Goal: Task Accomplishment & Management: Complete application form

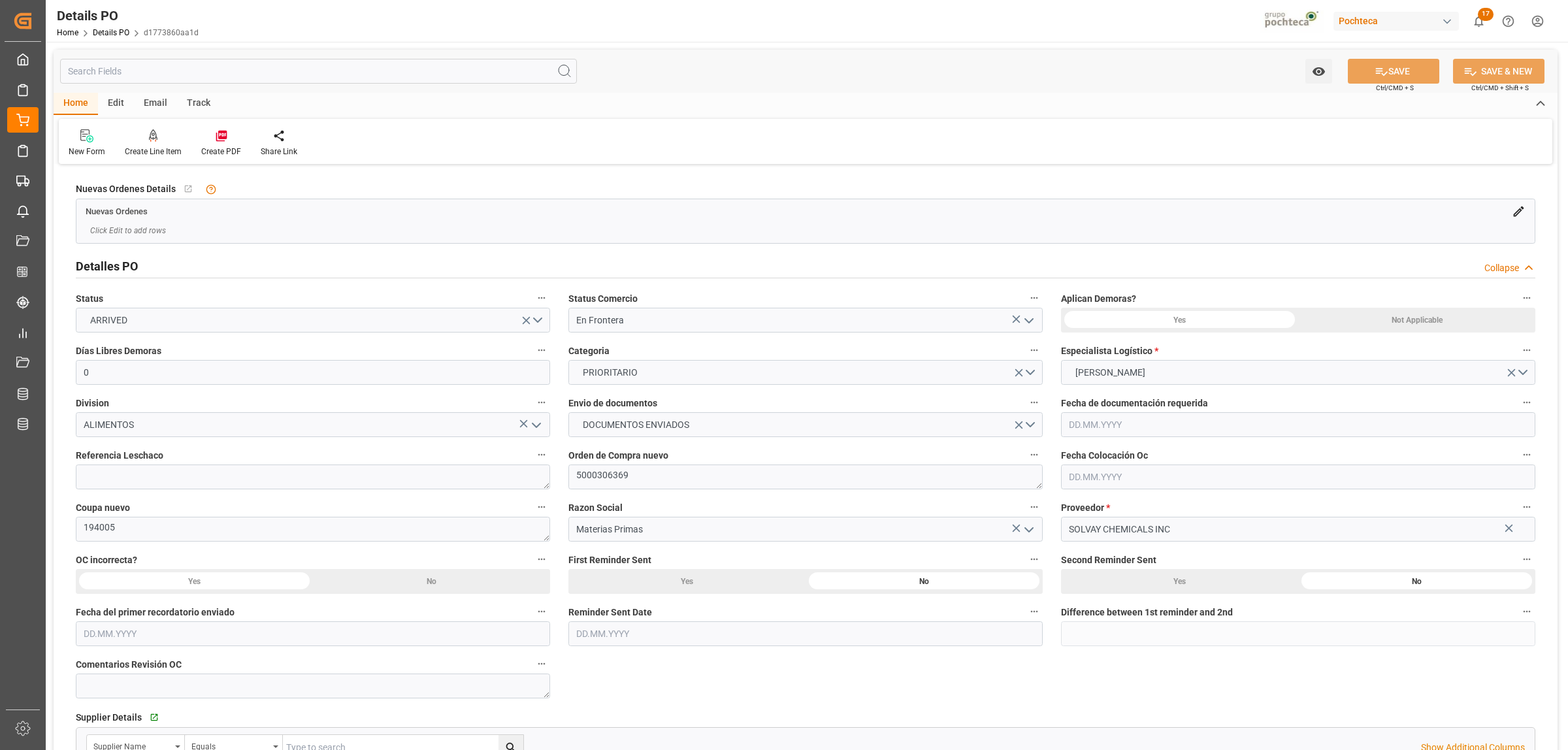
type input "0"
type input "[DATE]"
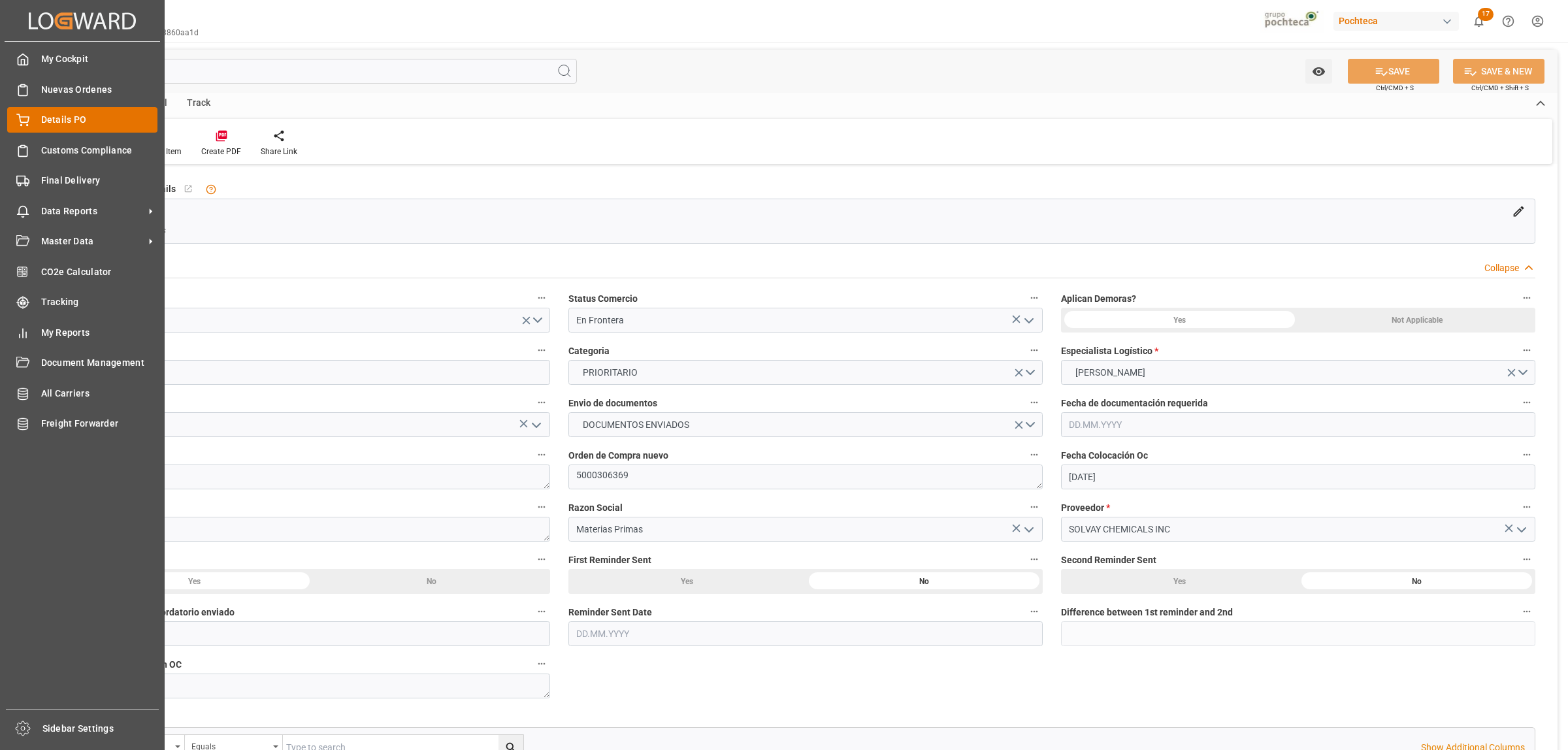
click at [53, 118] on span "Details PO" at bounding box center [99, 120] width 117 height 13
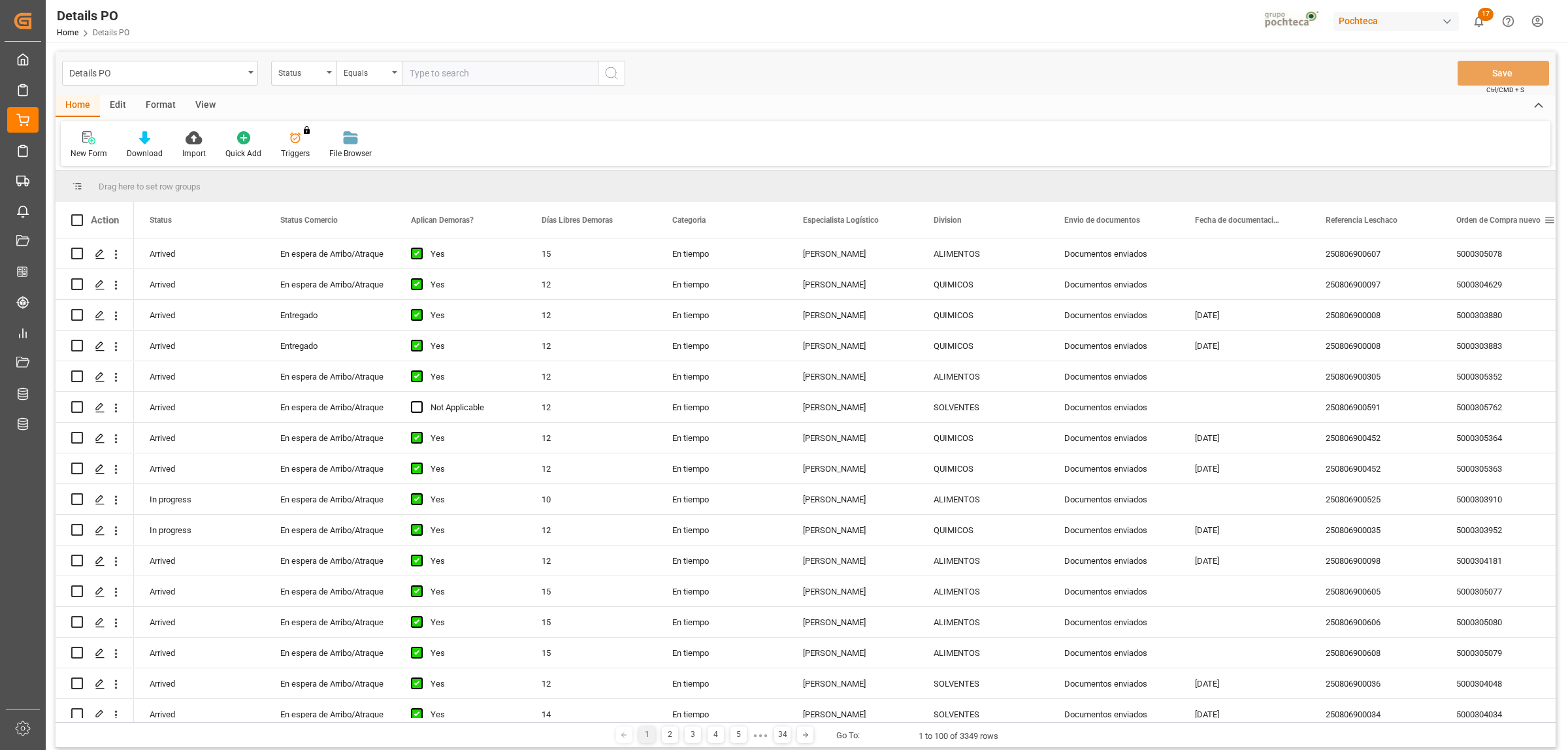
click at [1549, 220] on span at bounding box center [1550, 220] width 12 height 12
click at [1504, 223] on span "filter" at bounding box center [1506, 222] width 12 height 12
type input "5000304429"
click at [1496, 330] on button "Apply" at bounding box center [1500, 331] width 24 height 13
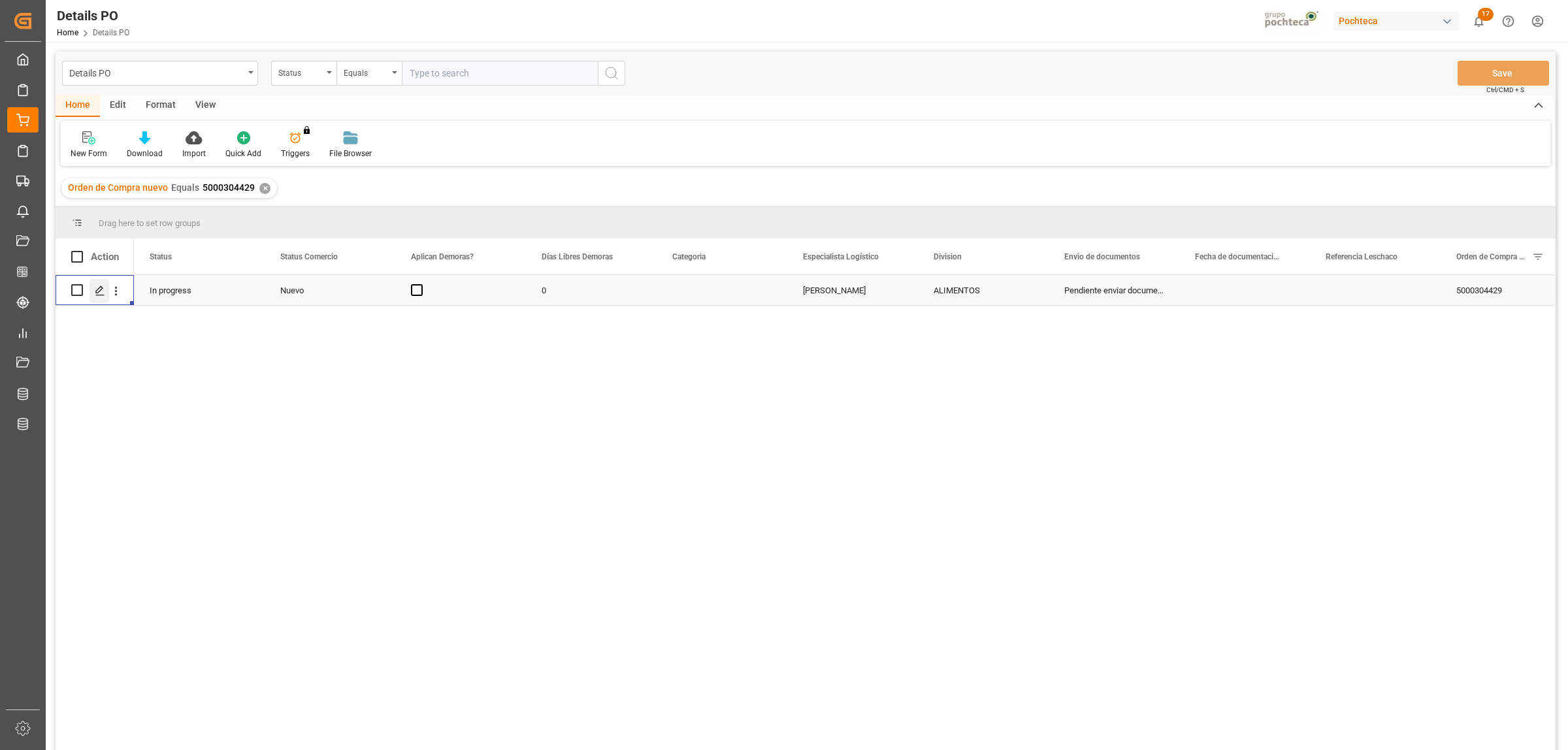
click at [95, 292] on icon "Press SPACE to select this row." at bounding box center [100, 291] width 11 height 11
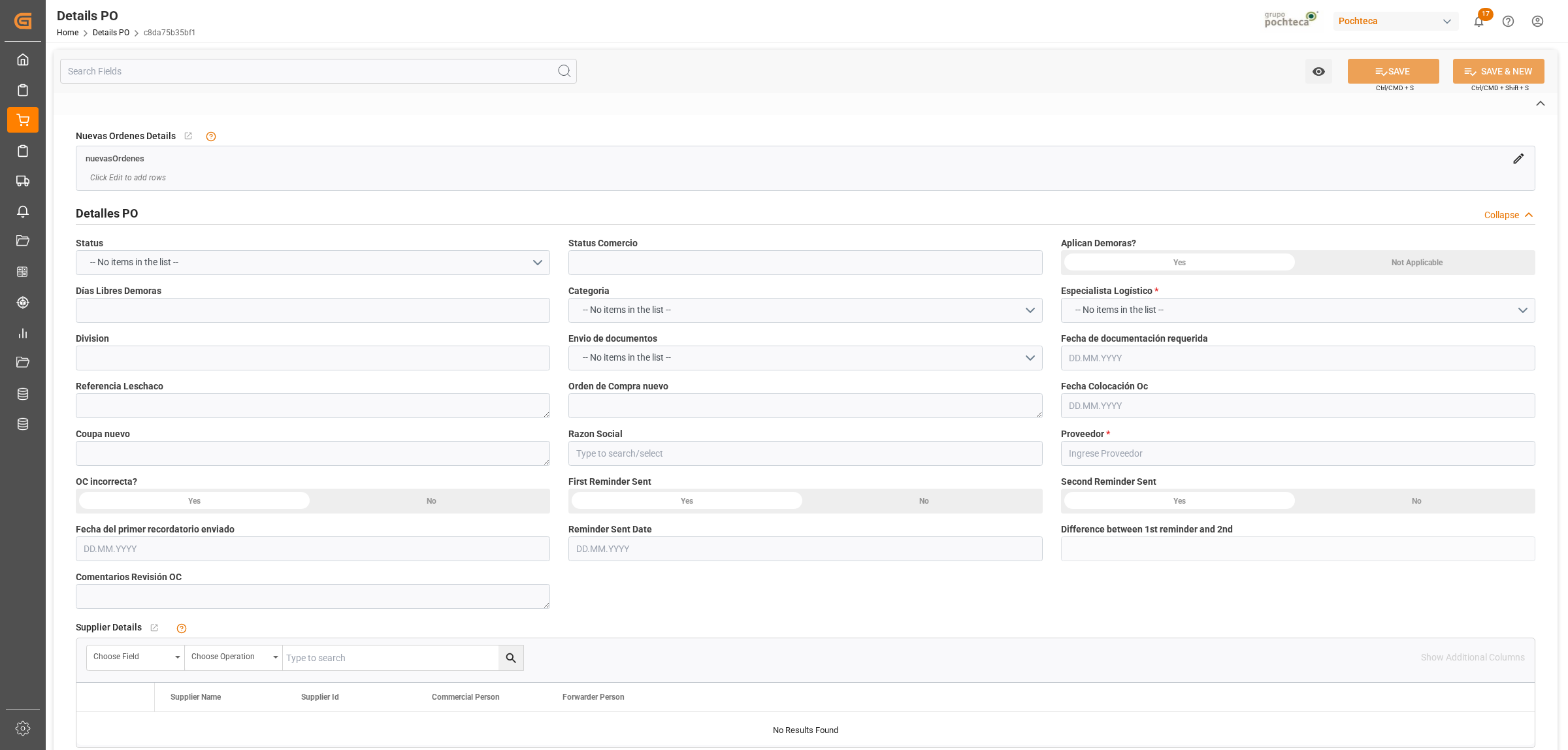
type input "Nuevo"
type input "ALIMENTOS"
type textarea "5000304429"
type textarea "188484"
type input "[PERSON_NAME]"
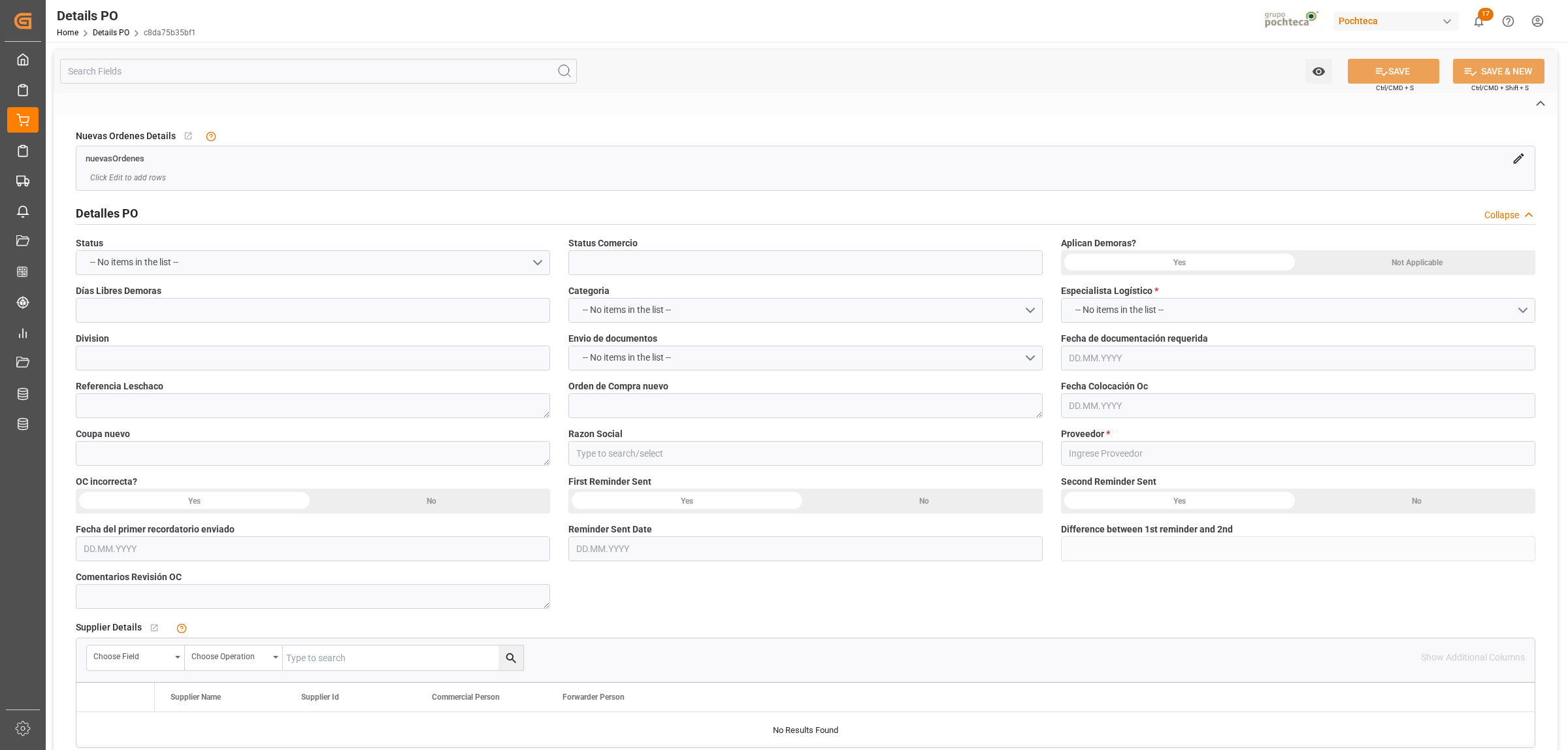
type textarea "CLORURO DE SODIO USP GS 22.68 KG SAC TR"
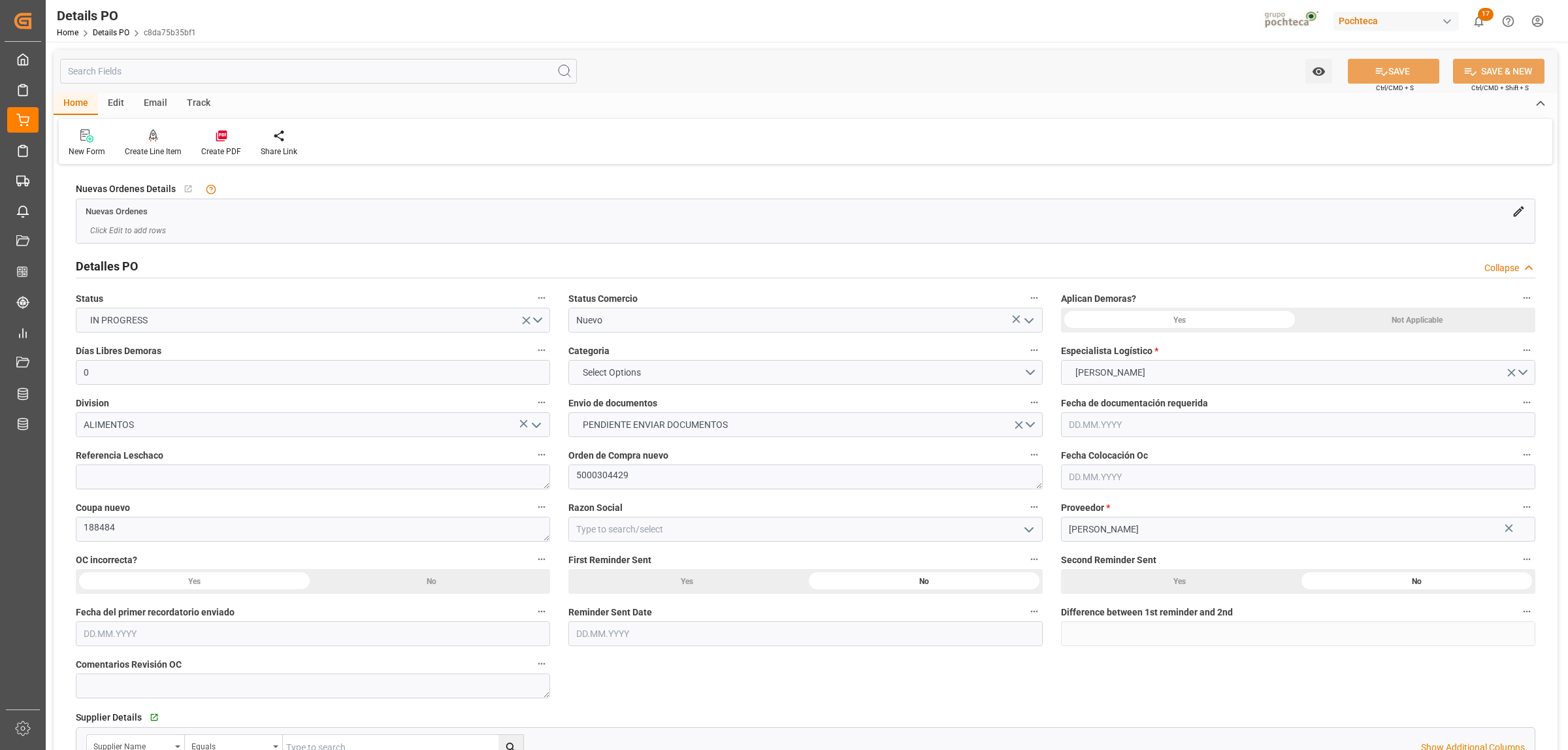
type input "0"
type input "[DATE]"
click at [1028, 320] on icon "open menu" at bounding box center [1028, 320] width 16 height 16
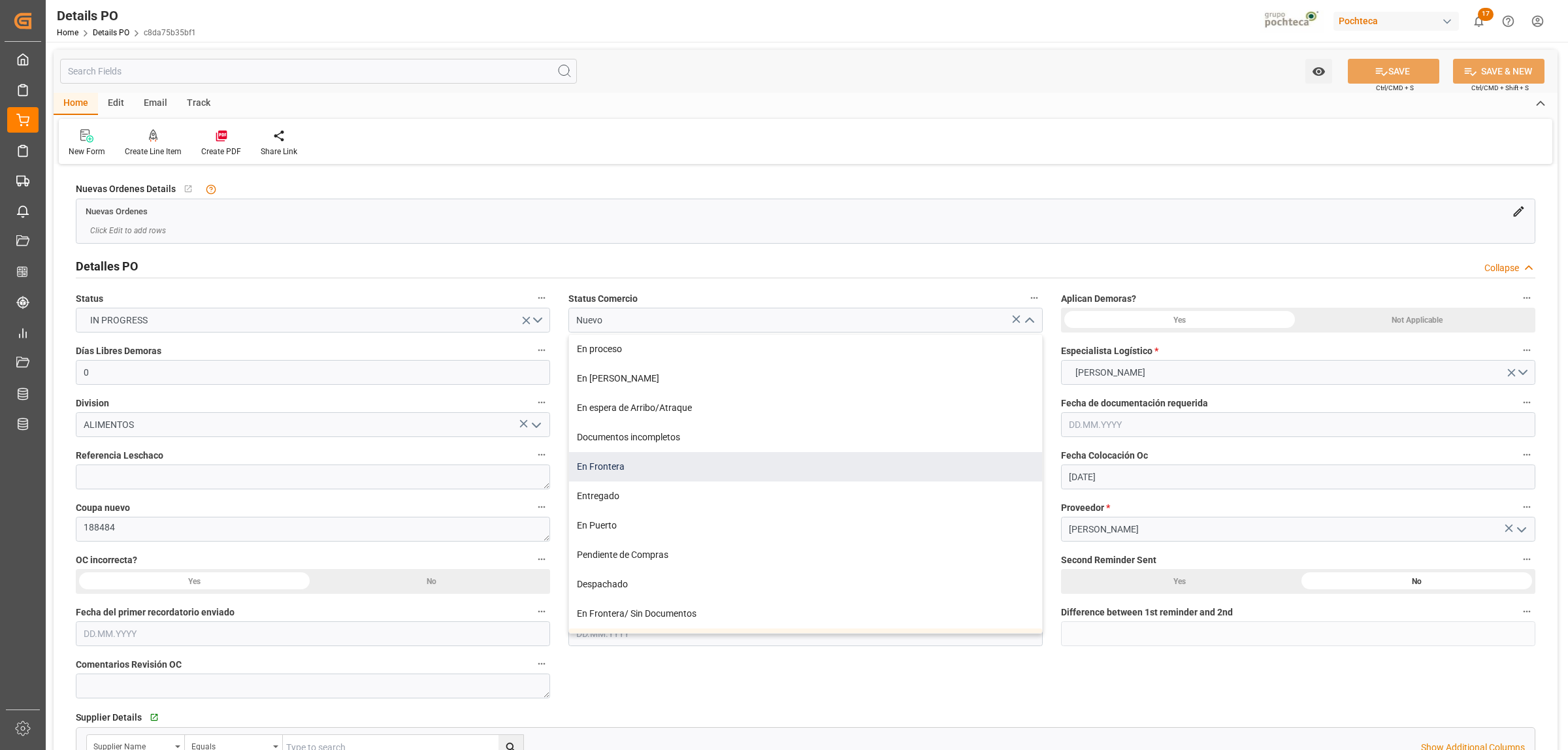
click at [666, 472] on div "En Frontera" at bounding box center [805, 466] width 473 height 29
type input "En Frontera"
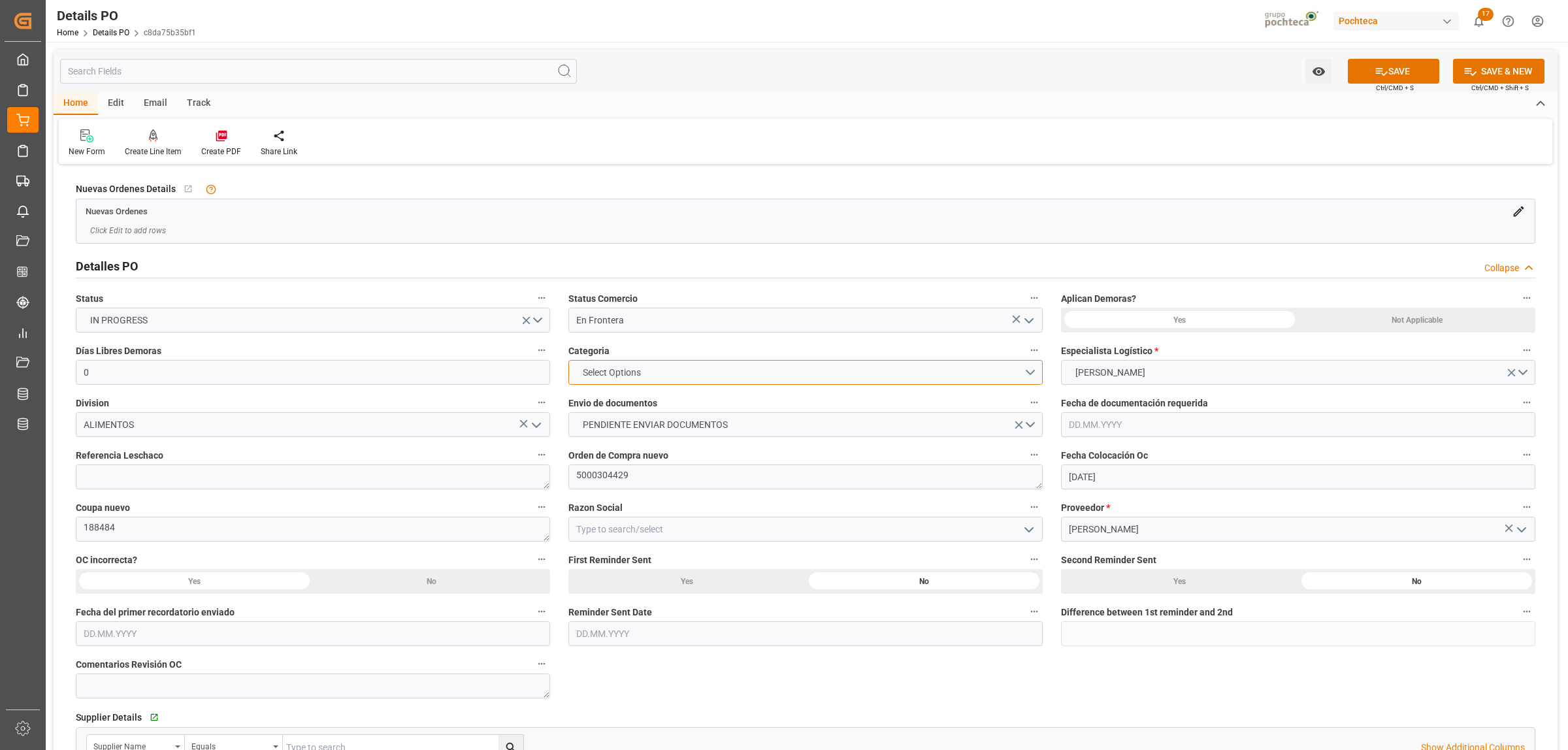
click at [1026, 368] on button "Select Options" at bounding box center [806, 372] width 475 height 25
click at [618, 409] on div "EN TIEMPO" at bounding box center [805, 403] width 473 height 27
click at [1030, 426] on button "PENDIENTE ENVIAR DOCUMENTOS" at bounding box center [806, 425] width 475 height 25
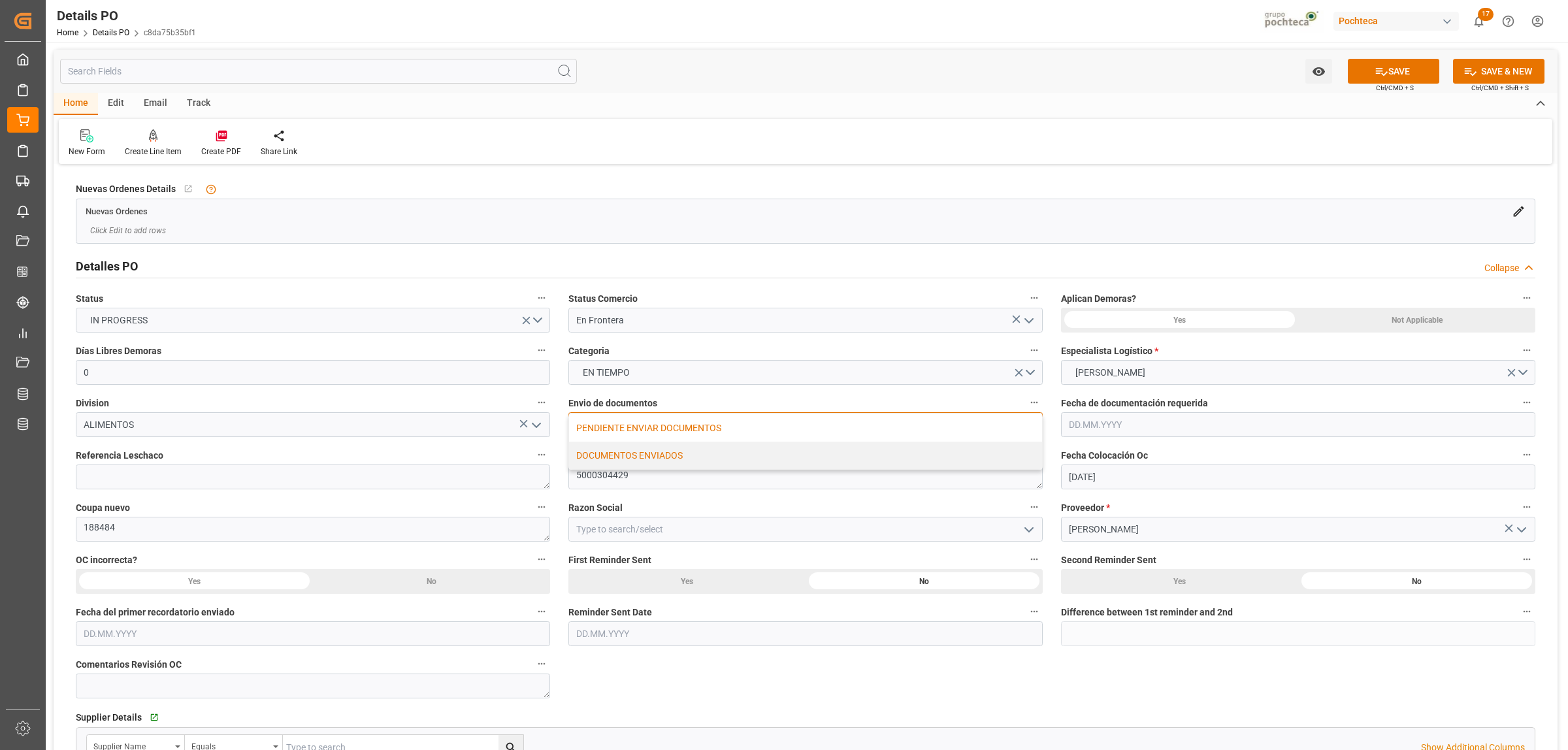
click at [707, 462] on div "DOCUMENTOS ENVIADOS" at bounding box center [805, 454] width 473 height 27
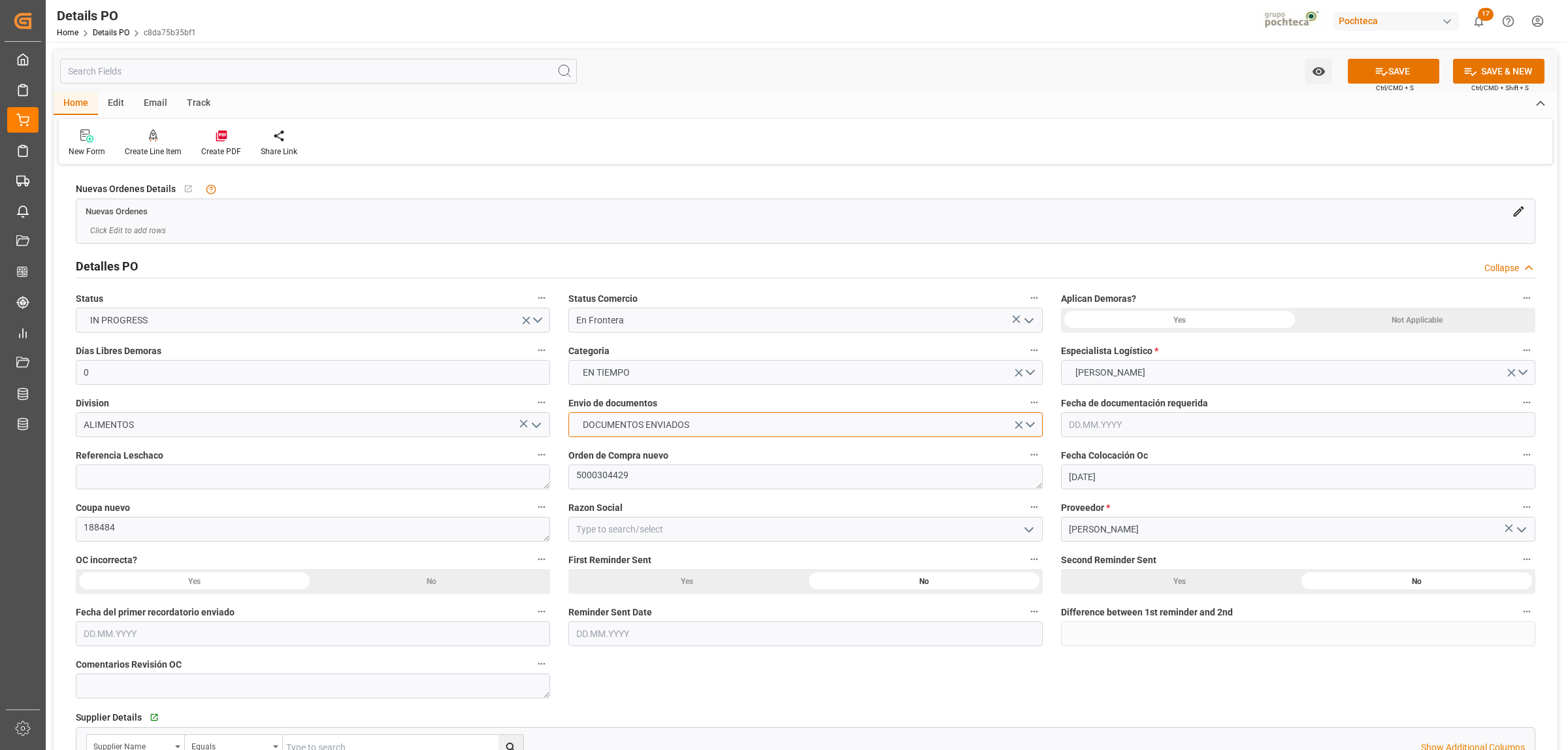
scroll to position [82, 0]
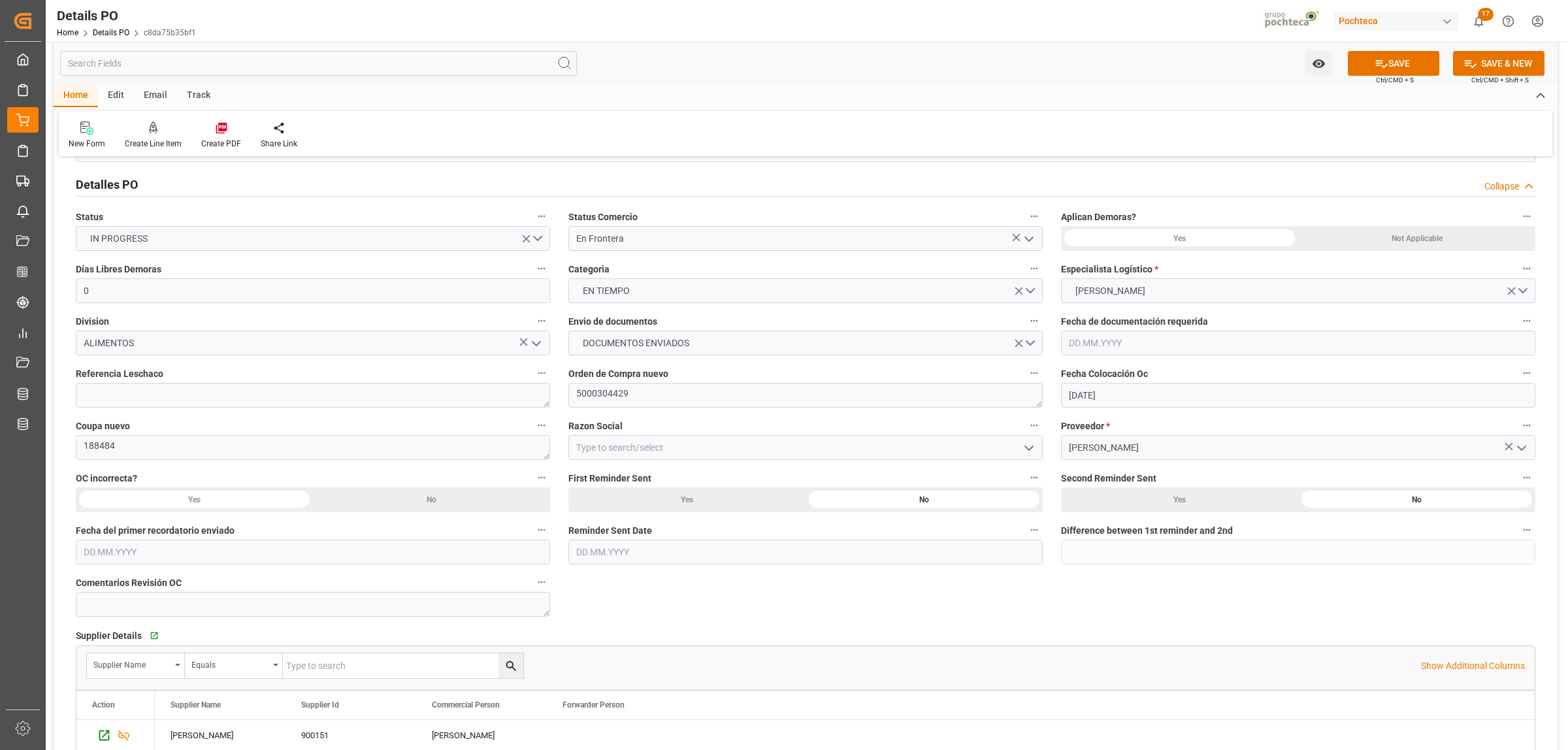
click at [1028, 451] on icon "open menu" at bounding box center [1028, 448] width 16 height 16
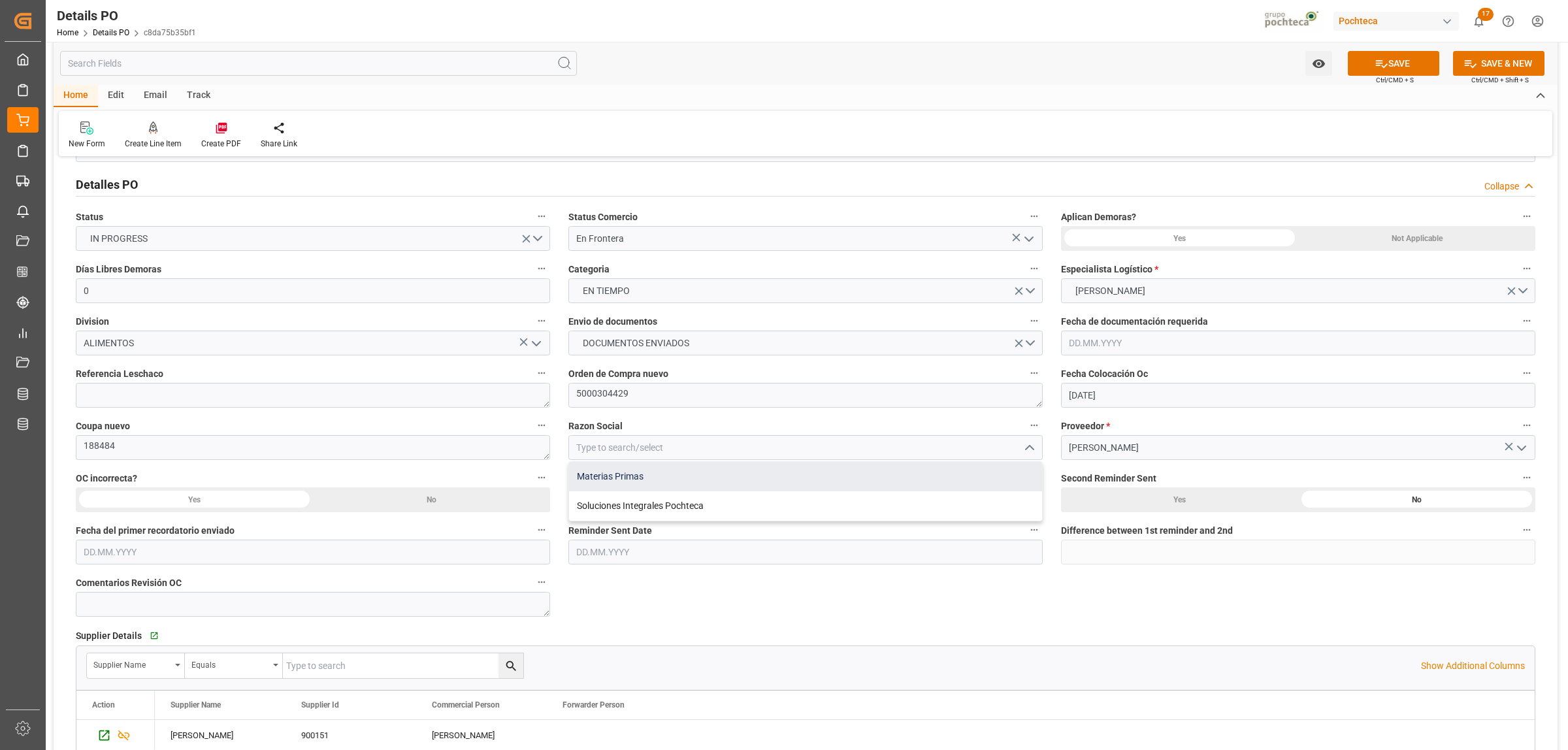
click at [708, 484] on div "Materias Primas" at bounding box center [805, 476] width 473 height 29
type input "Materias Primas"
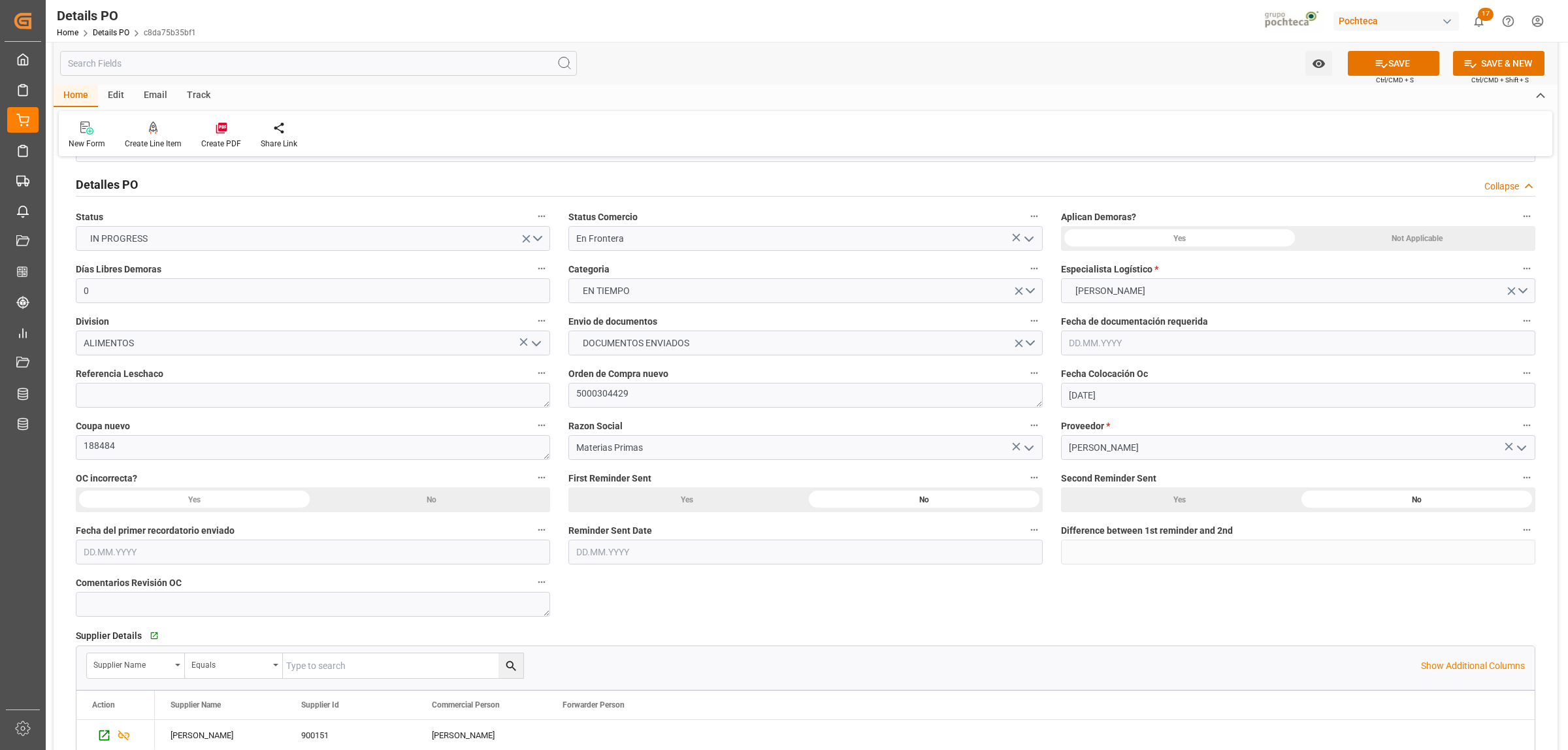
click at [824, 598] on div "Nuevas Ordenes Details   No child Object linked Nuevas Ordenes Click Edit to ad…" at bounding box center [805, 689] width 1504 height 1206
click at [1419, 236] on div "Not Applicable" at bounding box center [1416, 238] width 237 height 25
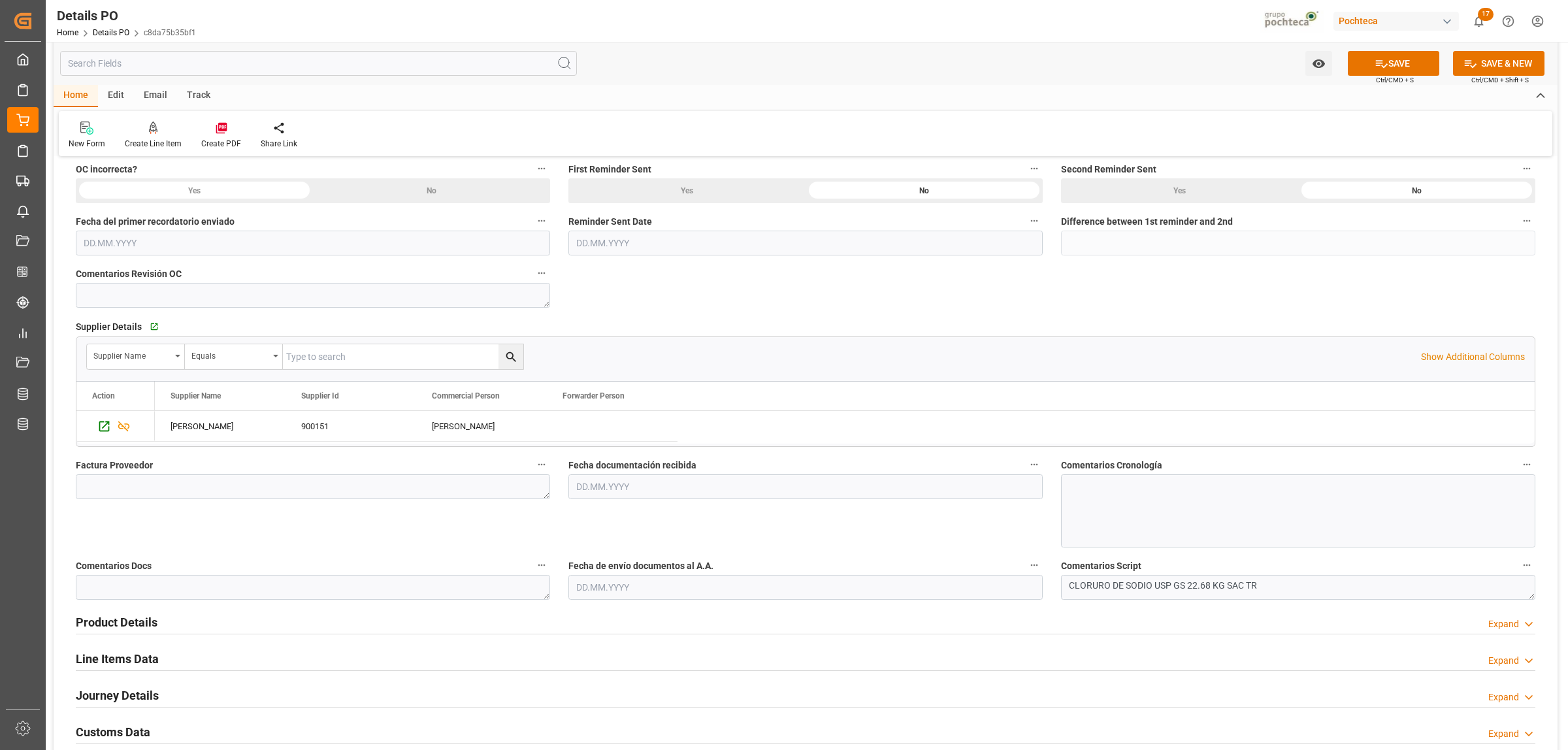
scroll to position [408, 0]
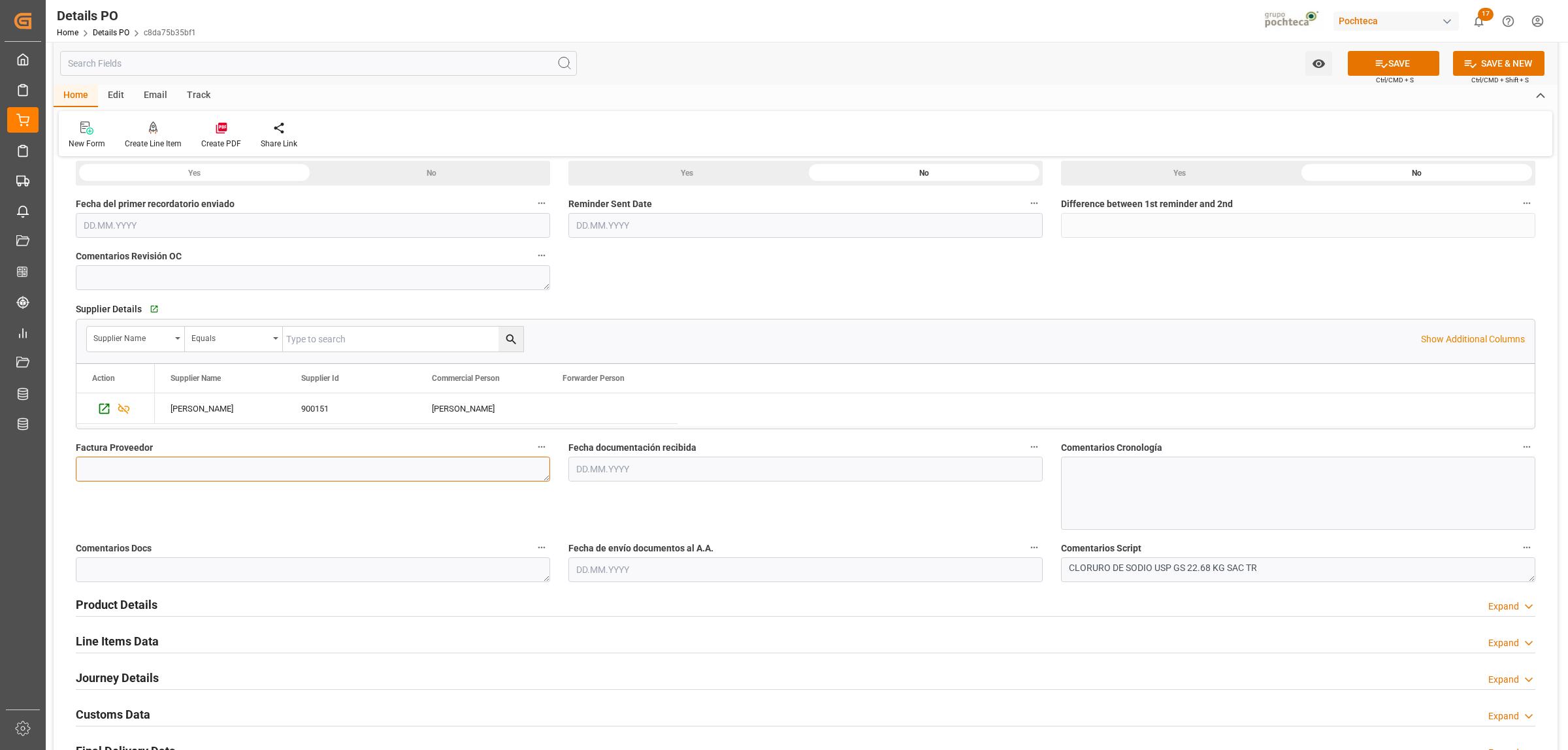
click at [340, 474] on textarea at bounding box center [313, 469] width 475 height 25
paste textarea "5403644110"
type textarea "5403644110"
click at [578, 467] on input "text" at bounding box center [806, 469] width 475 height 25
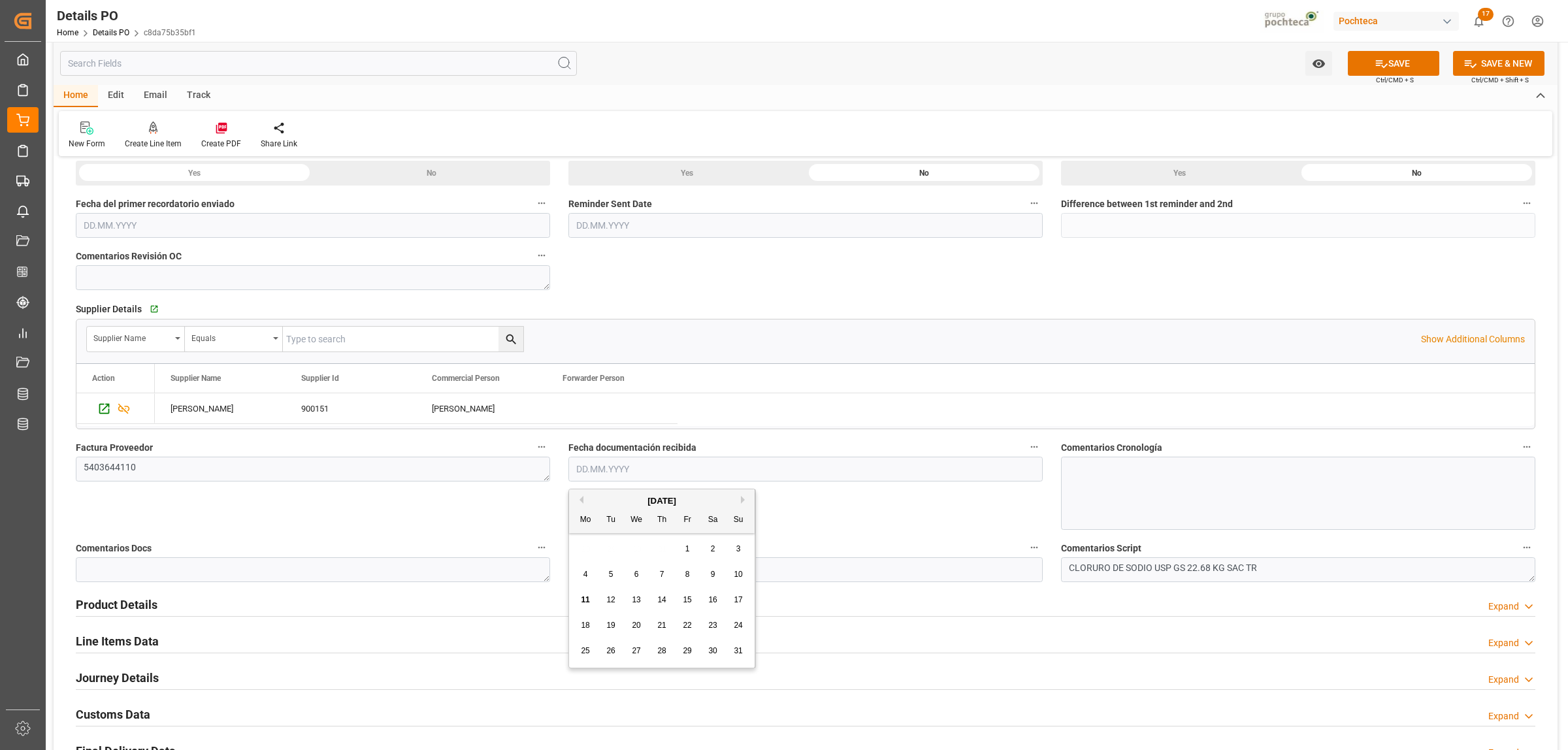
click at [589, 548] on div "28 29 30 31 1 2 3" at bounding box center [662, 549] width 178 height 26
click at [689, 577] on span "8" at bounding box center [687, 574] width 4 height 9
type input "[DATE]"
click at [603, 574] on input "text" at bounding box center [806, 569] width 475 height 25
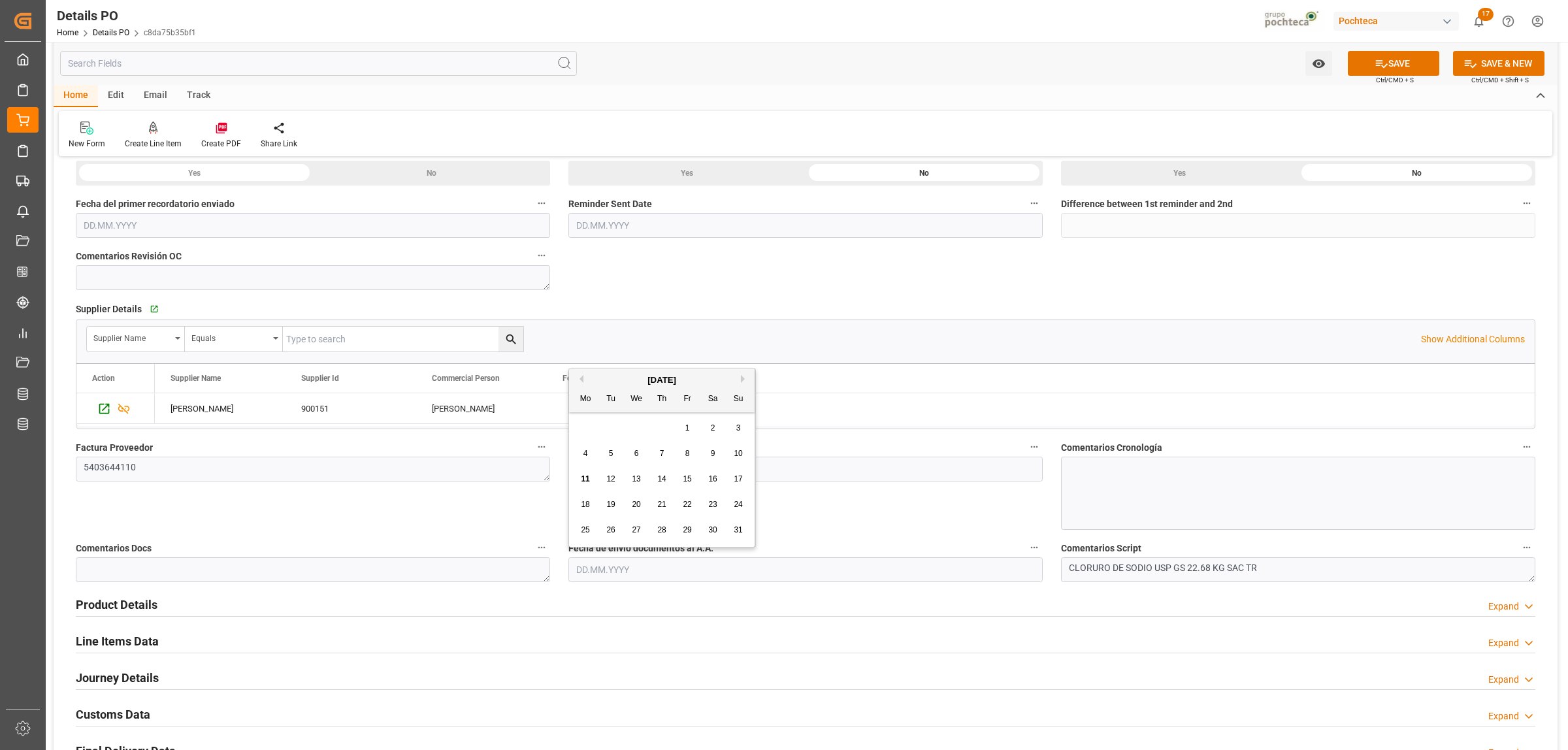
click at [586, 480] on span "11" at bounding box center [585, 479] width 8 height 9
type input "[DATE]"
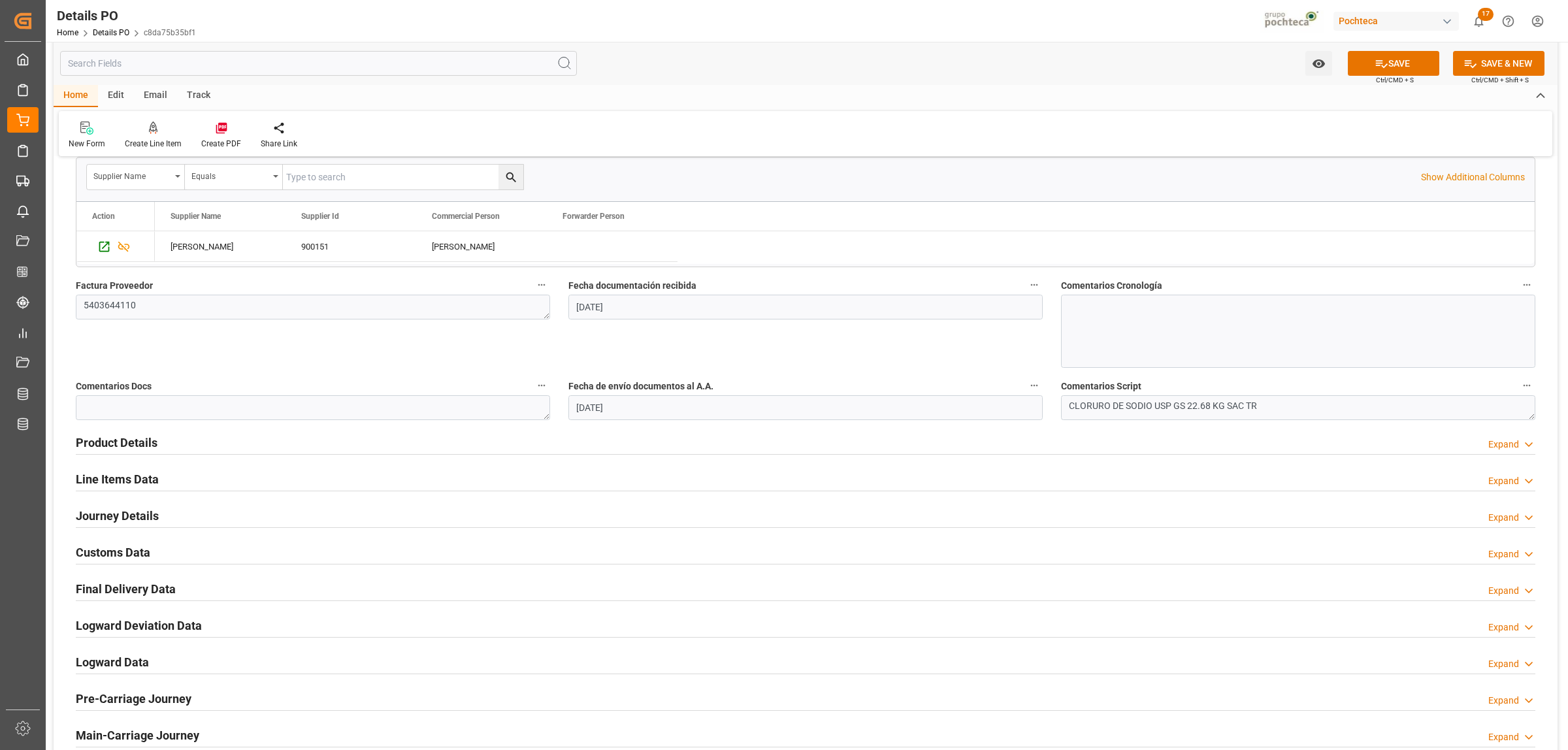
scroll to position [572, 0]
click at [137, 439] on h2 "Product Details" at bounding box center [117, 440] width 82 height 17
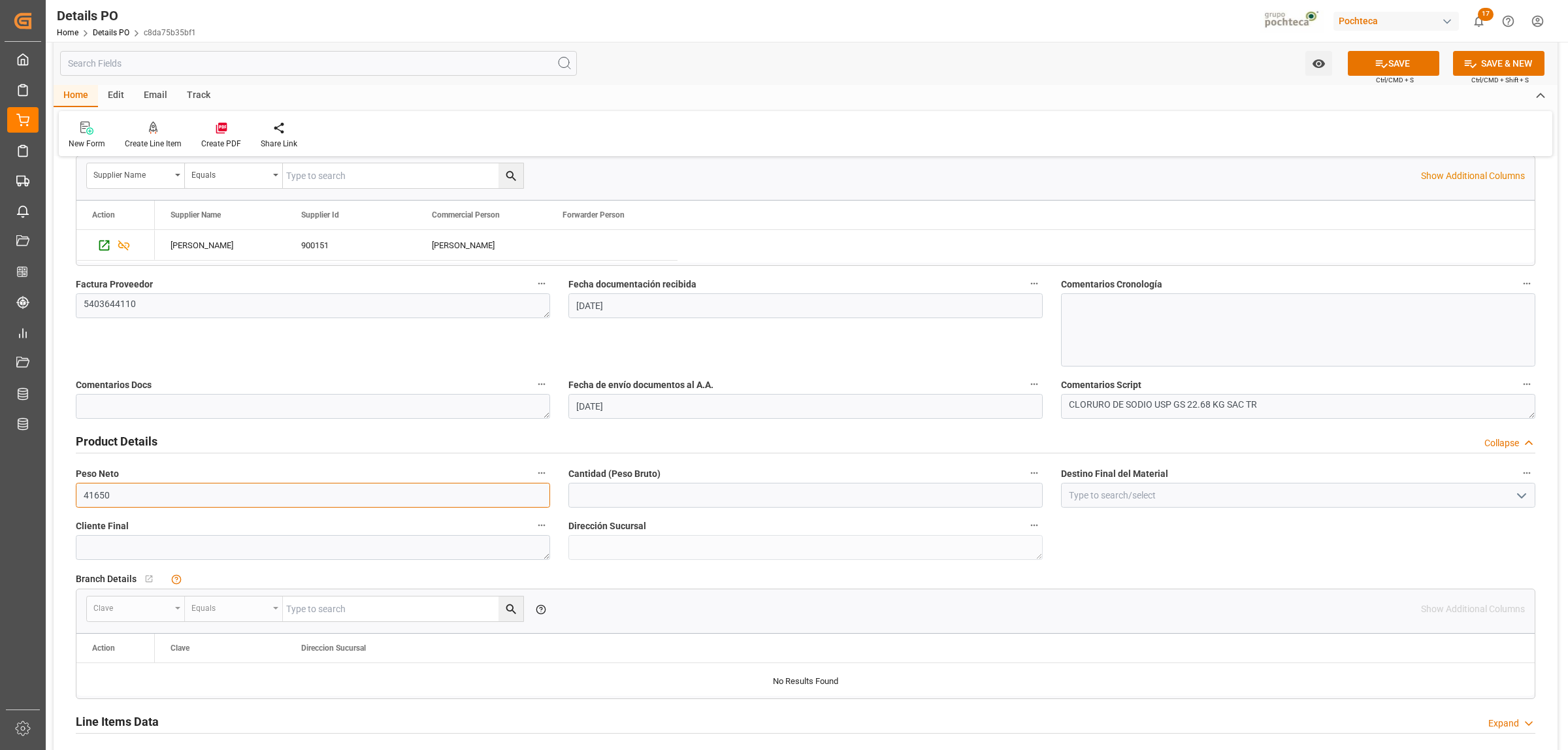
click at [190, 507] on input "41650" at bounding box center [313, 495] width 475 height 25
drag, startPoint x: 168, startPoint y: 500, endPoint x: 75, endPoint y: 499, distance: 93.0
click at [76, 499] on input "41650" at bounding box center [313, 495] width 475 height 25
click at [113, 494] on input "0" at bounding box center [313, 495] width 475 height 25
click at [108, 494] on input "0" at bounding box center [313, 495] width 475 height 25
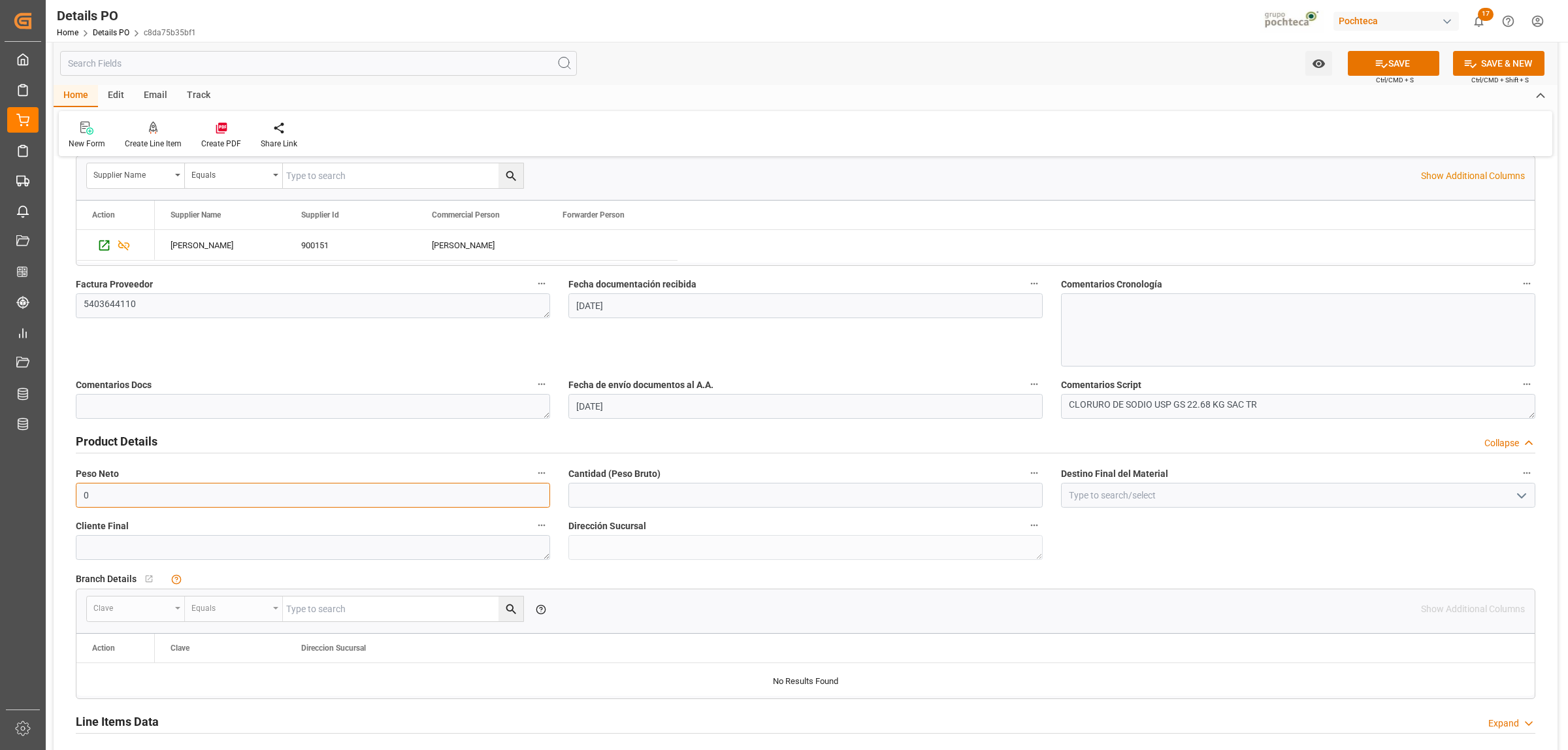
click at [108, 494] on input "0" at bounding box center [313, 495] width 475 height 25
type input "19000"
click at [596, 487] on input "text" at bounding box center [806, 495] width 475 height 25
type input "19000"
click at [1213, 493] on input at bounding box center [1298, 495] width 475 height 25
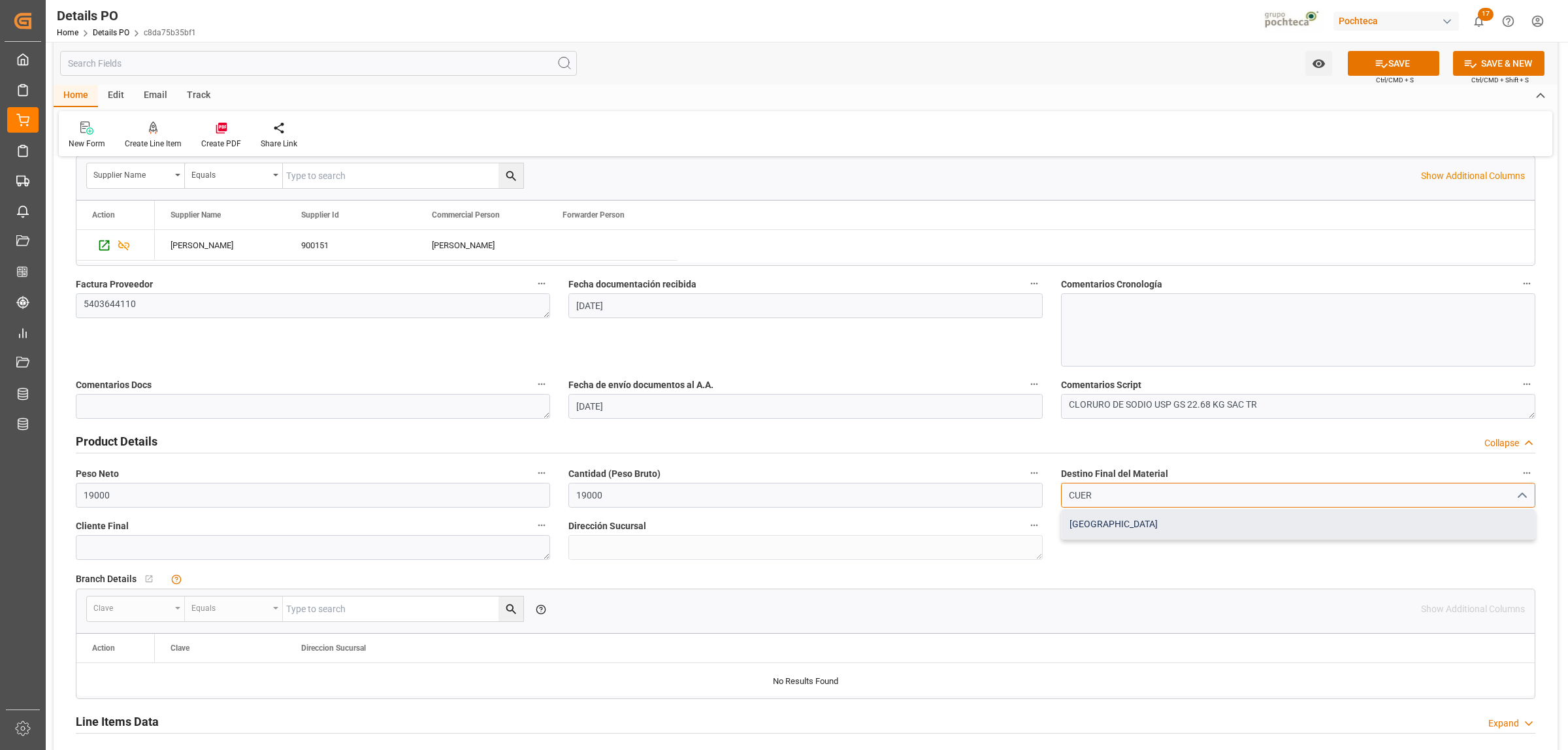
click at [1132, 523] on div "[GEOGRAPHIC_DATA]" at bounding box center [1298, 524] width 473 height 29
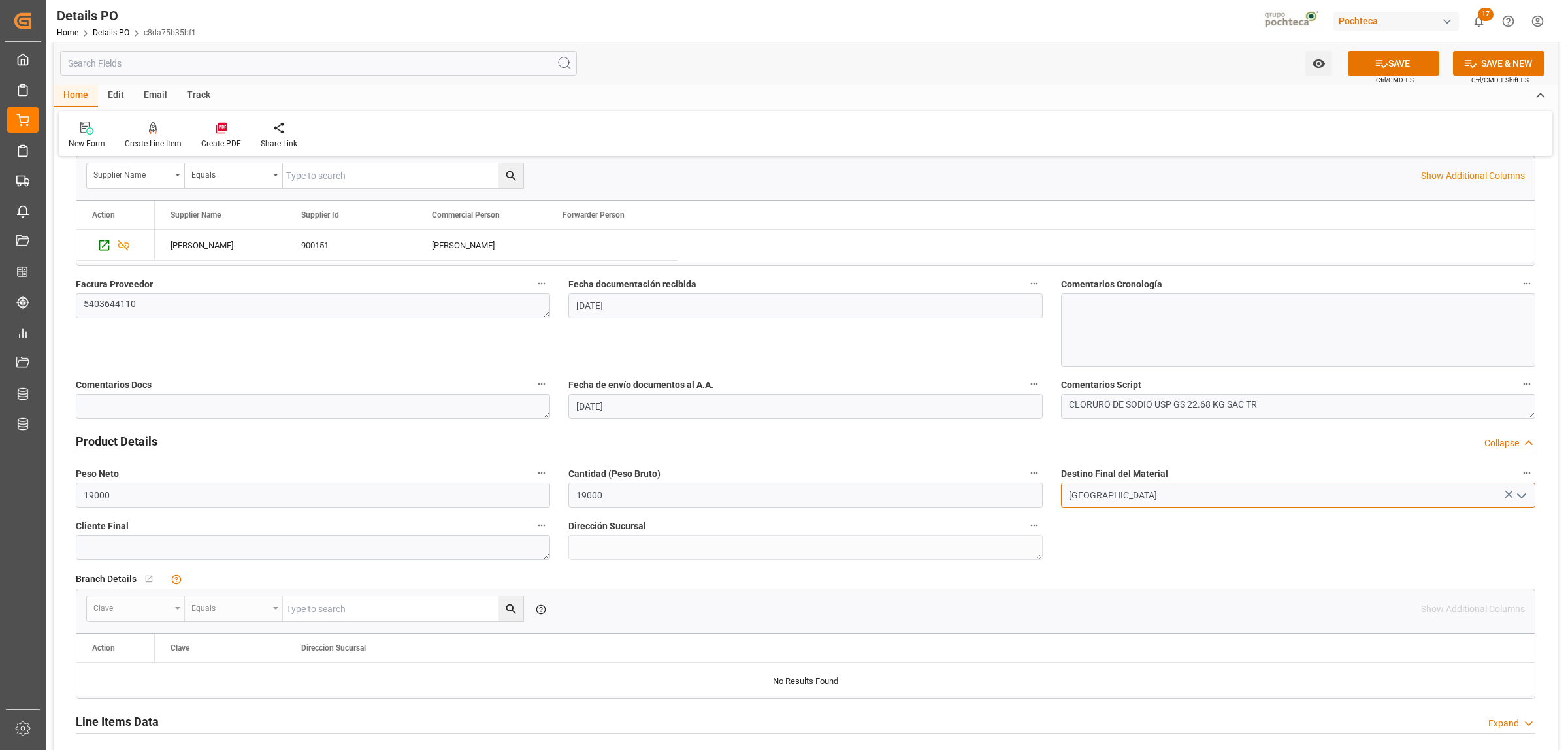
type input "[GEOGRAPHIC_DATA]"
click at [1128, 535] on div "Nuevas Ordenes Details   No child Object linked Nuevas Ordenes Click Edit to ad…" at bounding box center [805, 320] width 1504 height 1449
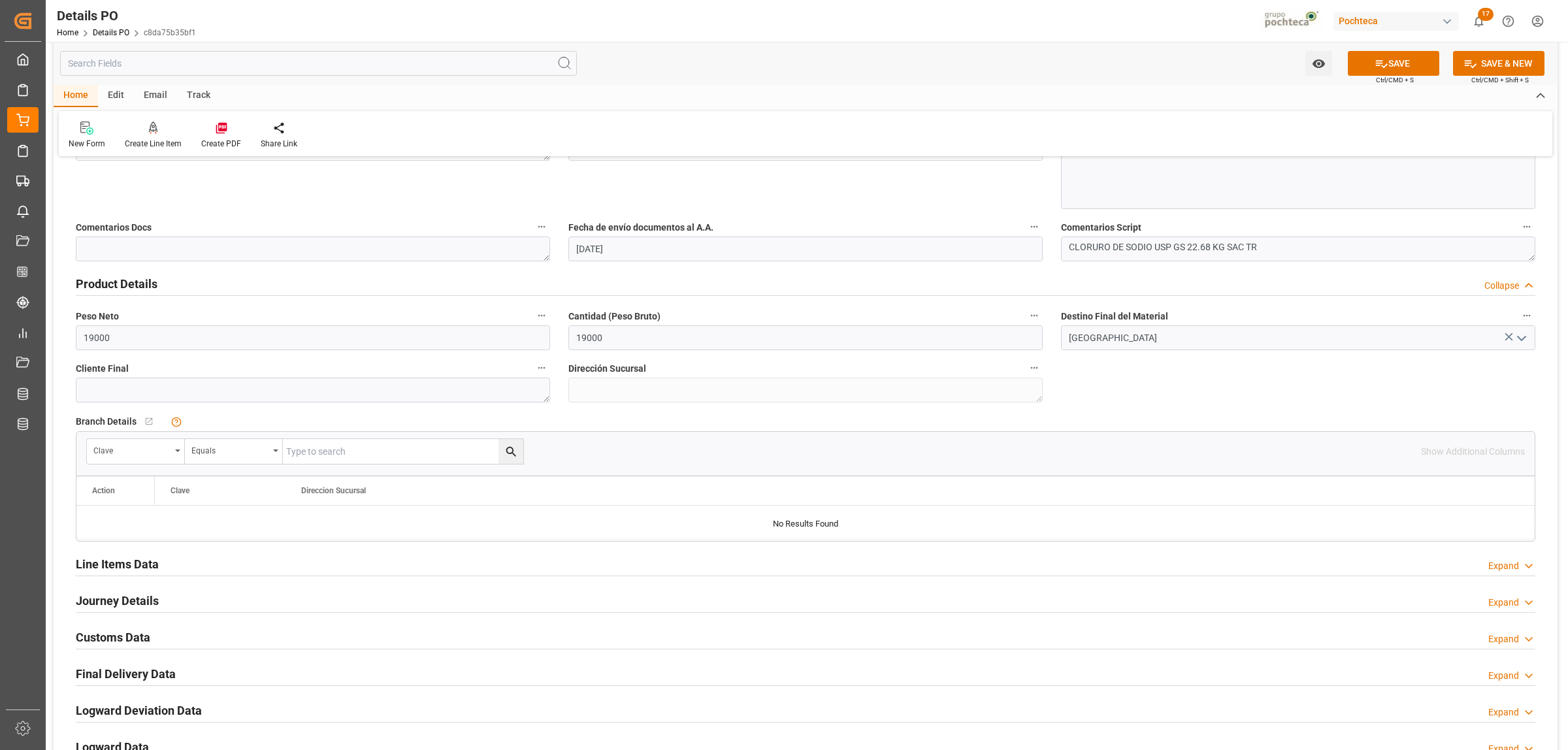
scroll to position [735, 0]
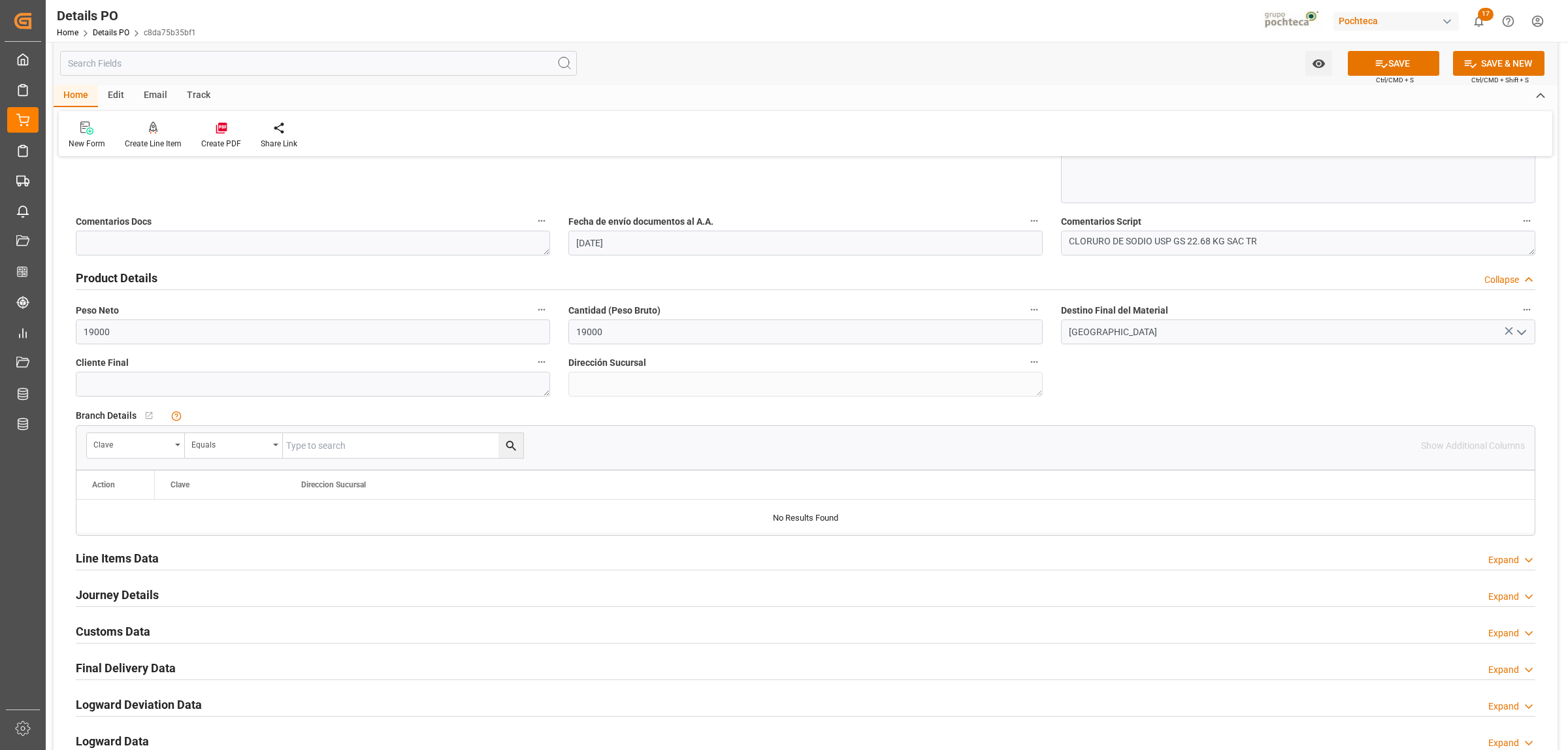
click at [125, 591] on h2 "Journey Details" at bounding box center [117, 594] width 83 height 17
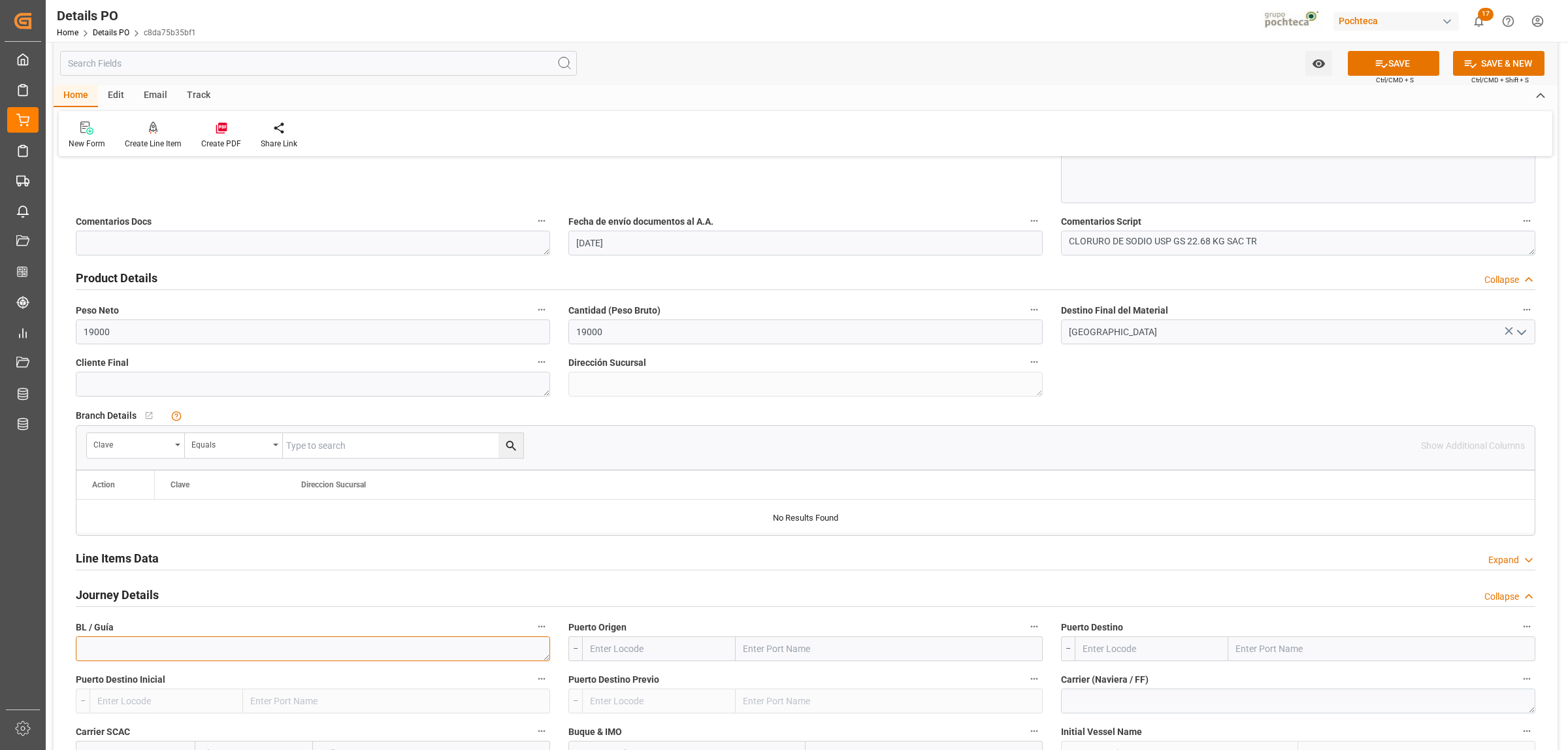
click at [167, 654] on textarea at bounding box center [313, 648] width 475 height 25
paste textarea "910166439"
type textarea "910166439"
click at [814, 652] on input "text" at bounding box center [889, 648] width 307 height 25
type input "LAREDO"
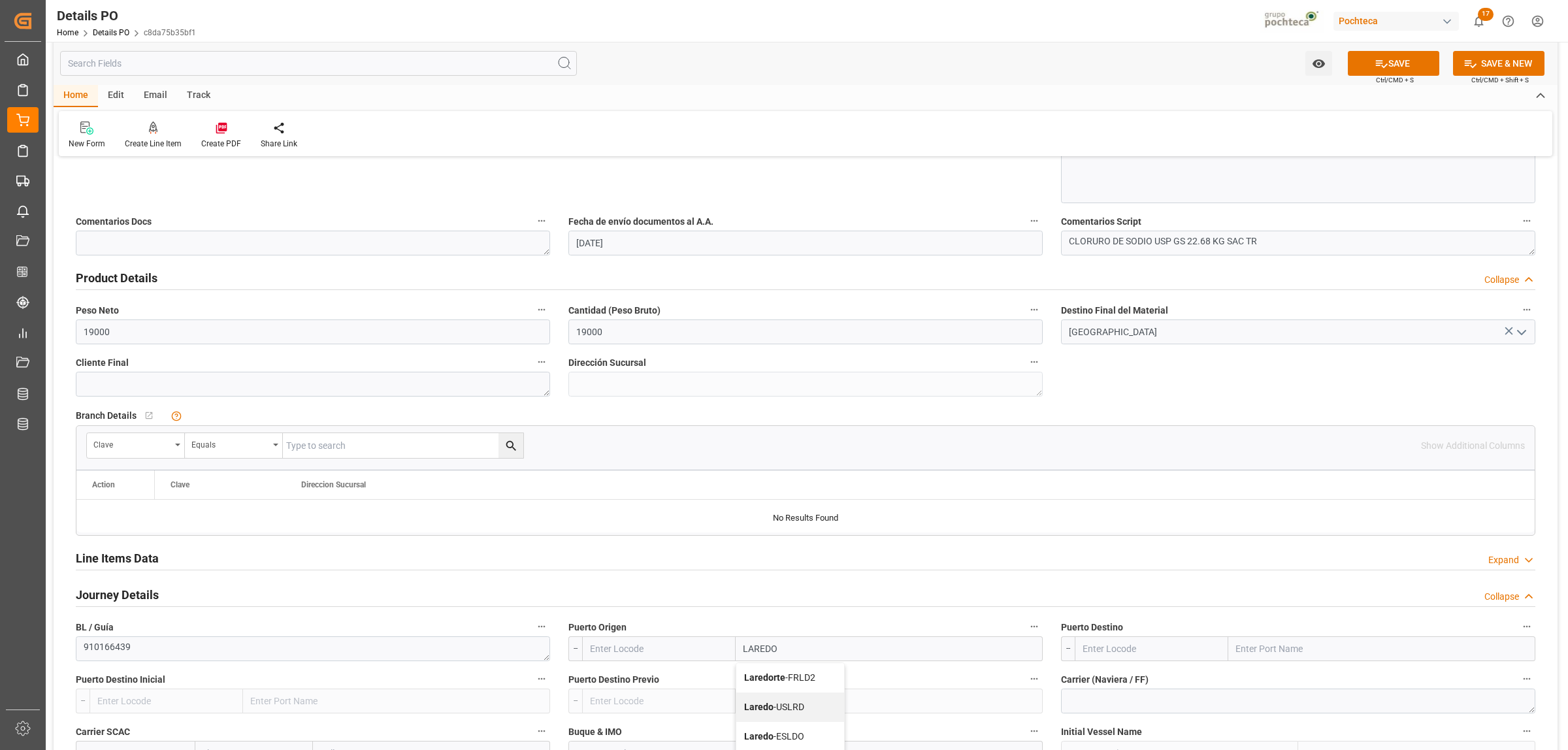
click at [790, 708] on span "Laredo - USLRD" at bounding box center [774, 707] width 60 height 11
type input "USLRD"
type input "Laredo"
click at [1301, 651] on input "text" at bounding box center [1381, 648] width 307 height 25
type input "NUEVO LAREDO"
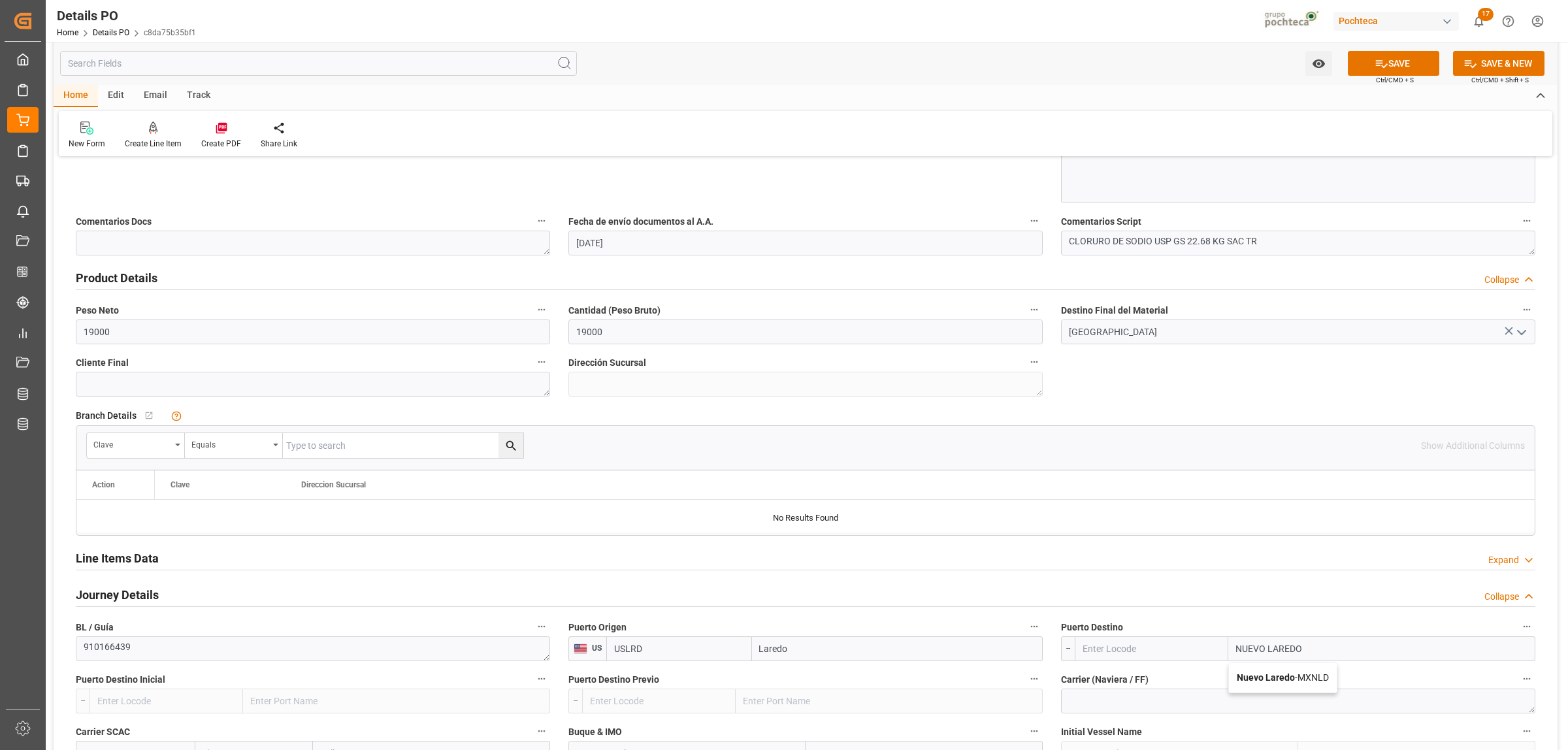
click at [1265, 686] on div "Nuevo Laredo - MXNLD" at bounding box center [1282, 677] width 107 height 29
type input "MXNLD"
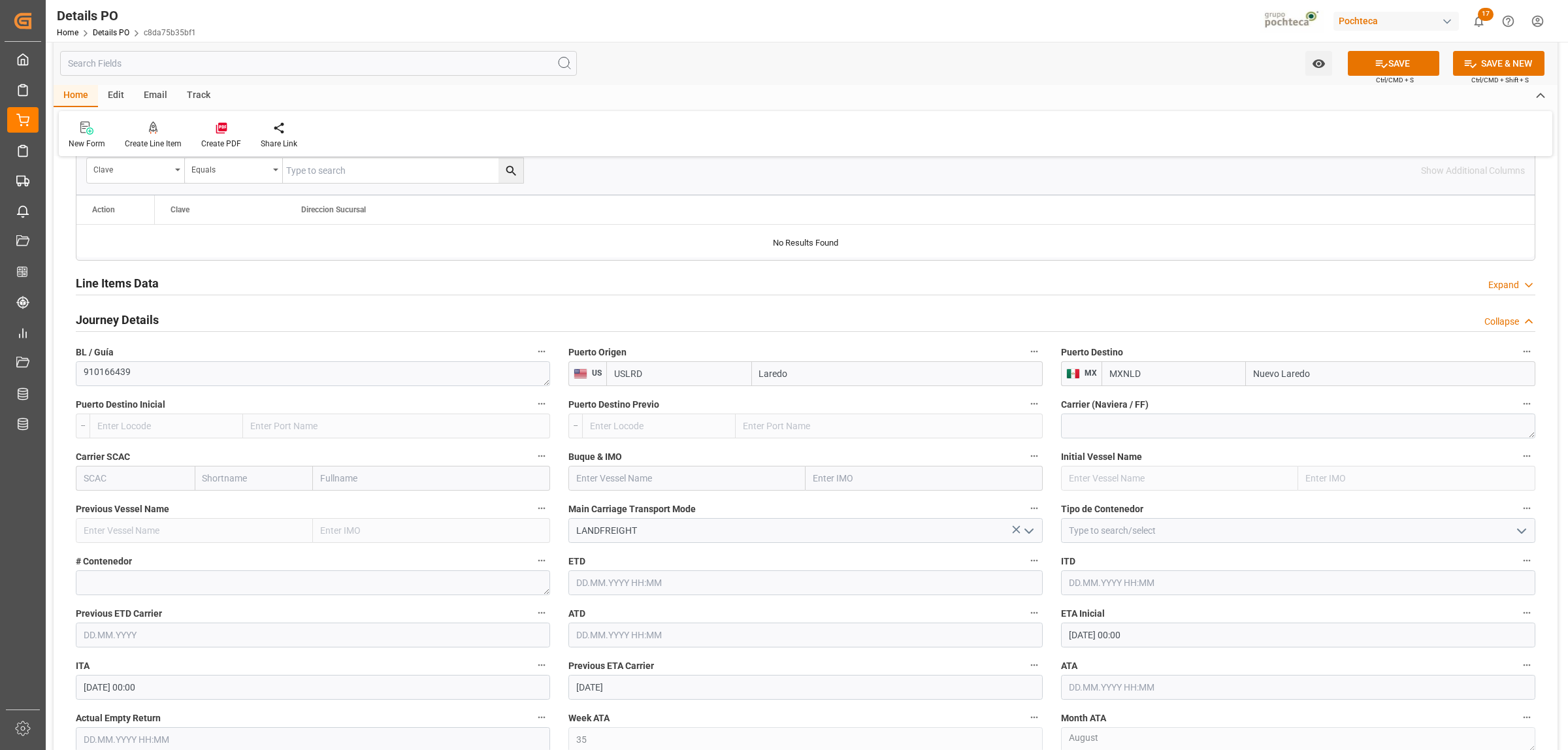
scroll to position [1061, 0]
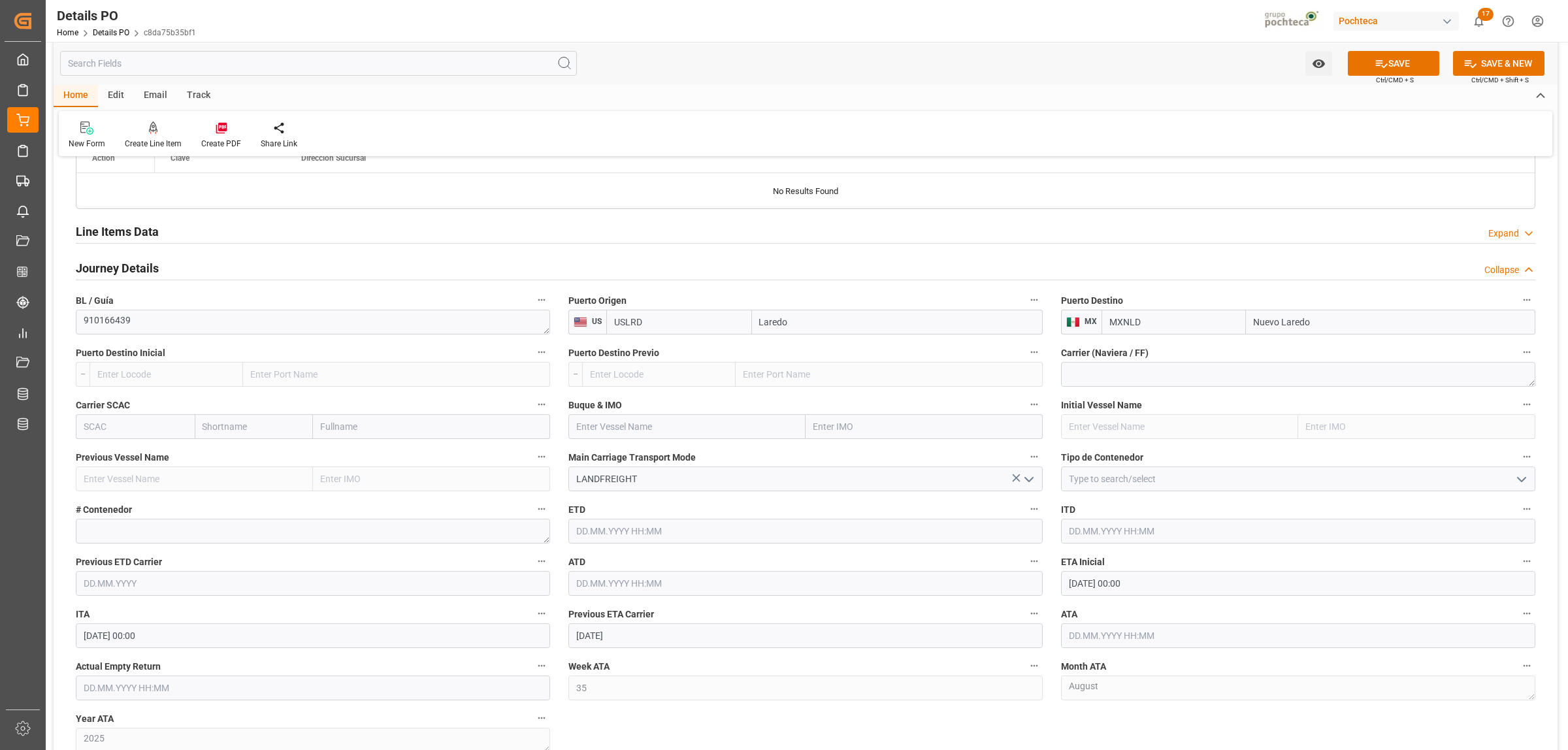
type input "Nuevo Laredo"
click at [1517, 477] on icon "open menu" at bounding box center [1521, 479] width 16 height 16
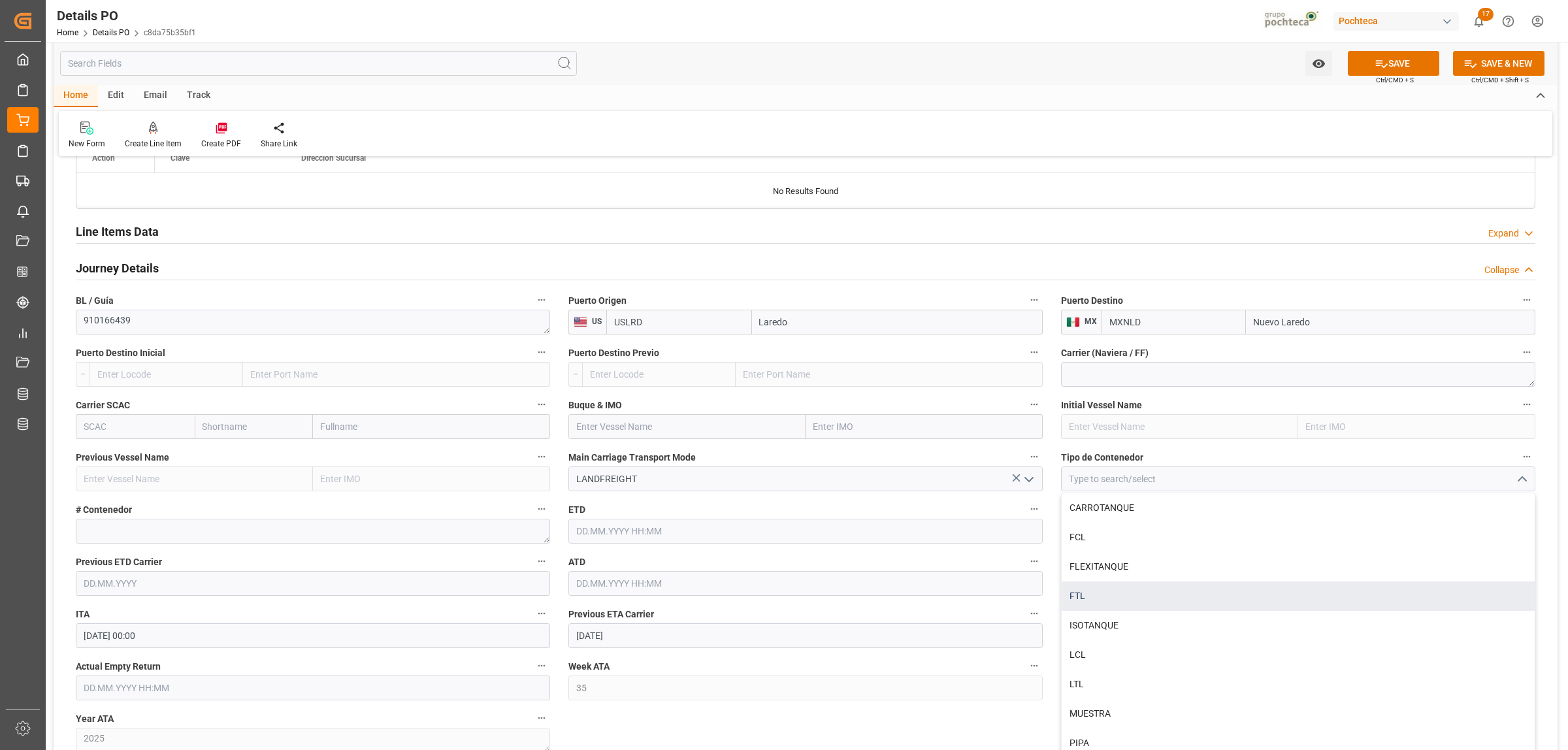
click at [1103, 596] on div "FTL" at bounding box center [1298, 595] width 473 height 29
type input "FTL"
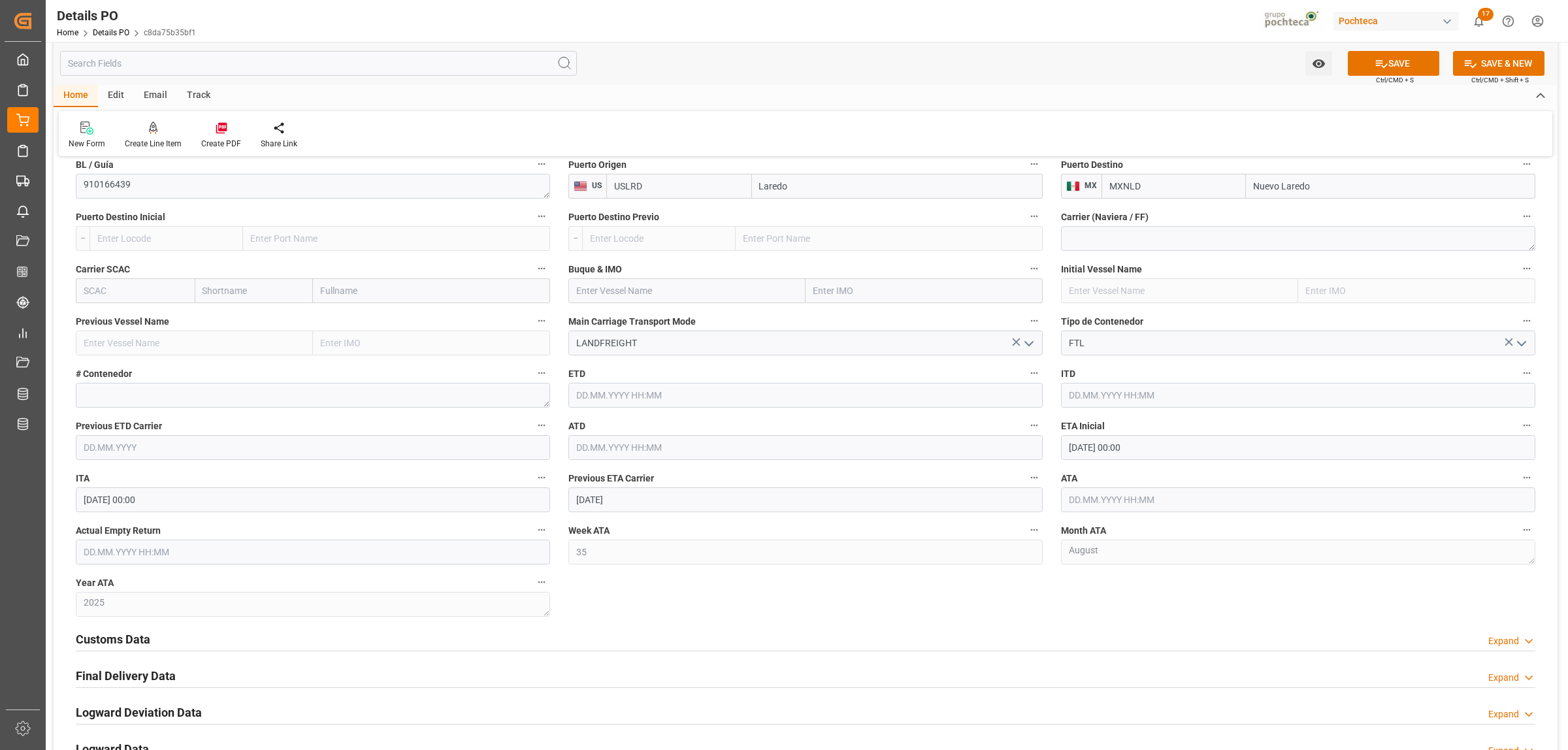
scroll to position [1306, 0]
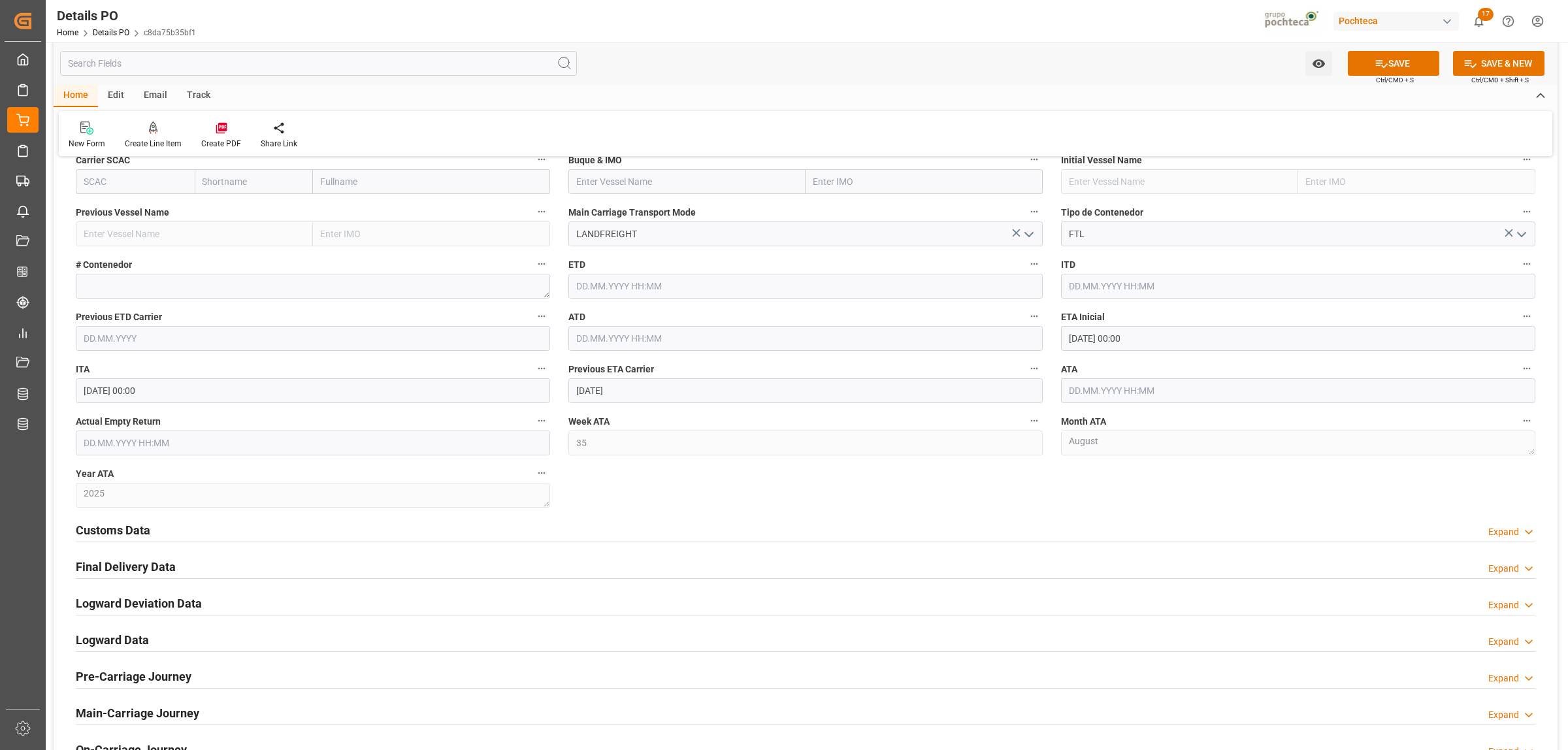
click at [132, 527] on h2 "Customs Data" at bounding box center [112, 529] width 74 height 17
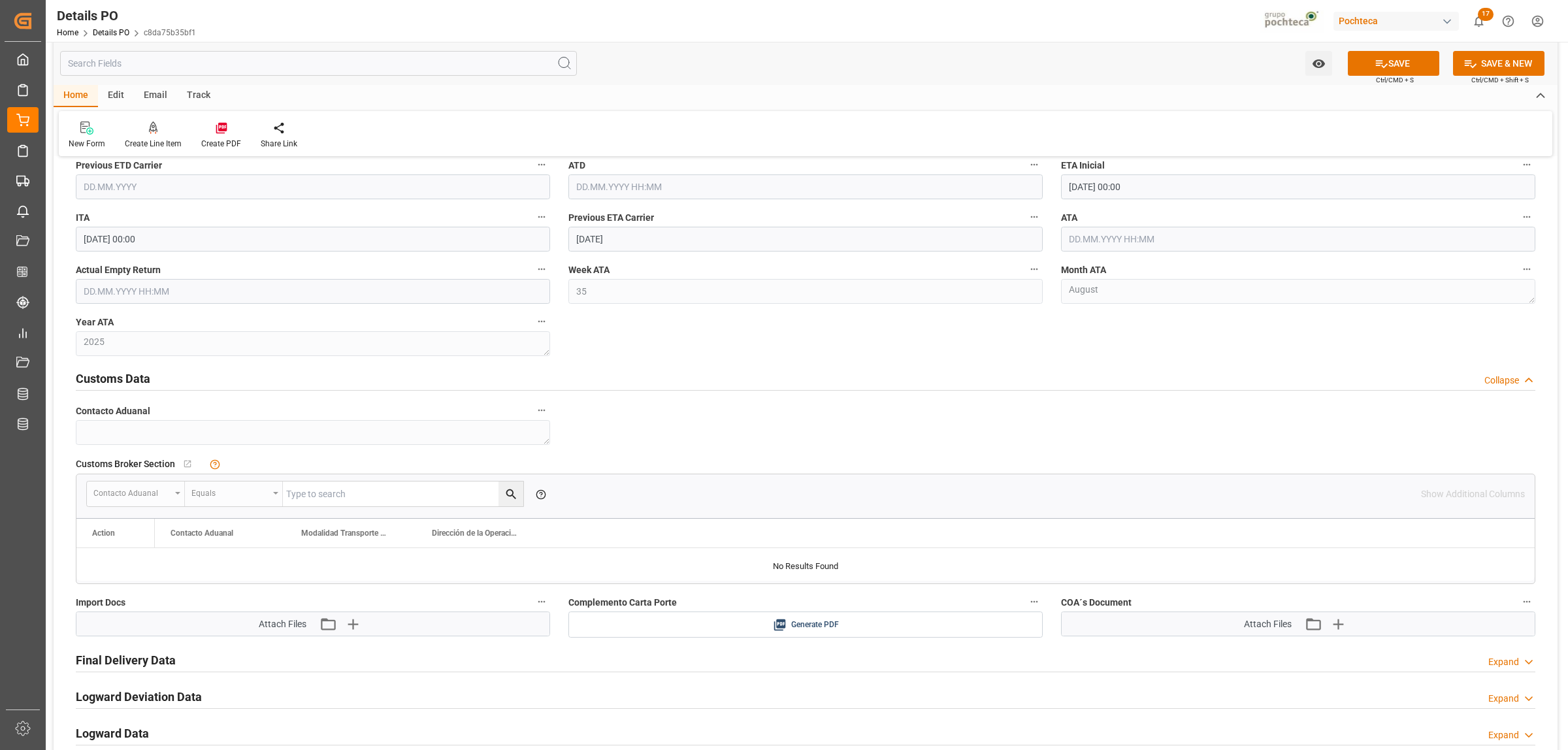
scroll to position [1552, 0]
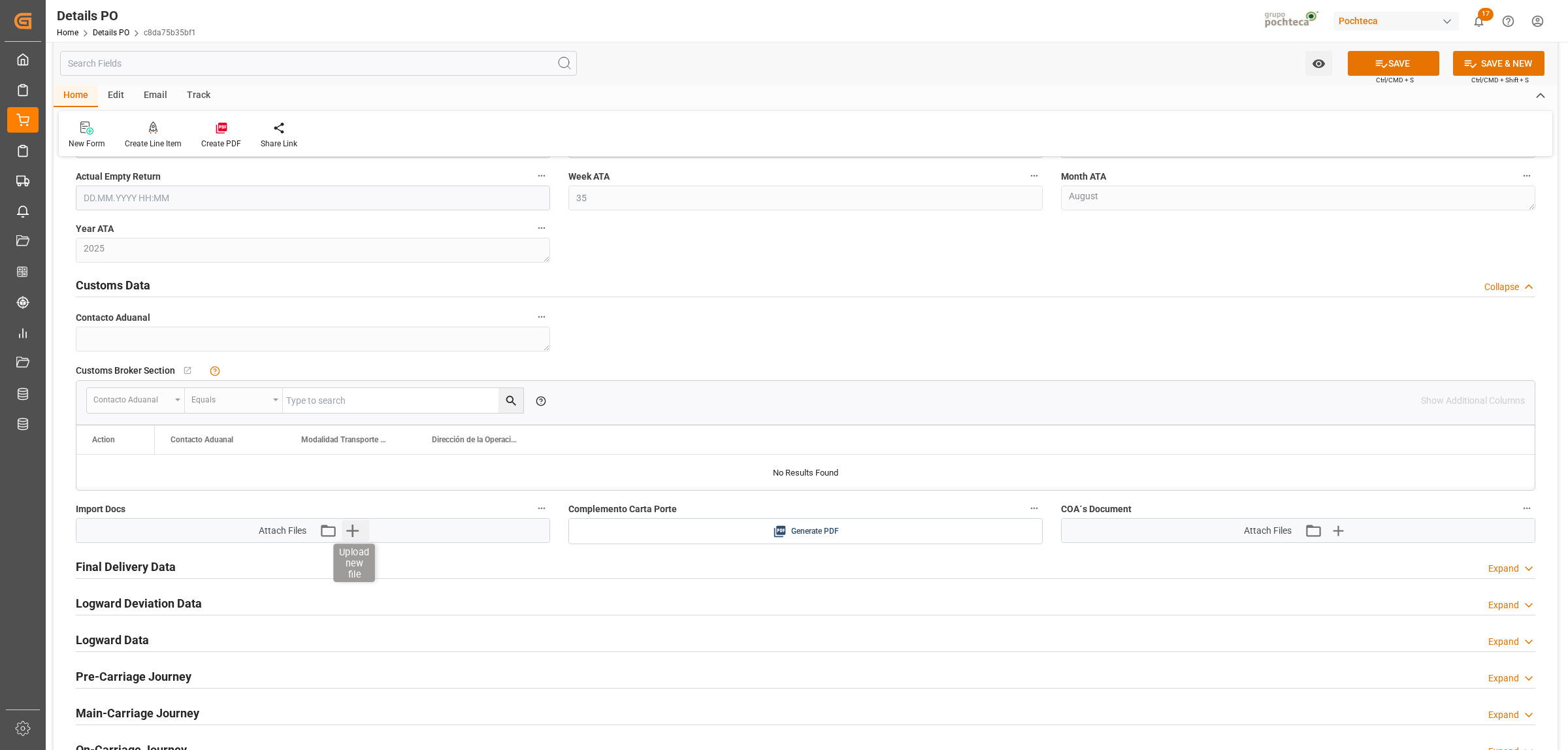
click at [347, 530] on icon "button" at bounding box center [352, 530] width 21 height 21
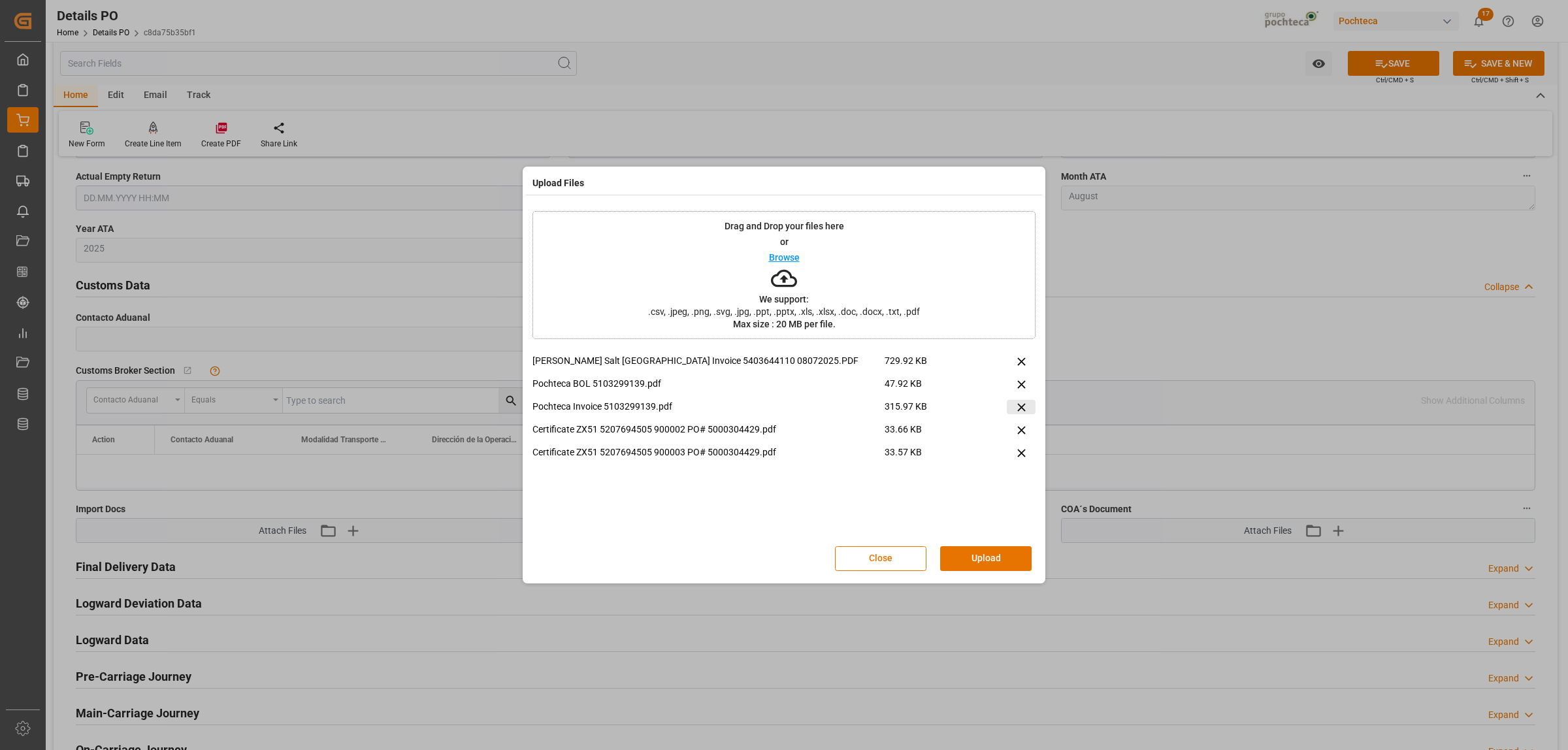
click at [1021, 407] on icon at bounding box center [1021, 406] width 7 height 7
click at [984, 559] on button "Upload" at bounding box center [986, 559] width 92 height 25
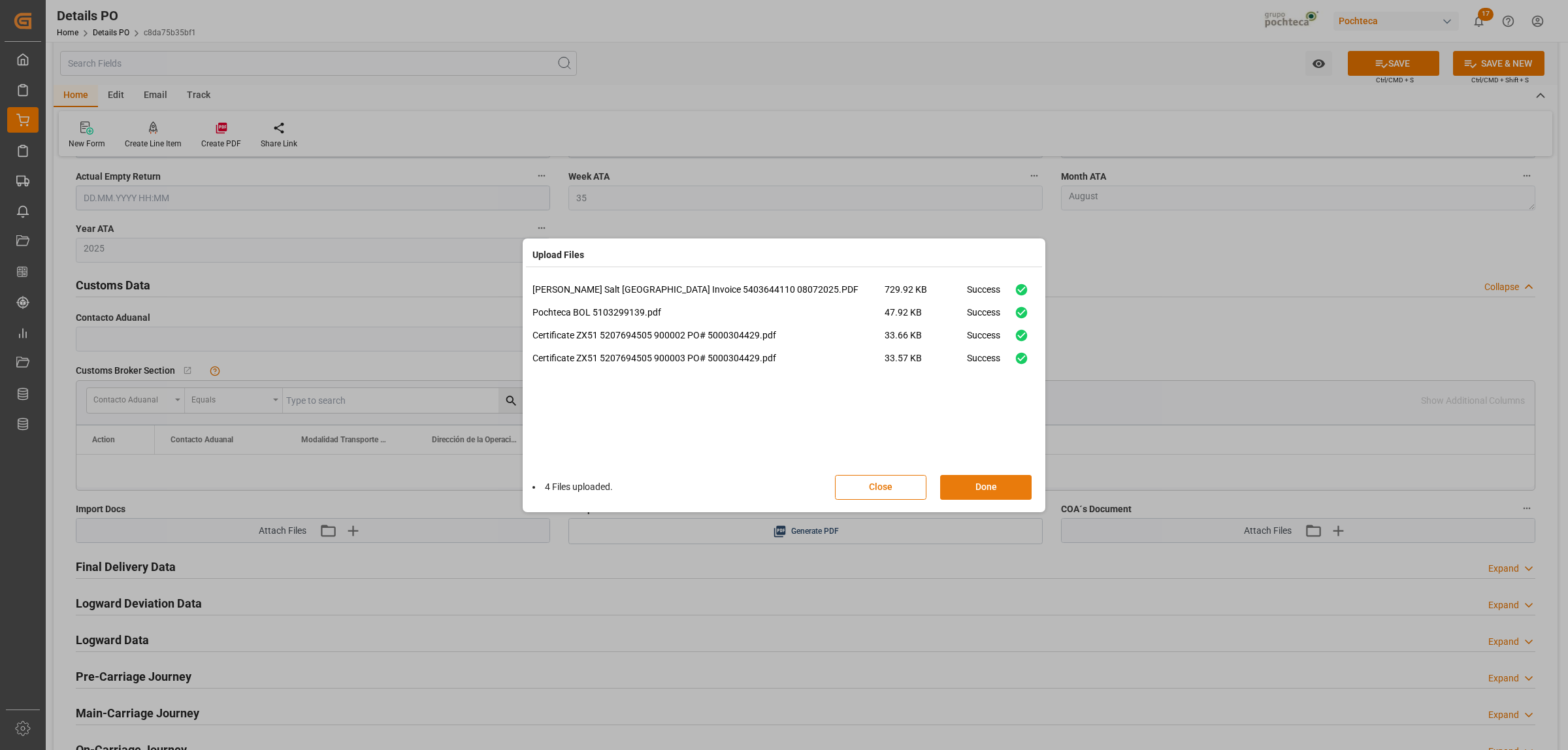
click at [977, 481] on button "Done" at bounding box center [986, 487] width 92 height 25
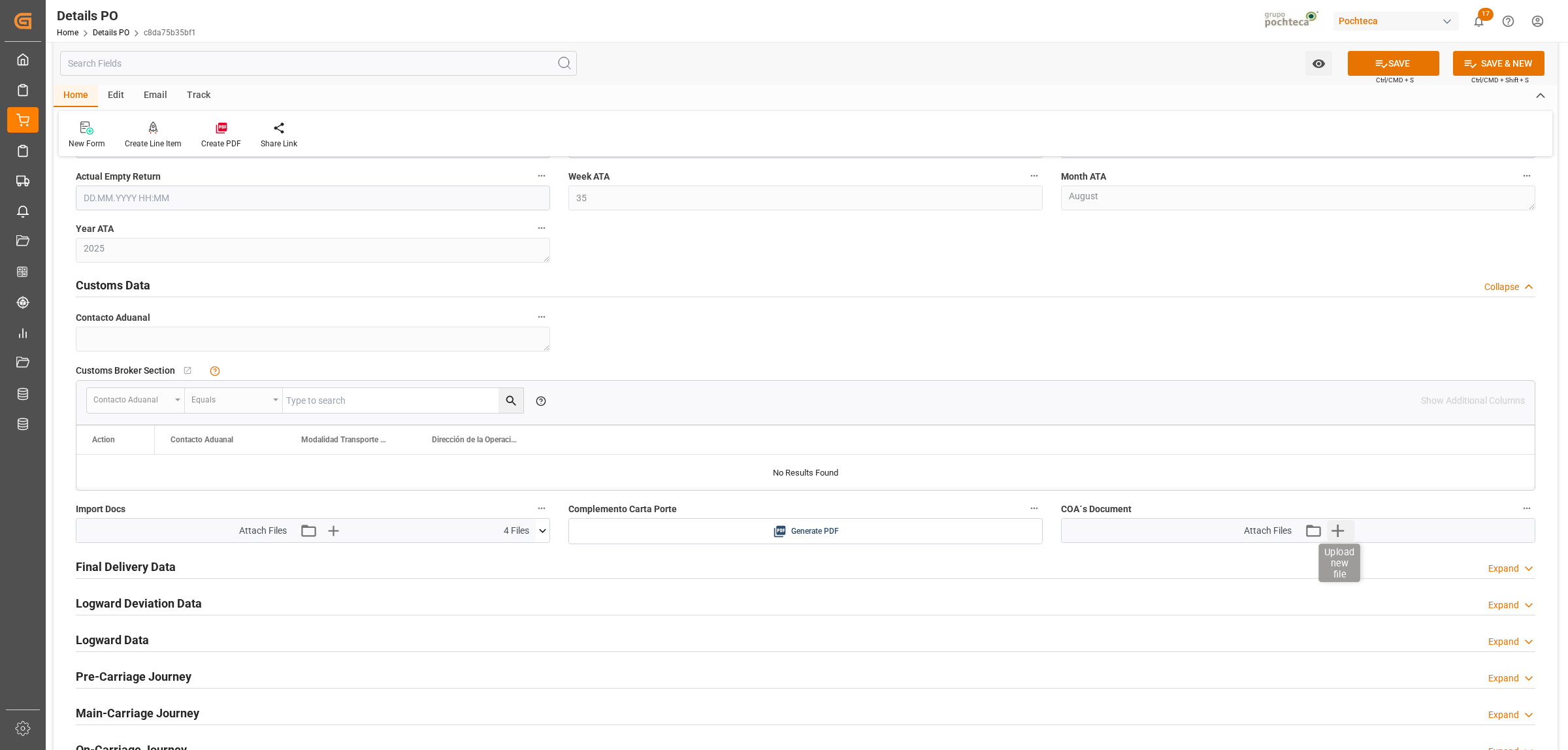
click at [1342, 535] on icon "button" at bounding box center [1337, 530] width 21 height 21
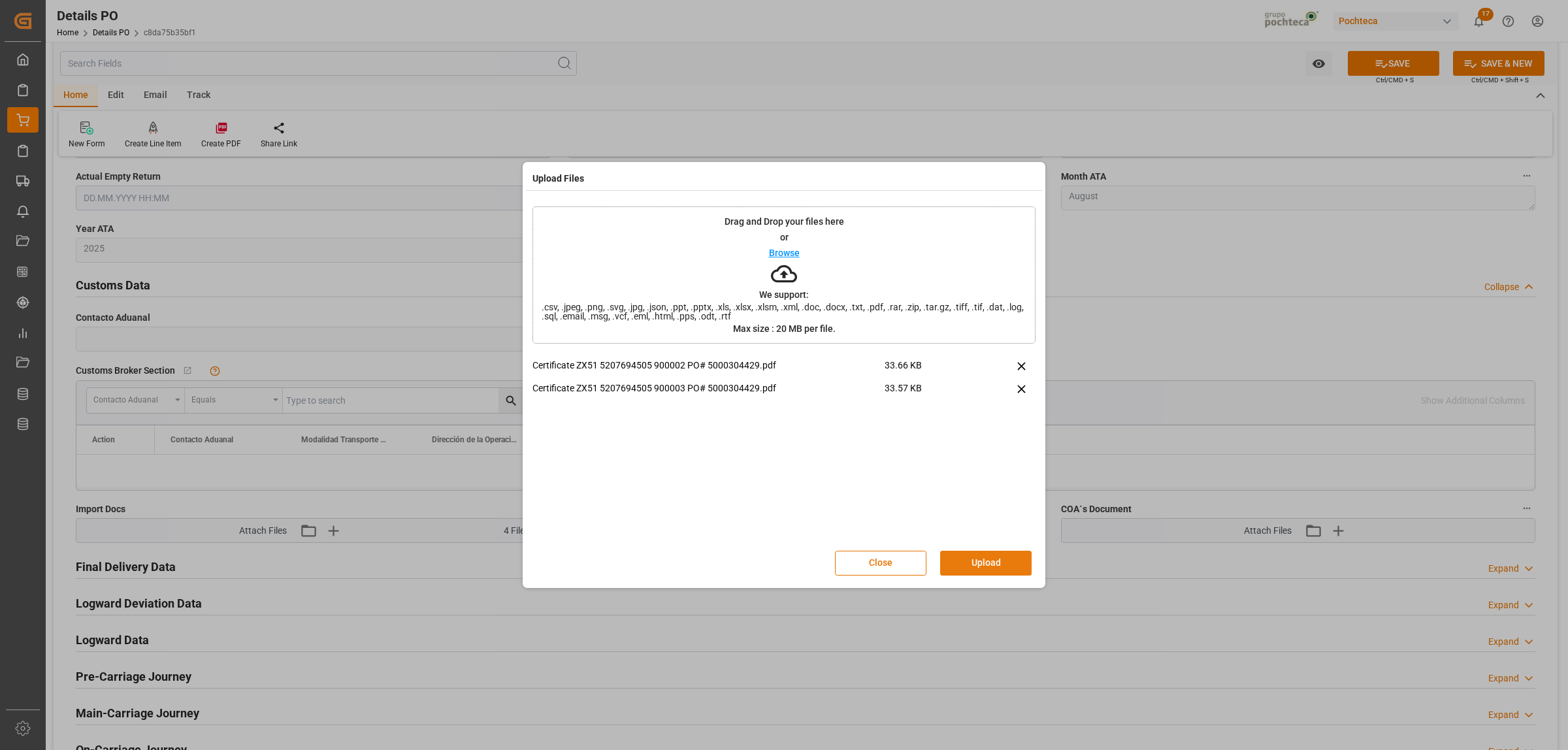
click at [993, 563] on button "Upload" at bounding box center [986, 563] width 92 height 25
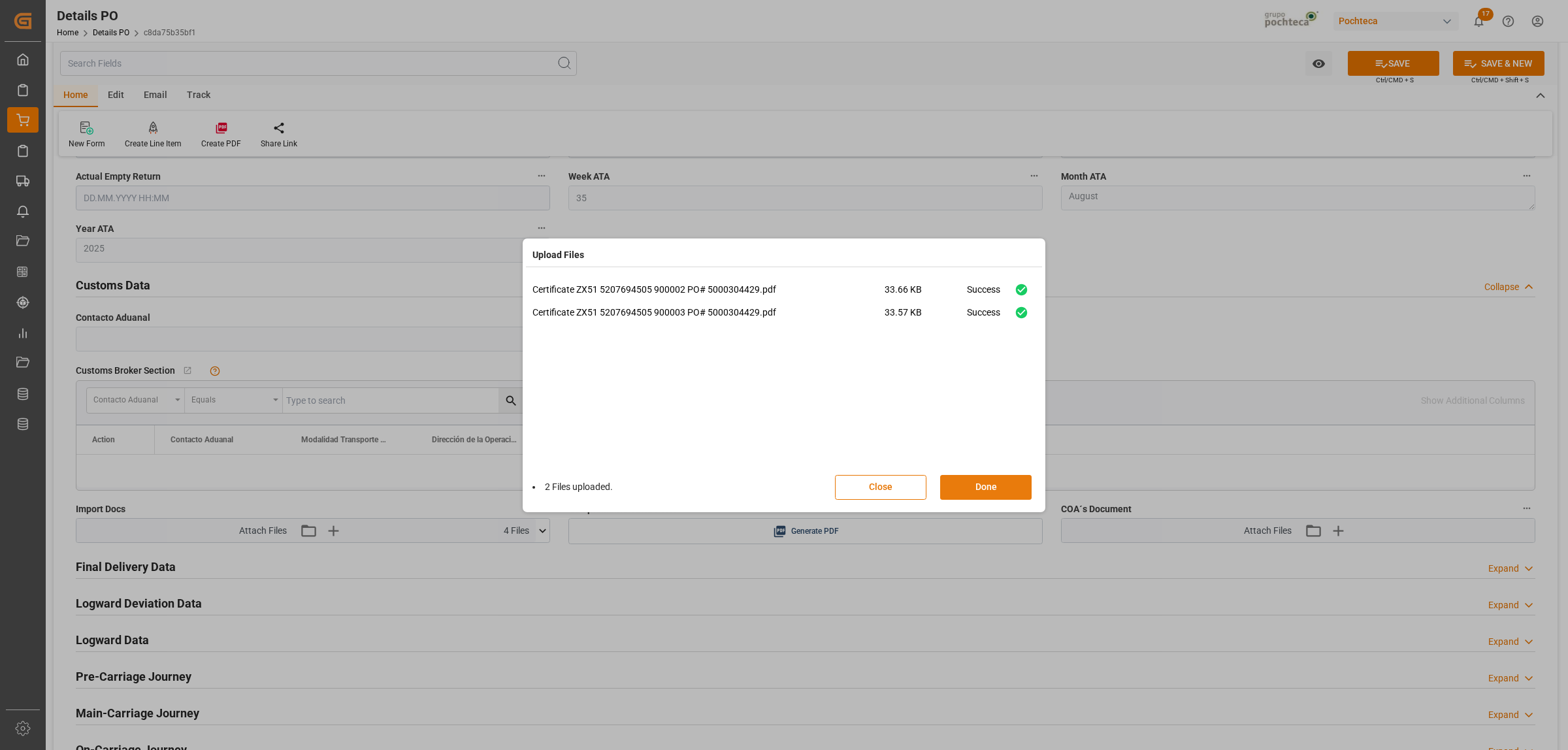
click at [976, 495] on button "Done" at bounding box center [986, 487] width 92 height 25
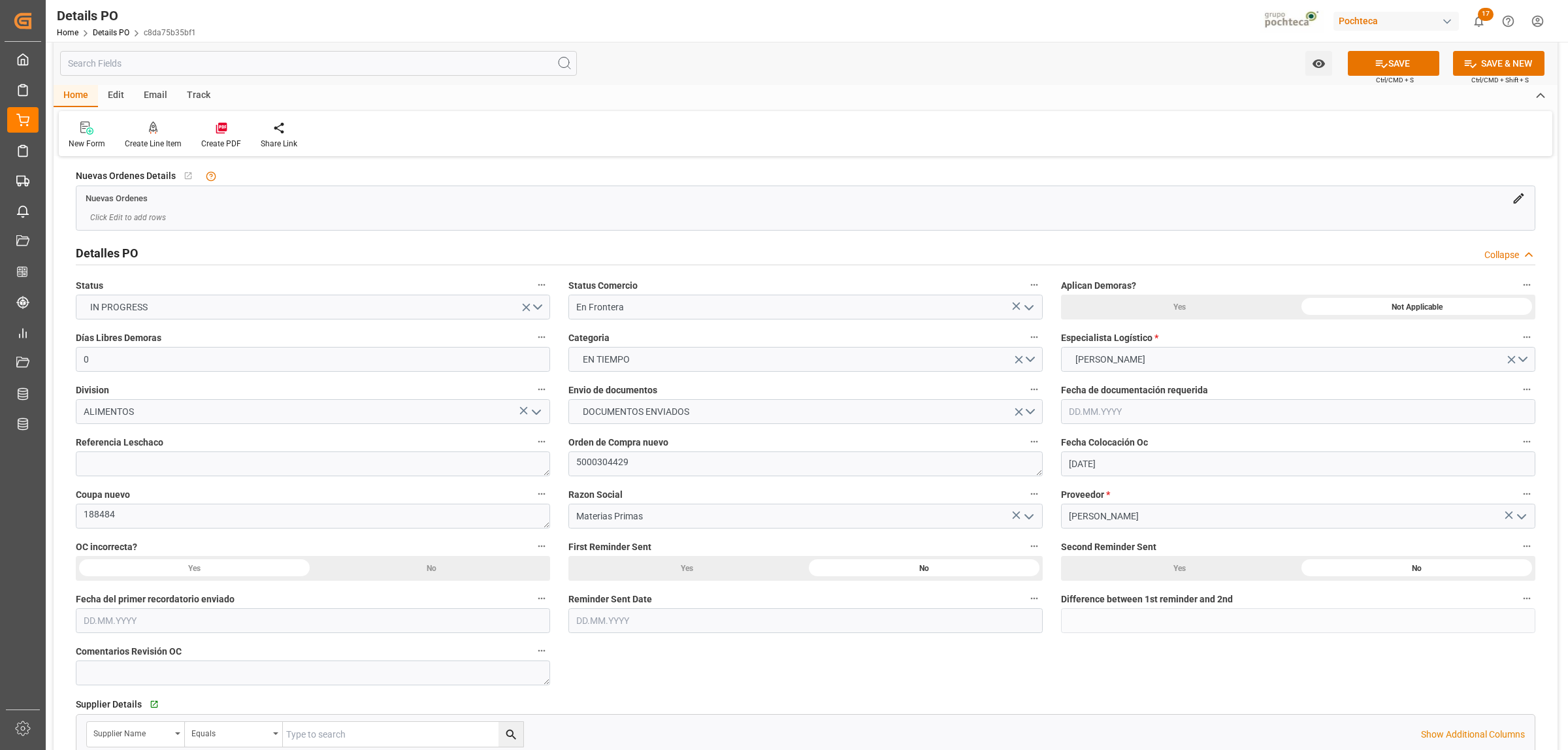
scroll to position [0, 0]
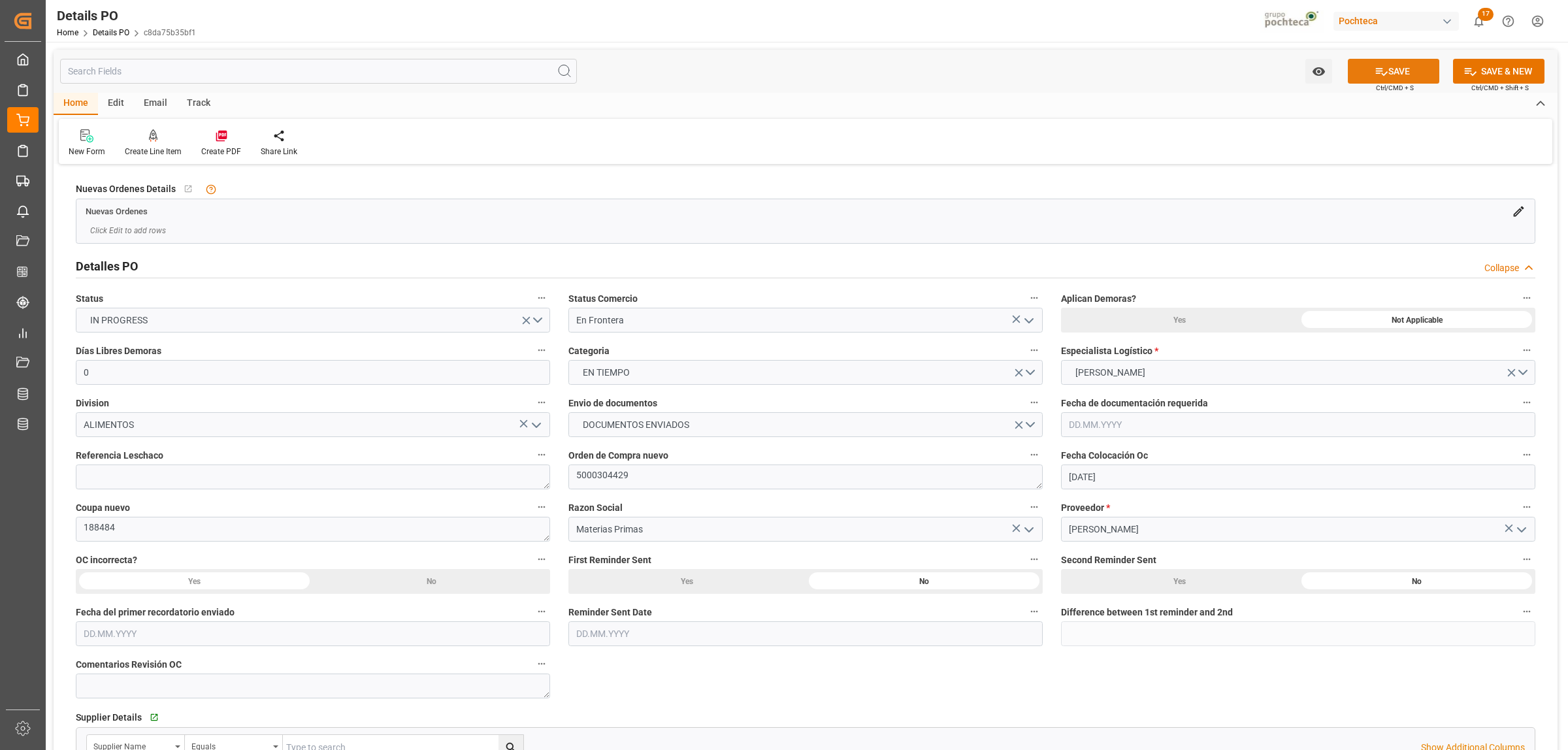
click at [1379, 73] on icon at bounding box center [1382, 72] width 12 height 7
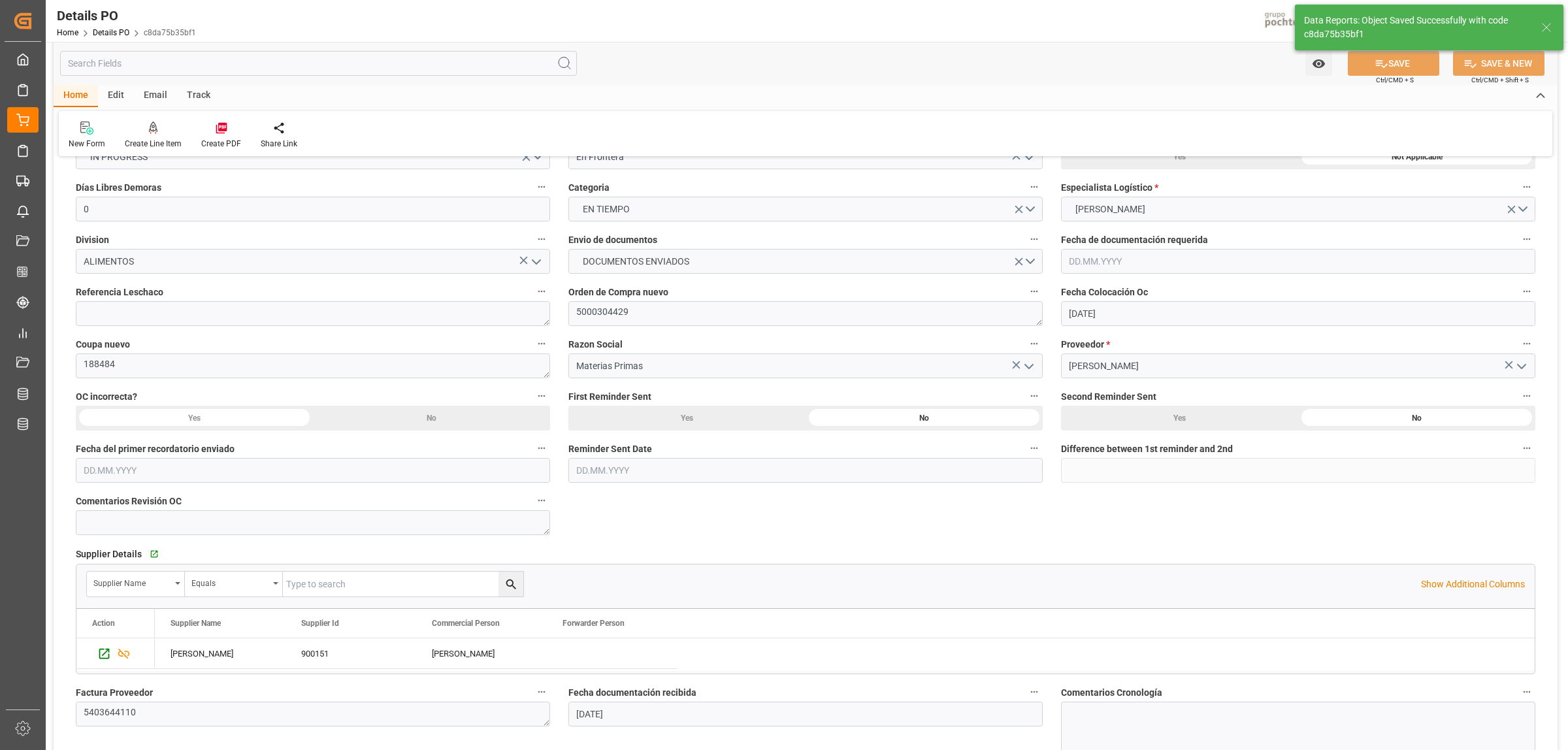
scroll to position [408, 0]
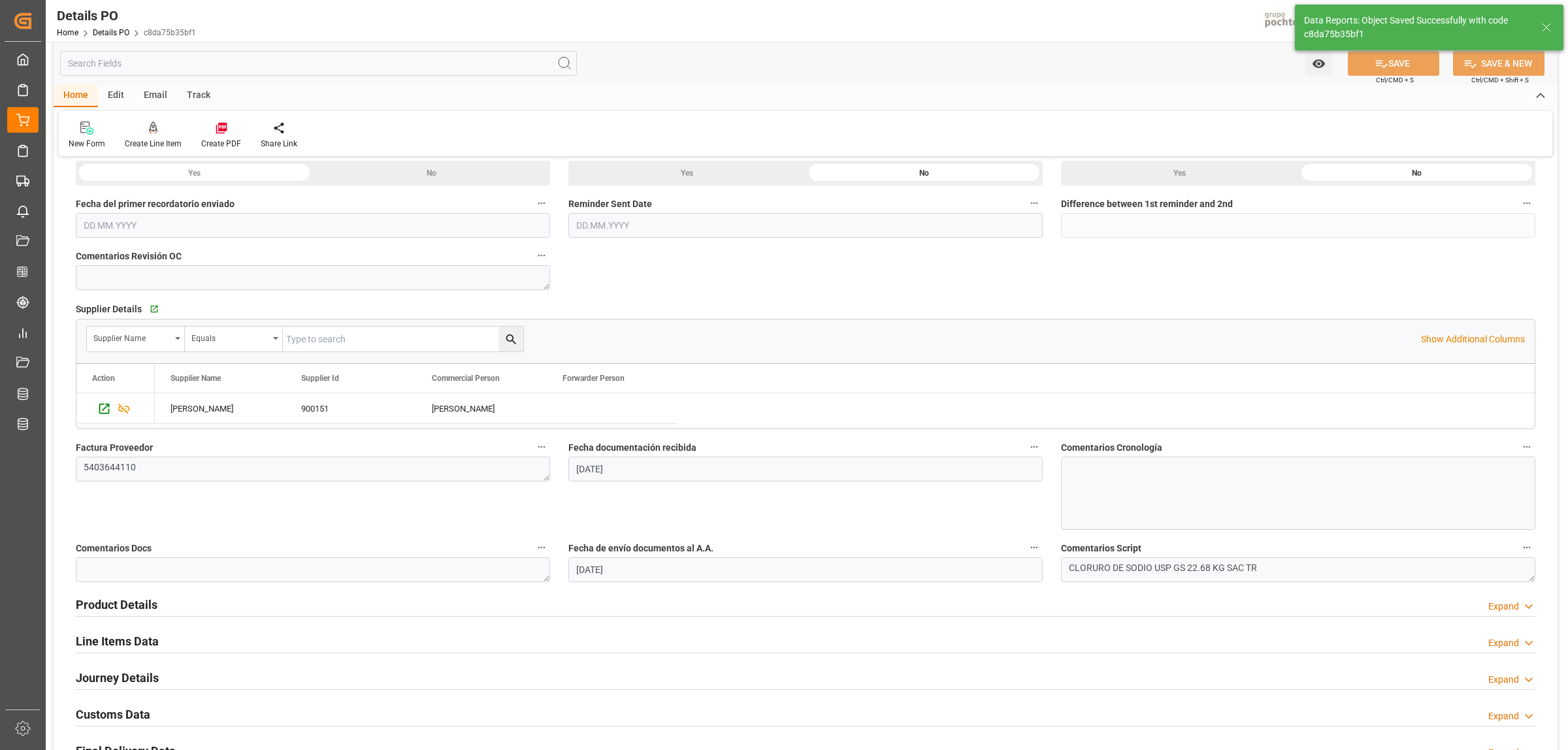
click at [138, 643] on h2 "Line Items Data" at bounding box center [117, 641] width 83 height 17
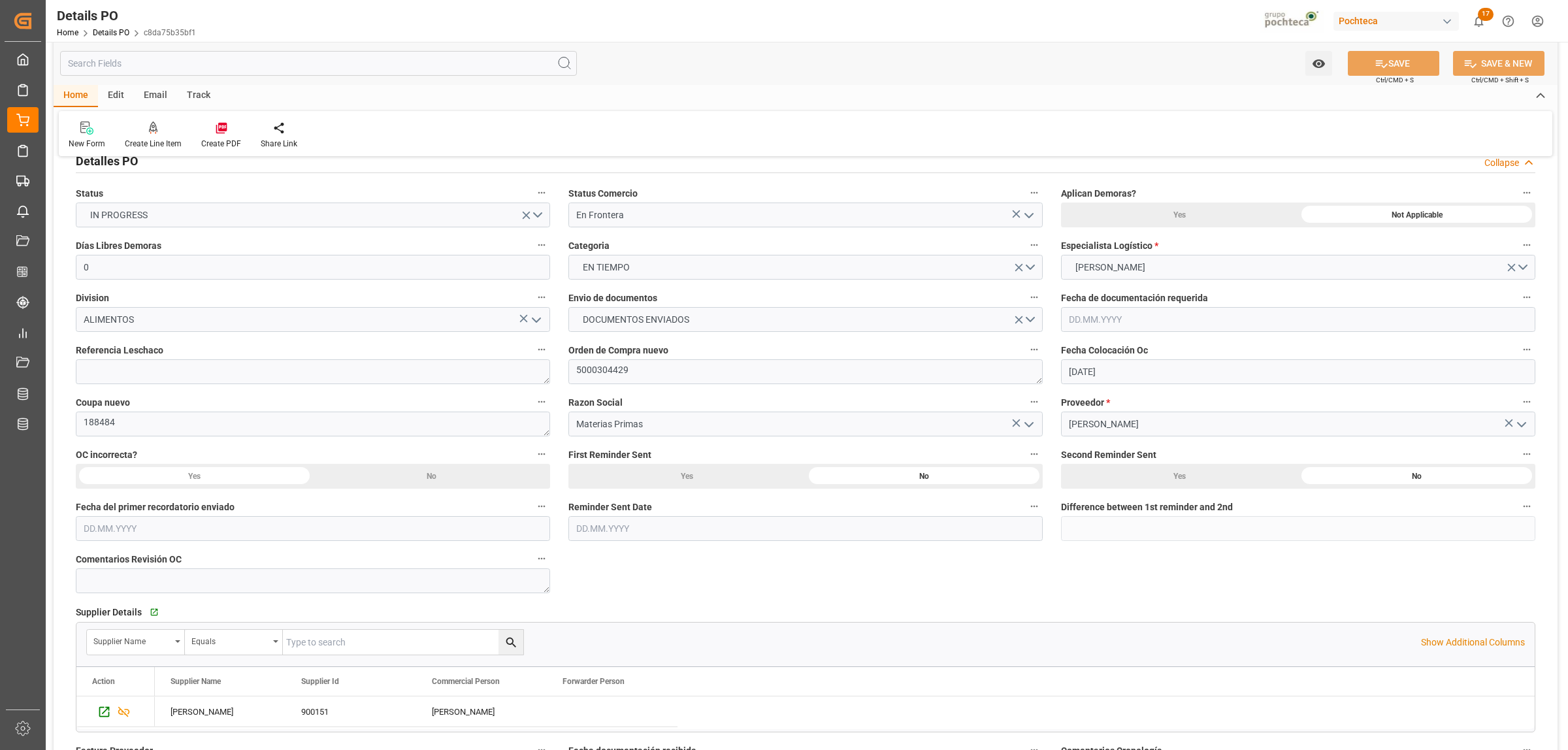
scroll to position [0, 0]
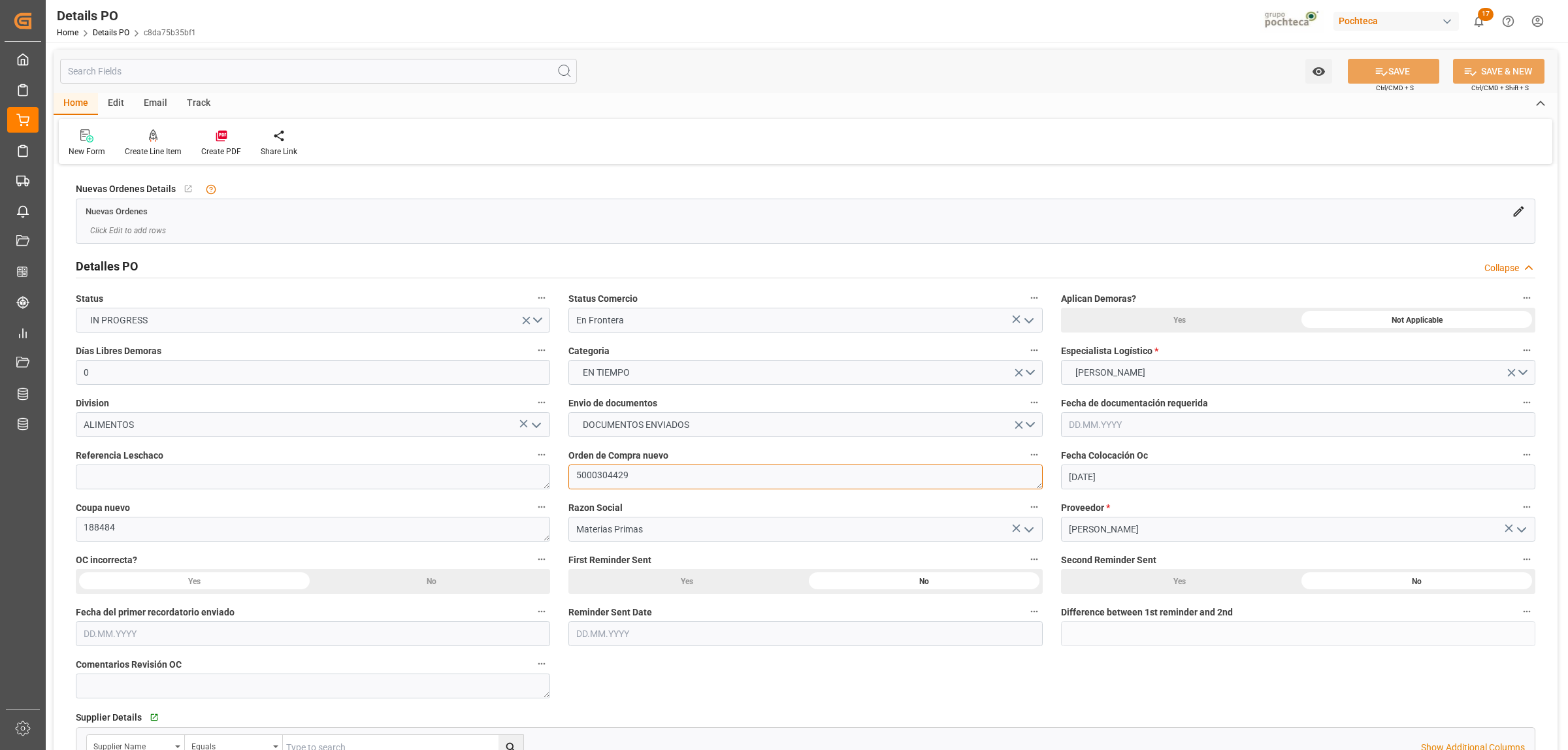
drag, startPoint x: 628, startPoint y: 474, endPoint x: 566, endPoint y: 480, distance: 62.3
click at [566, 480] on div "Orden de Compra nuevo 5000304429" at bounding box center [806, 467] width 493 height 52
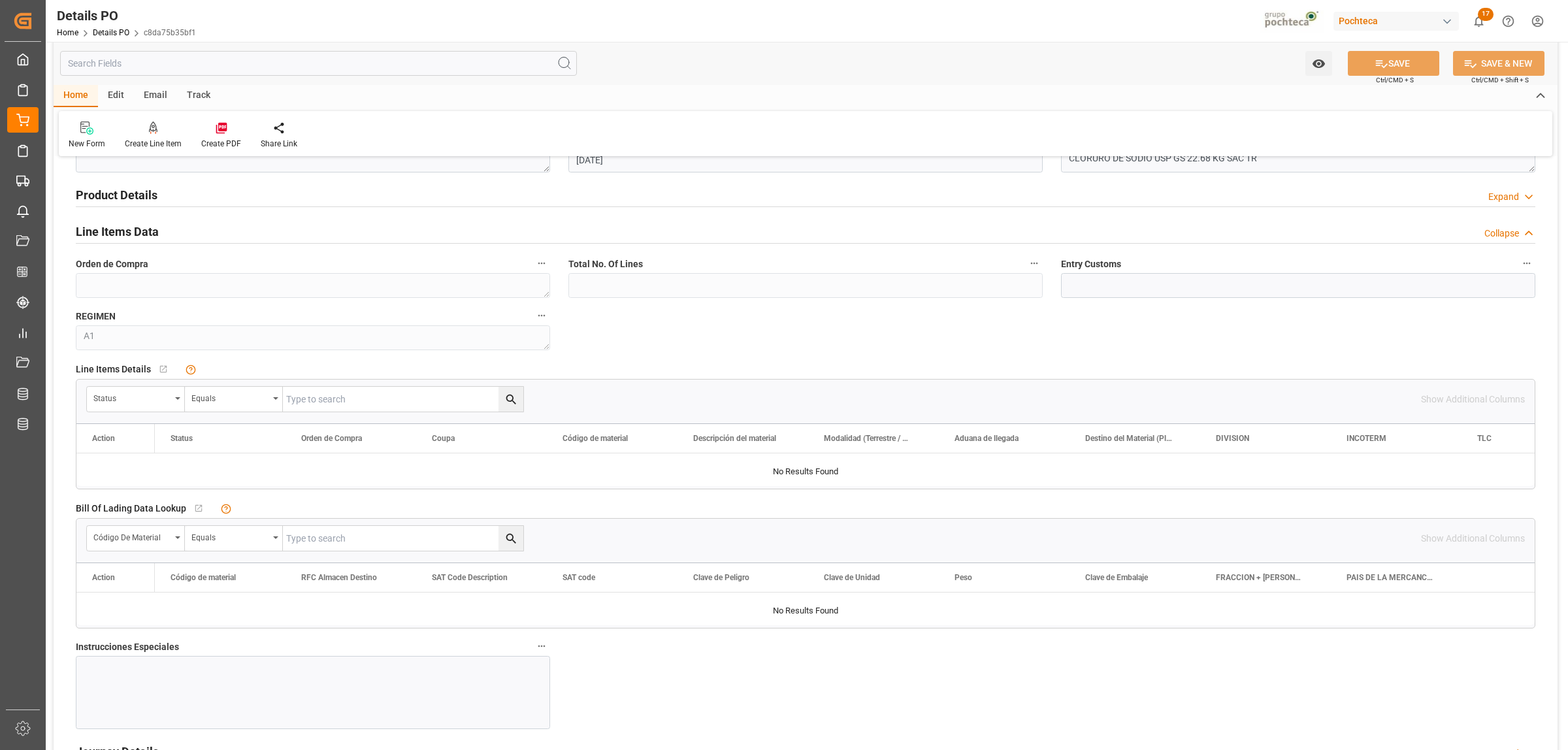
scroll to position [817, 0]
click at [177, 401] on icon "open menu" at bounding box center [177, 400] width 5 height 2
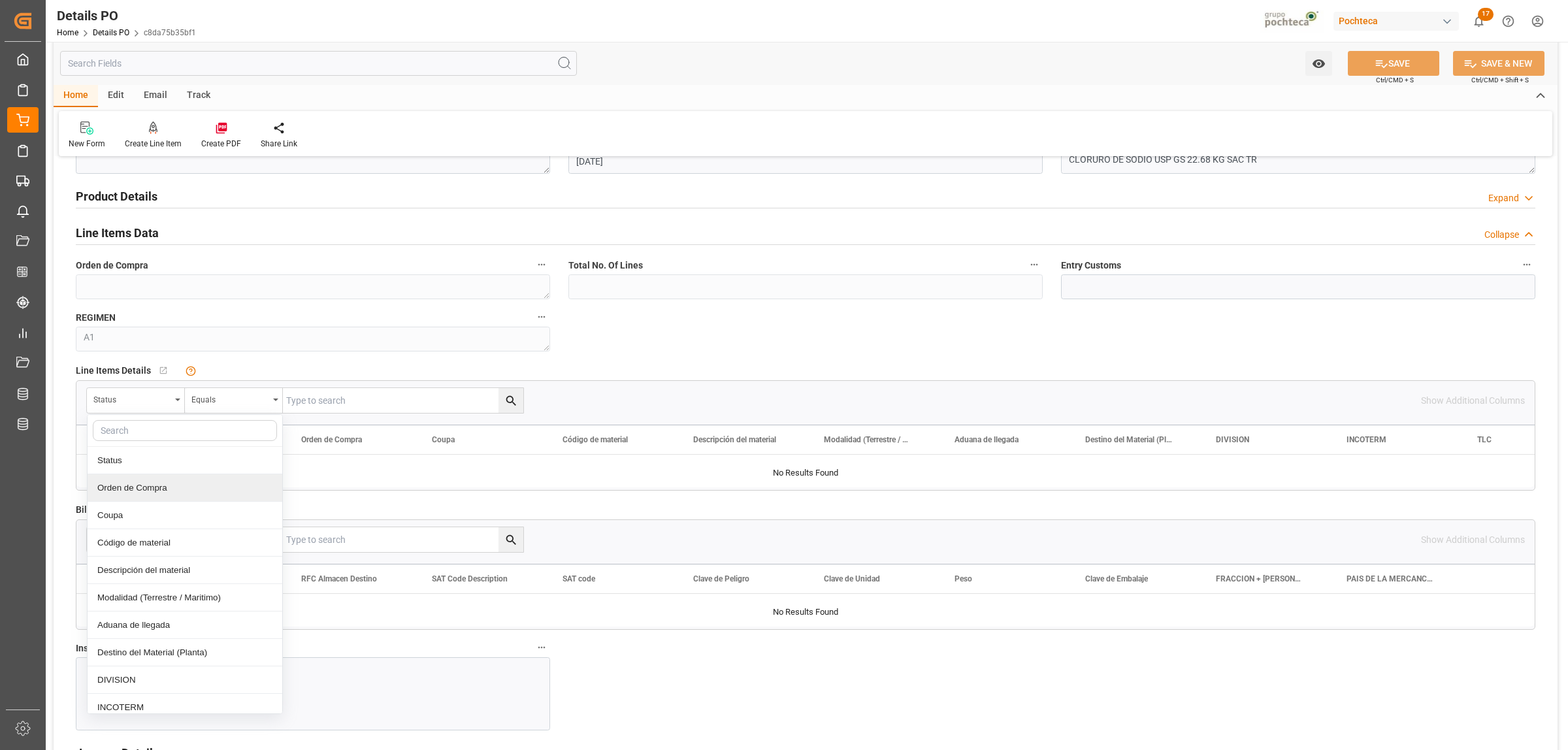
click at [146, 488] on div "Orden de Compra" at bounding box center [185, 488] width 195 height 27
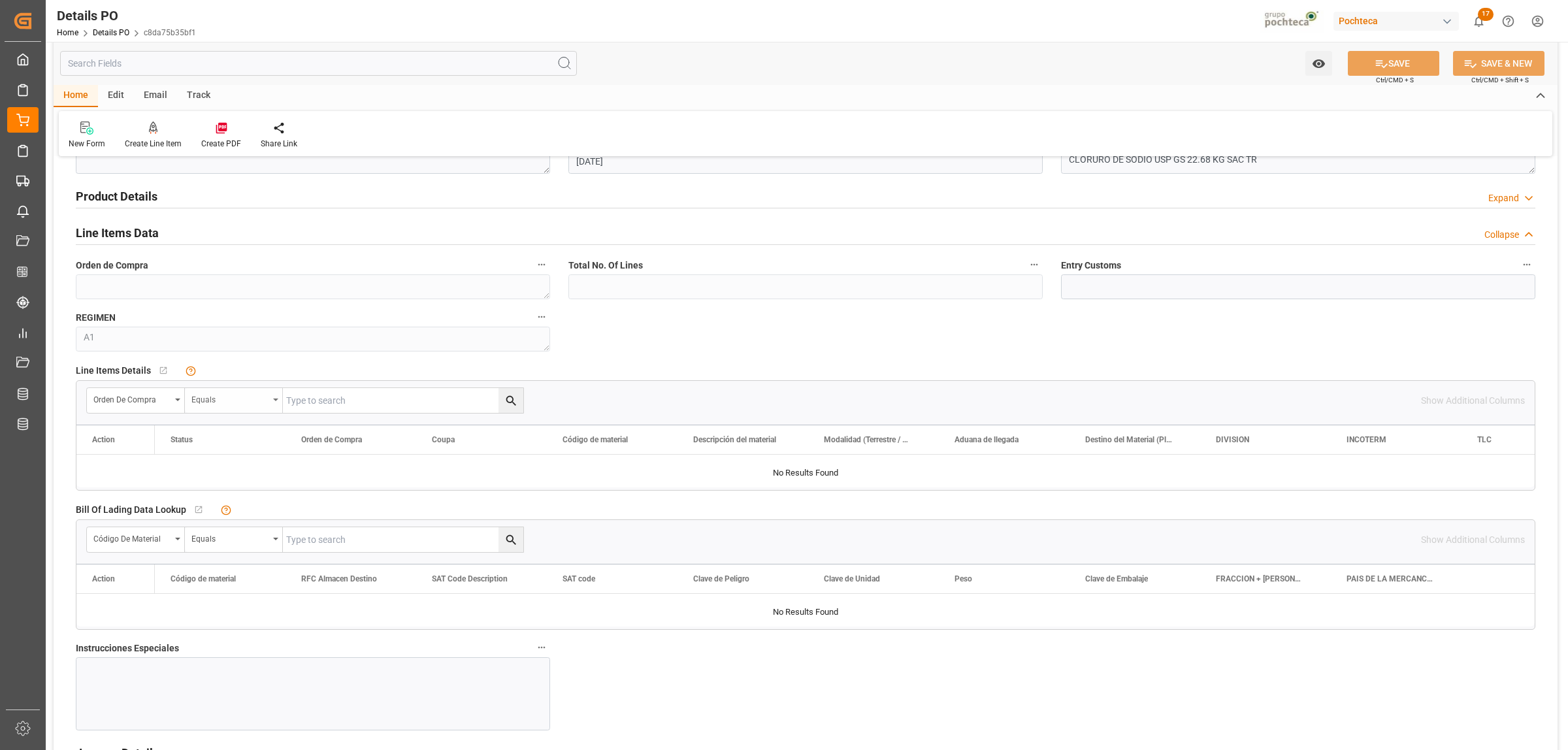
click at [272, 396] on div "Equals" at bounding box center [234, 400] width 98 height 25
click at [235, 494] on div "Fuzzy search" at bounding box center [283, 488] width 195 height 27
paste input "5000304429"
type input "5000304429"
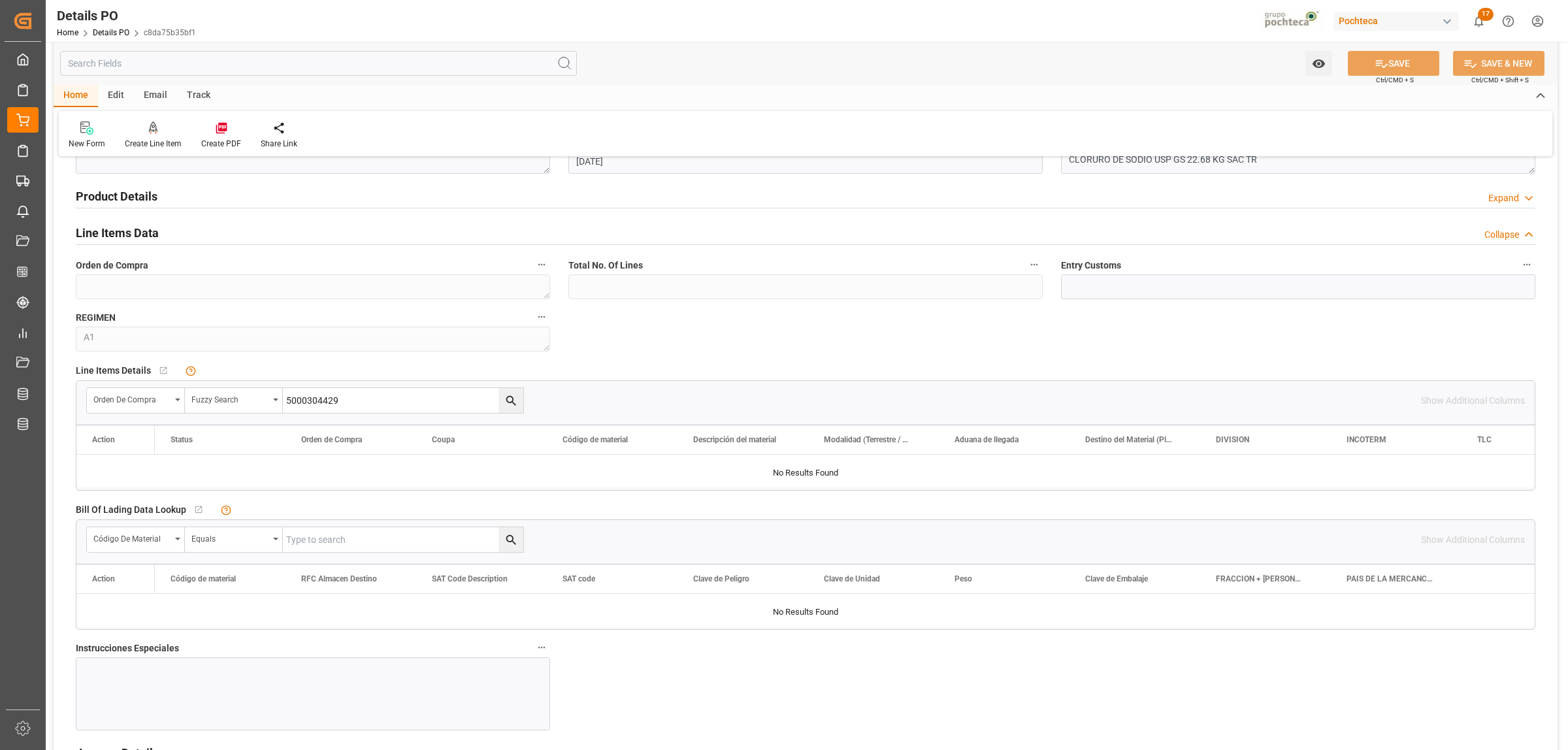
click at [511, 400] on icon "search button" at bounding box center [510, 401] width 10 height 10
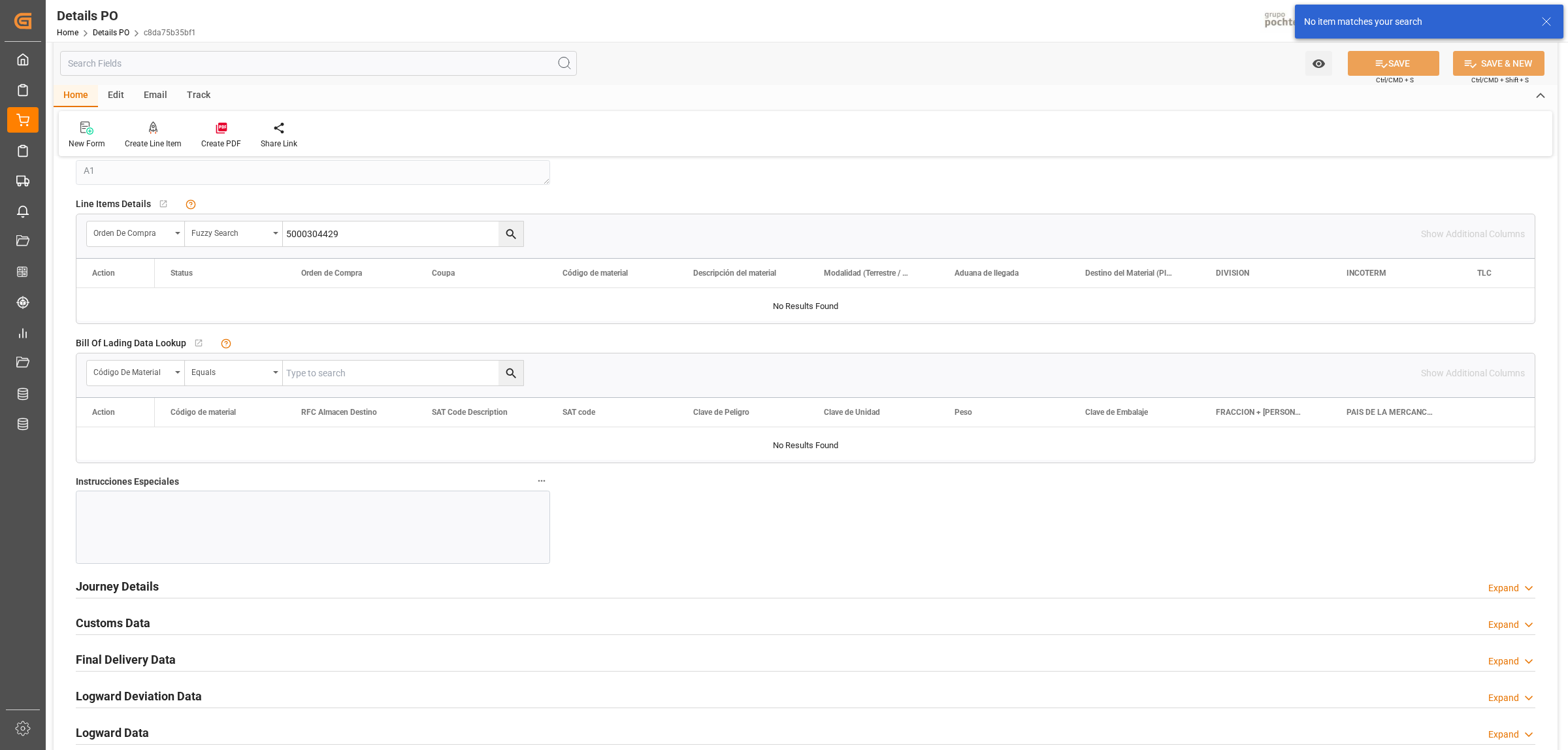
scroll to position [1061, 0]
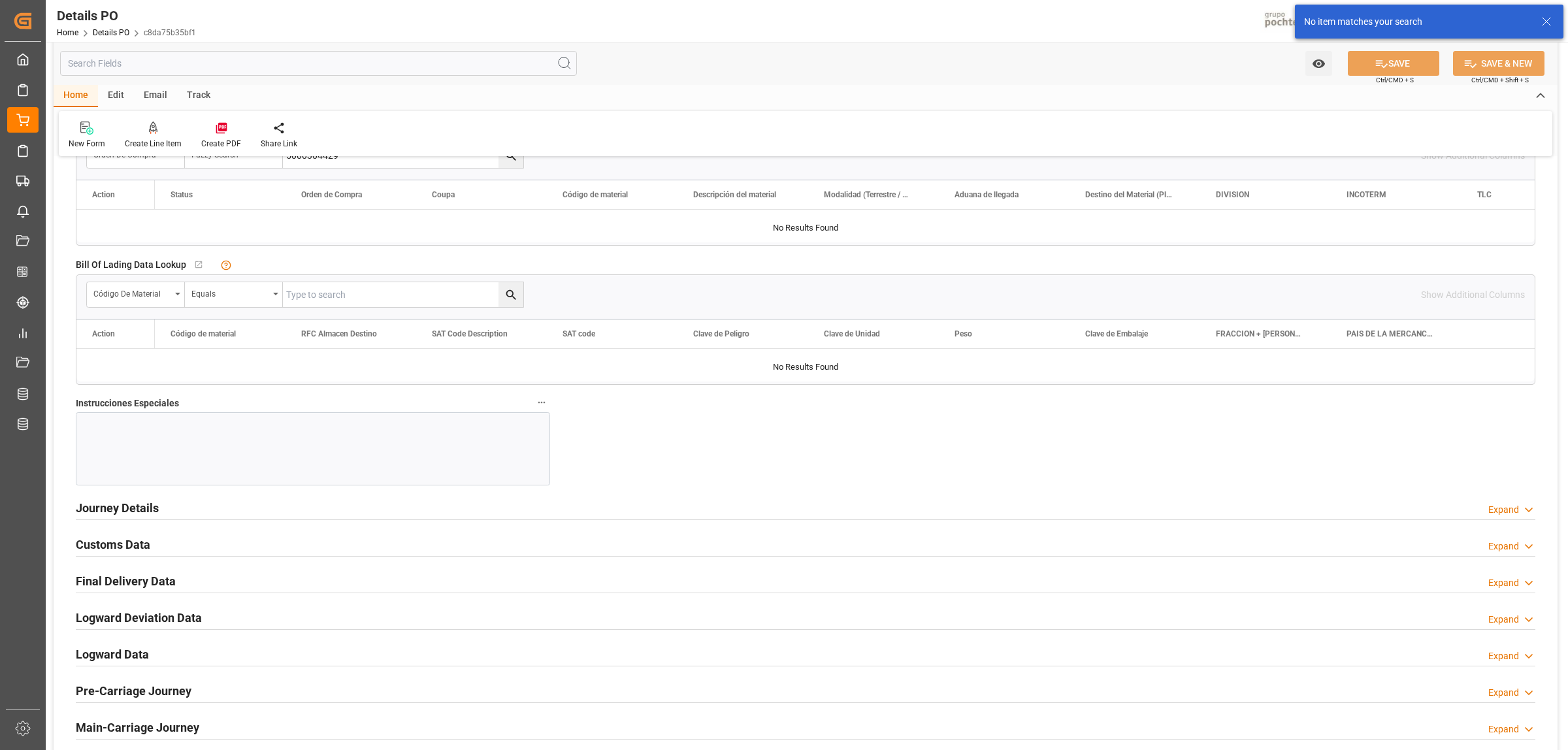
click at [154, 436] on div at bounding box center [313, 449] width 475 height 73
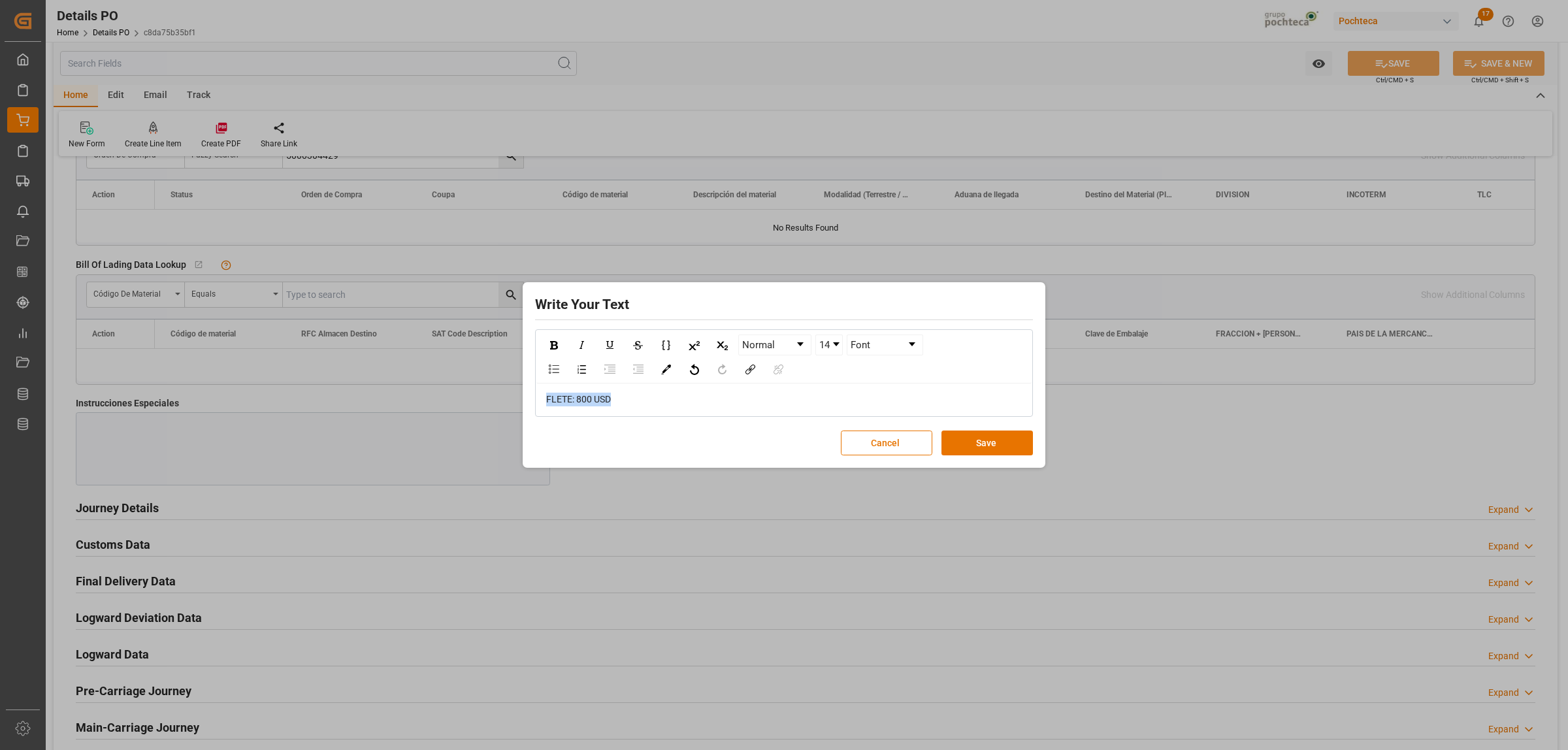
drag, startPoint x: 647, startPoint y: 402, endPoint x: 505, endPoint y: 390, distance: 142.5
click at [505, 390] on div "Write Your Text Normal 14 Font [PERSON_NAME]: 800 USD Cancel Save" at bounding box center [784, 375] width 1568 height 750
click at [550, 338] on div "rdw-inline-control" at bounding box center [553, 345] width 22 height 20
click at [844, 350] on div "14" at bounding box center [829, 345] width 32 height 21
click at [836, 347] on link "14" at bounding box center [829, 345] width 26 height 20
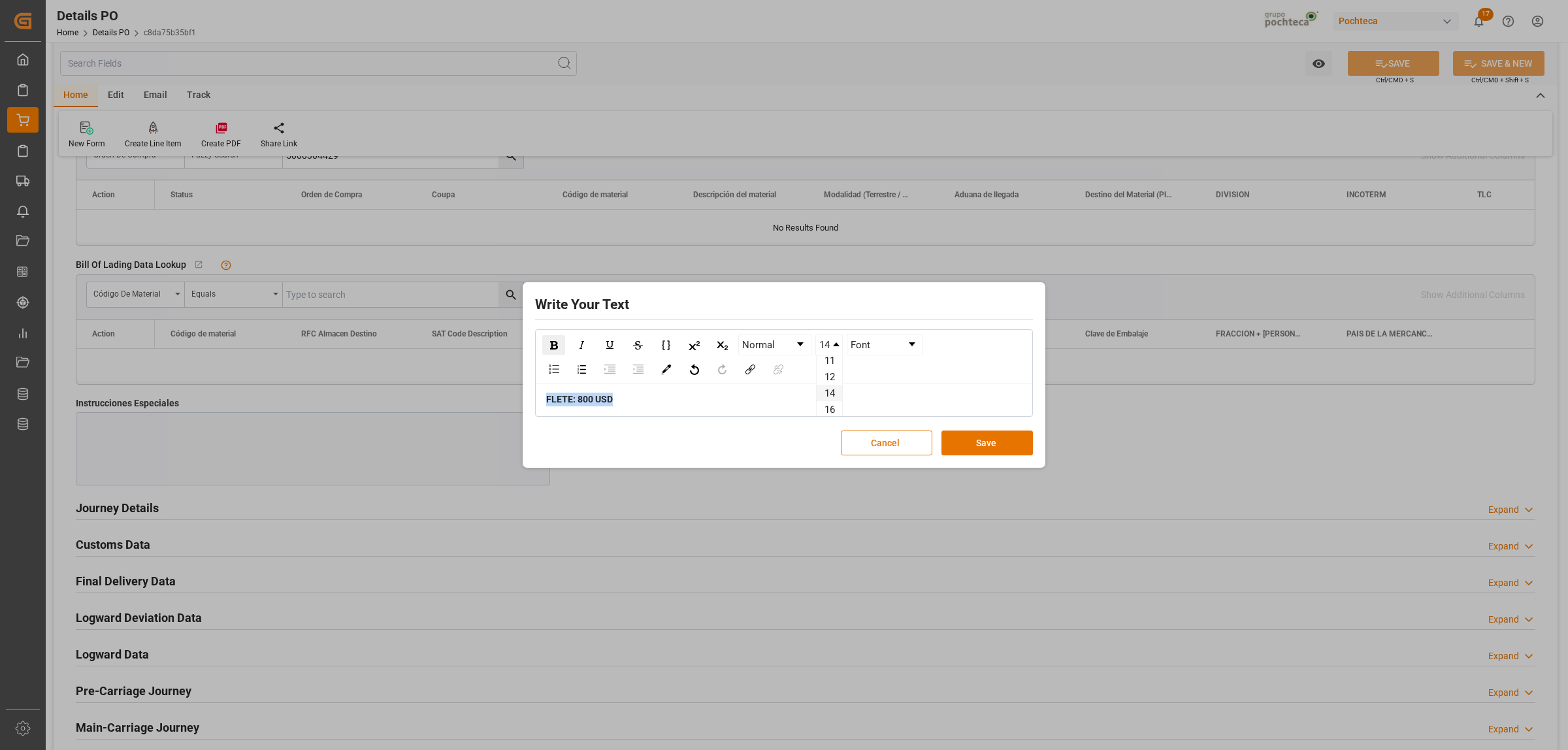
scroll to position [82, 0]
click at [827, 405] on li "24" at bounding box center [829, 413] width 26 height 17
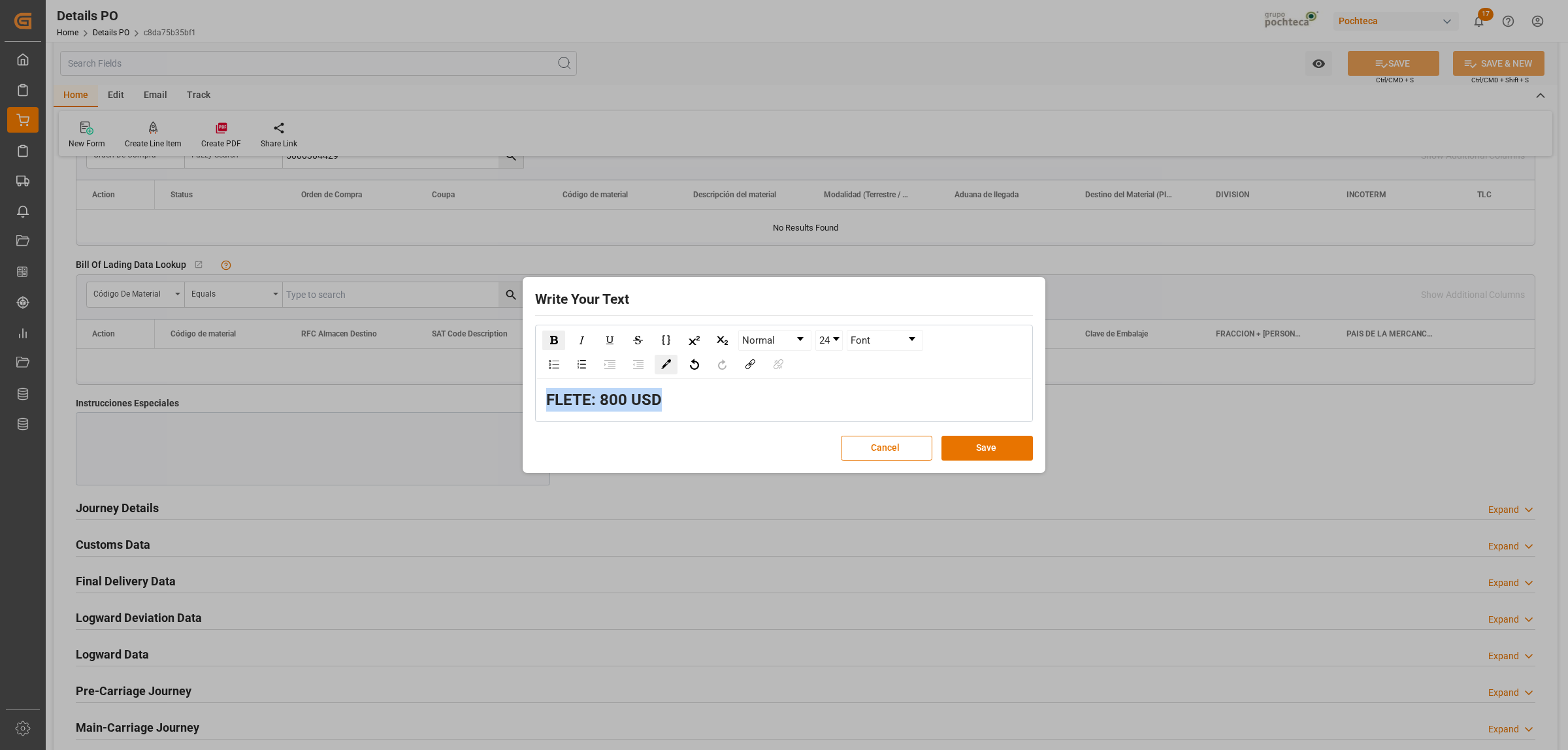
click at [661, 357] on div "rdw-color-picker" at bounding box center [665, 365] width 22 height 20
click at [730, 415] on span "rdw-color-picker" at bounding box center [729, 422] width 14 height 16
click at [963, 449] on button "Save" at bounding box center [988, 448] width 92 height 25
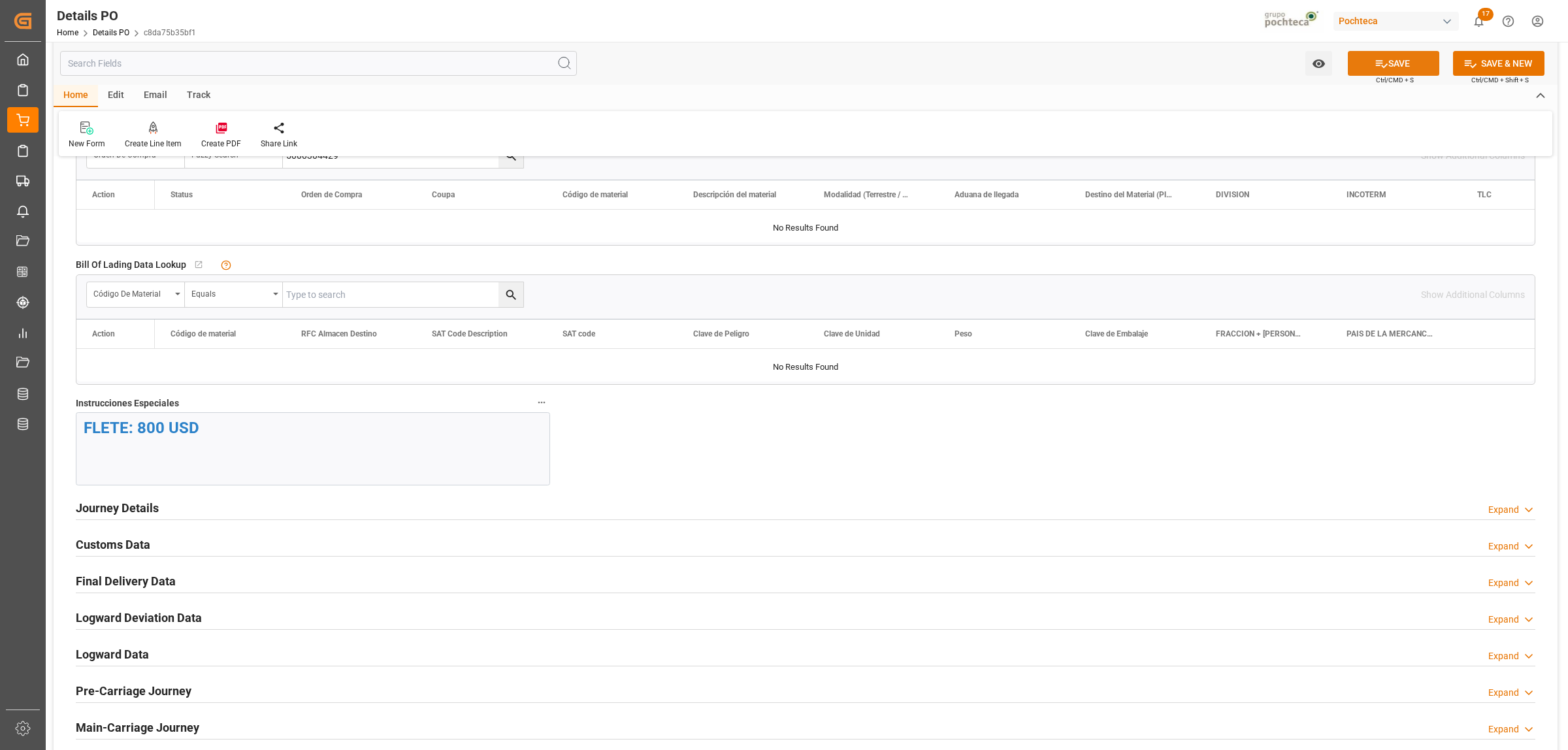
click at [1410, 56] on button "SAVE" at bounding box center [1394, 63] width 92 height 25
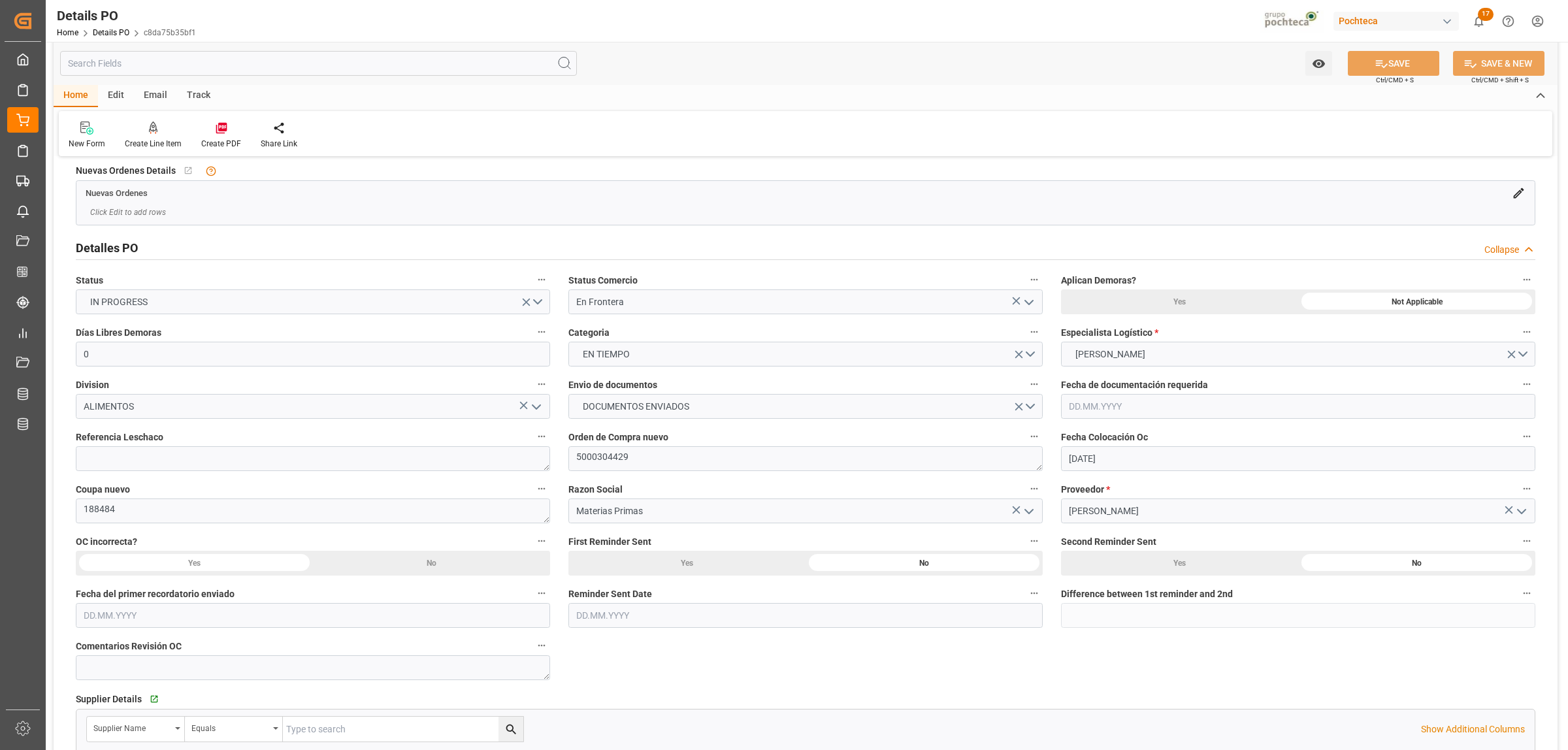
scroll to position [4, 0]
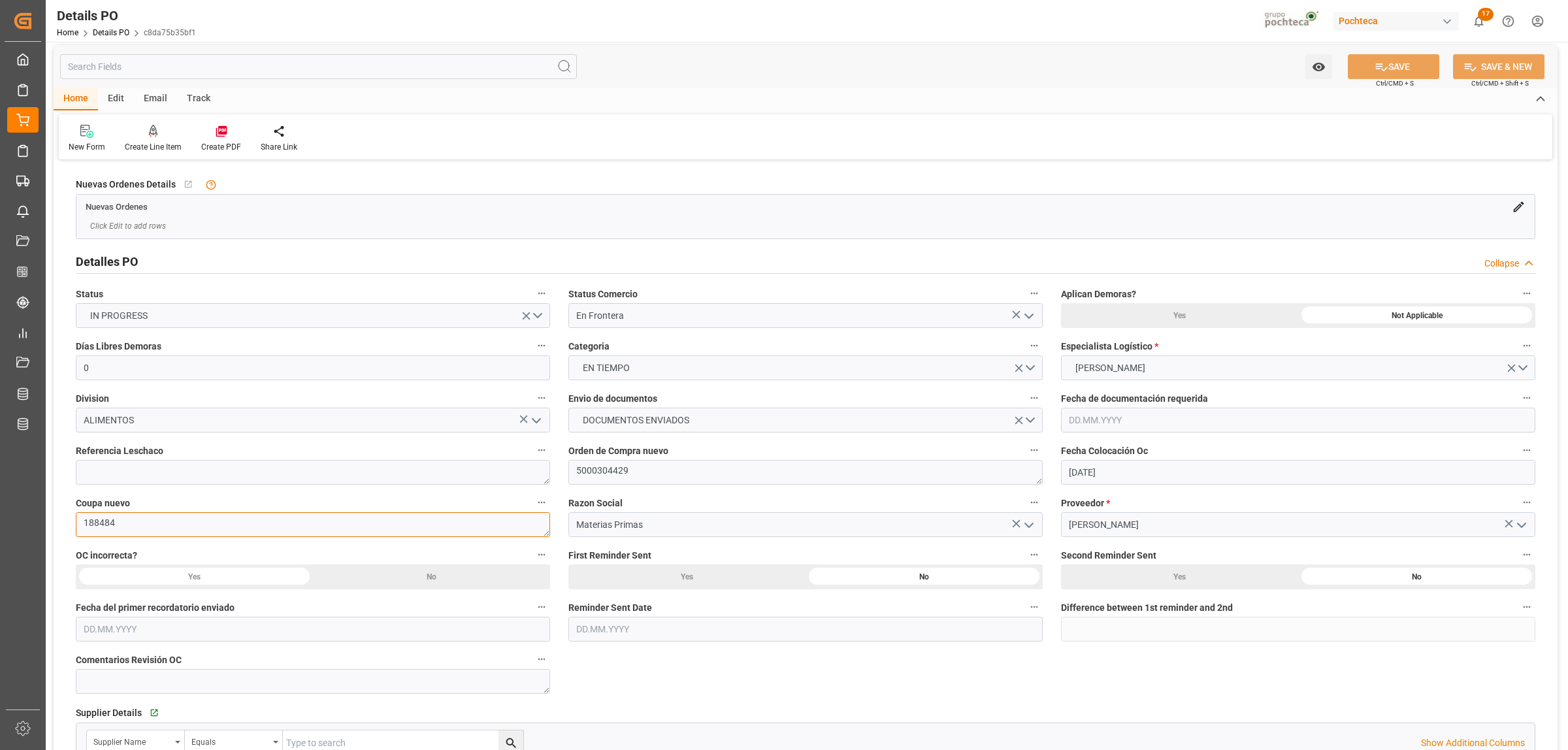
drag, startPoint x: 114, startPoint y: 520, endPoint x: 78, endPoint y: 520, distance: 36.0
click at [78, 520] on textarea "188484" at bounding box center [313, 524] width 475 height 25
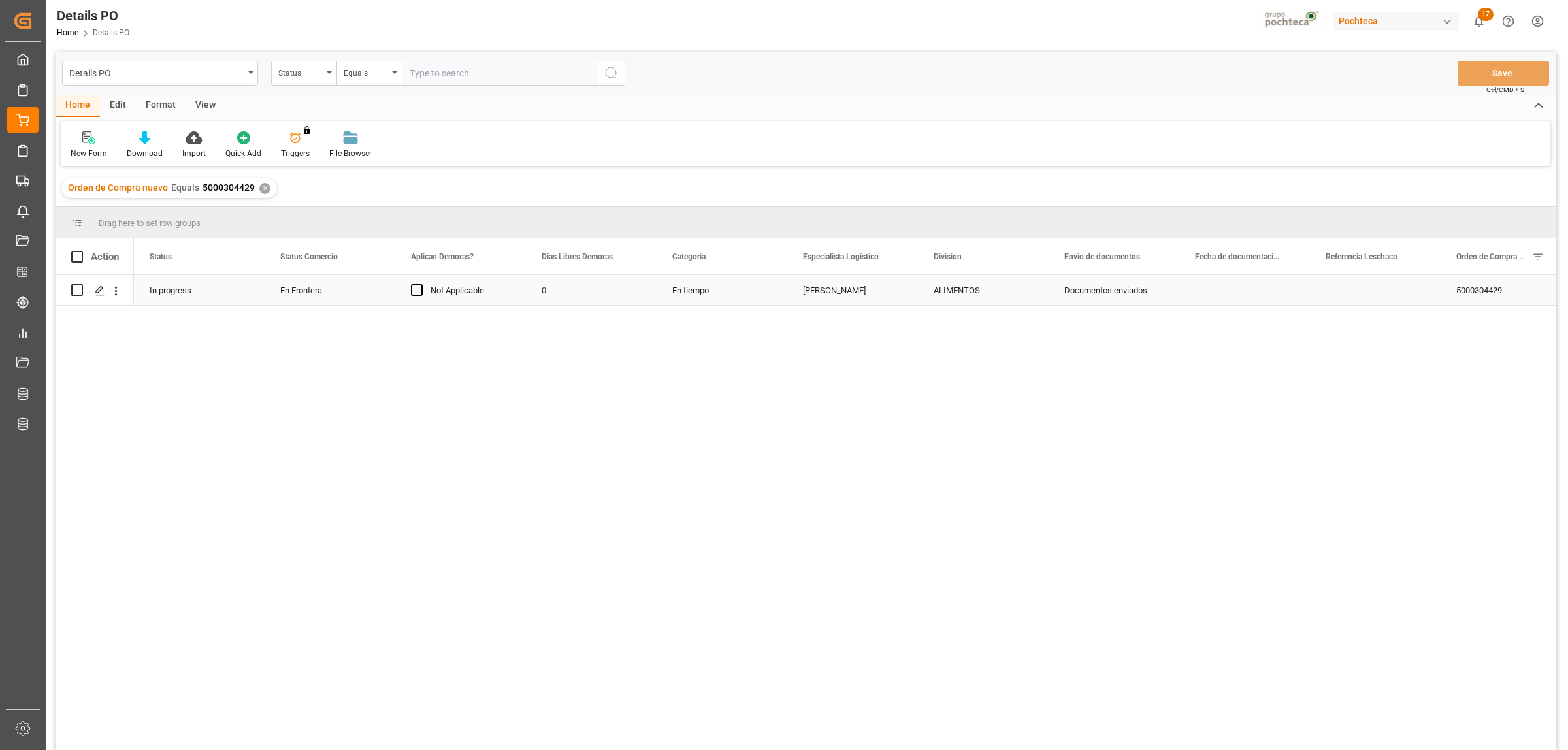
click at [1487, 290] on div "5000304429" at bounding box center [1506, 290] width 131 height 30
click at [118, 291] on icon "open menu" at bounding box center [116, 291] width 13 height 13
click at [162, 452] on span "Create and Link Child Object" at bounding box center [202, 451] width 119 height 13
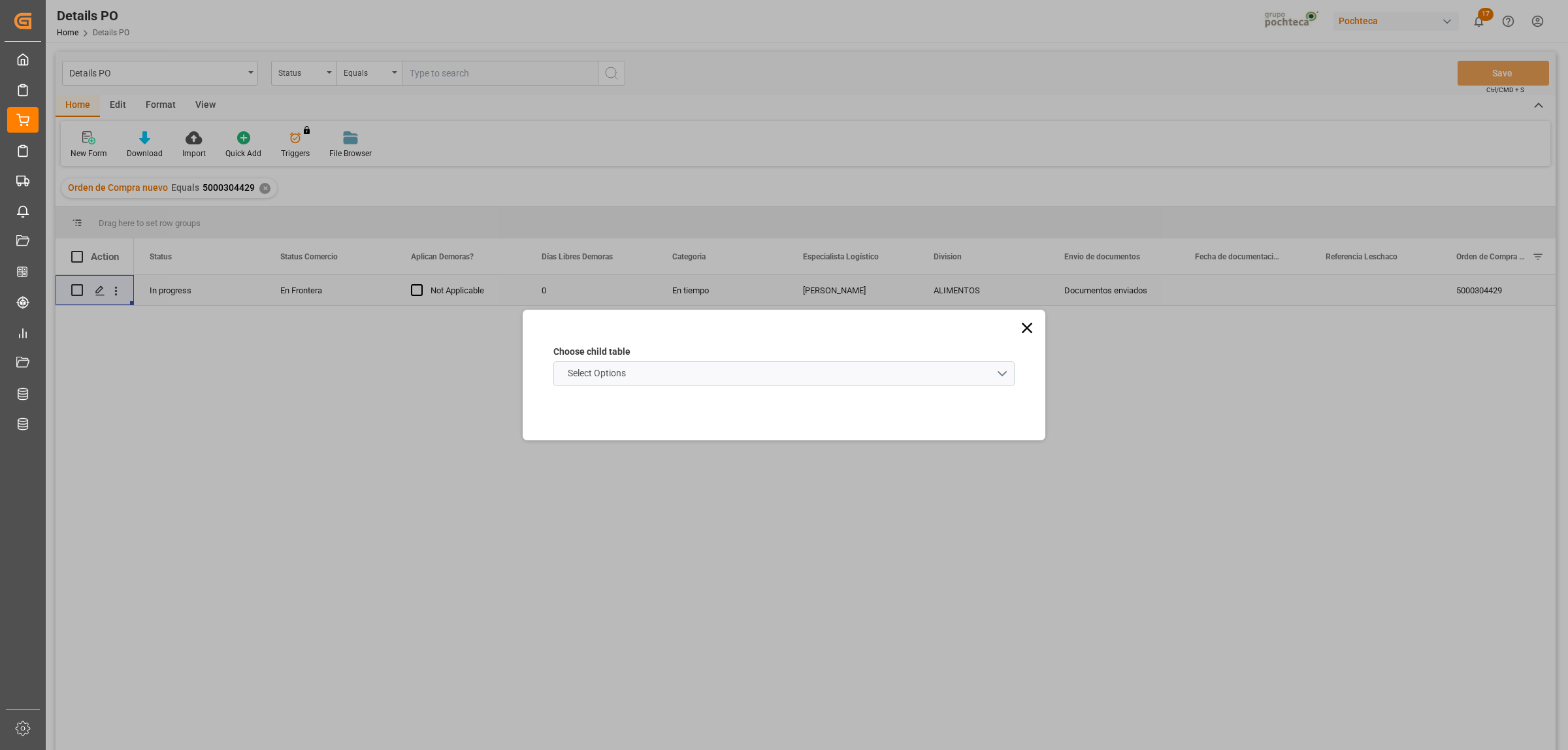
click at [1003, 370] on schema "Select Options" at bounding box center [784, 374] width 461 height 25
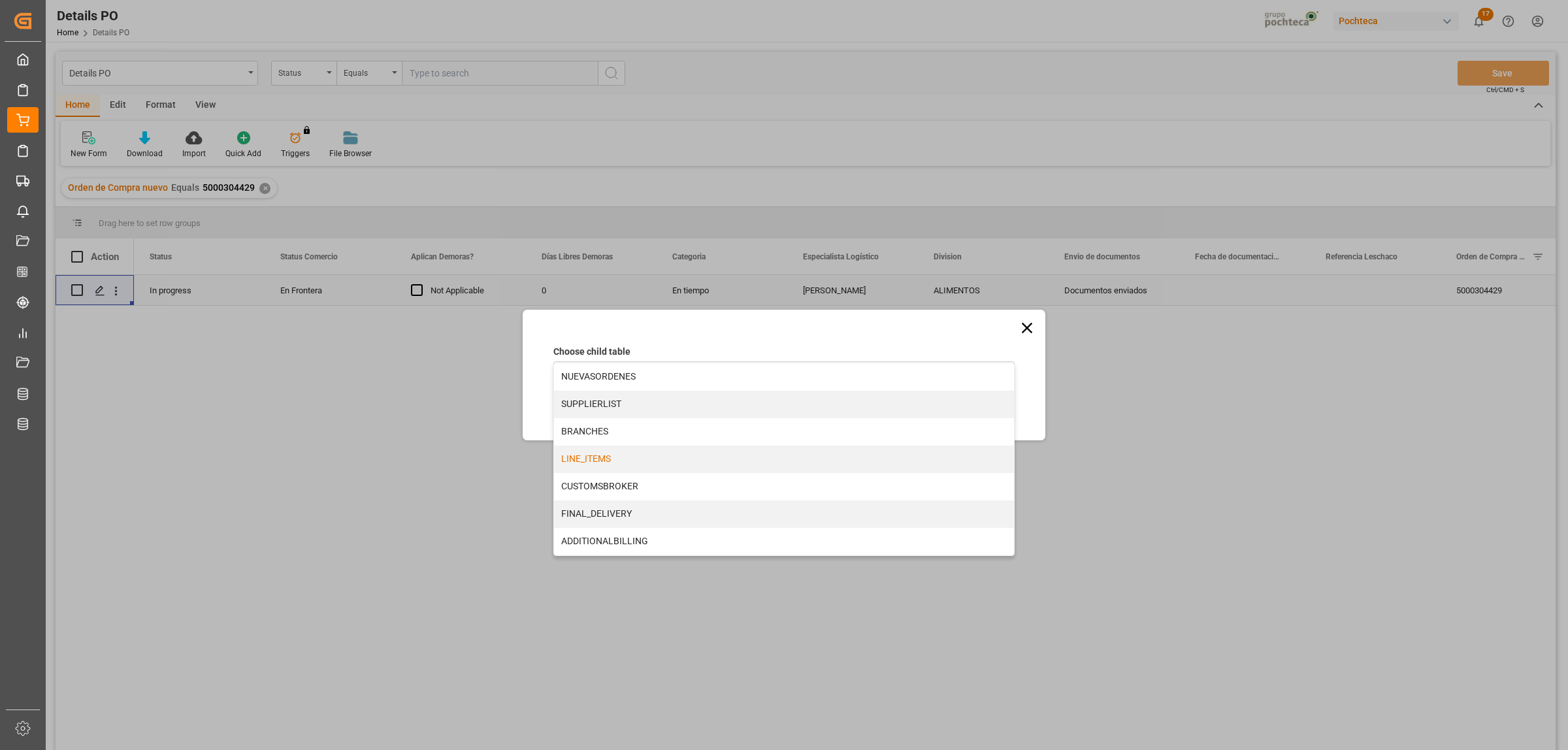
click at [581, 463] on div "LINE_ITEMS" at bounding box center [784, 459] width 460 height 27
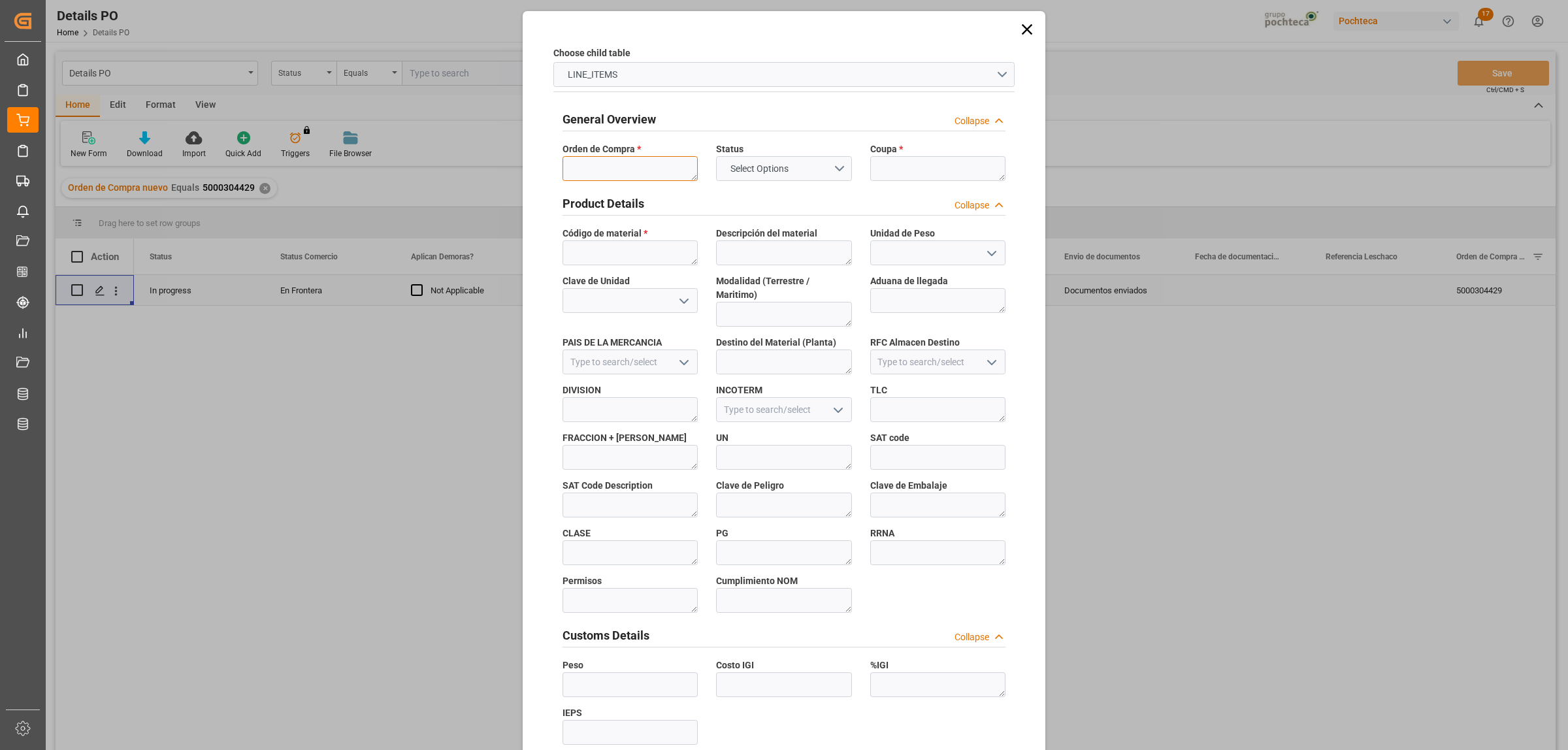
drag, startPoint x: 642, startPoint y: 181, endPoint x: 639, endPoint y: 174, distance: 7.6
click at [641, 177] on textarea at bounding box center [630, 169] width 135 height 25
paste textarea "5000304429"
type textarea "5000304429"
click at [912, 173] on textarea at bounding box center [938, 169] width 135 height 25
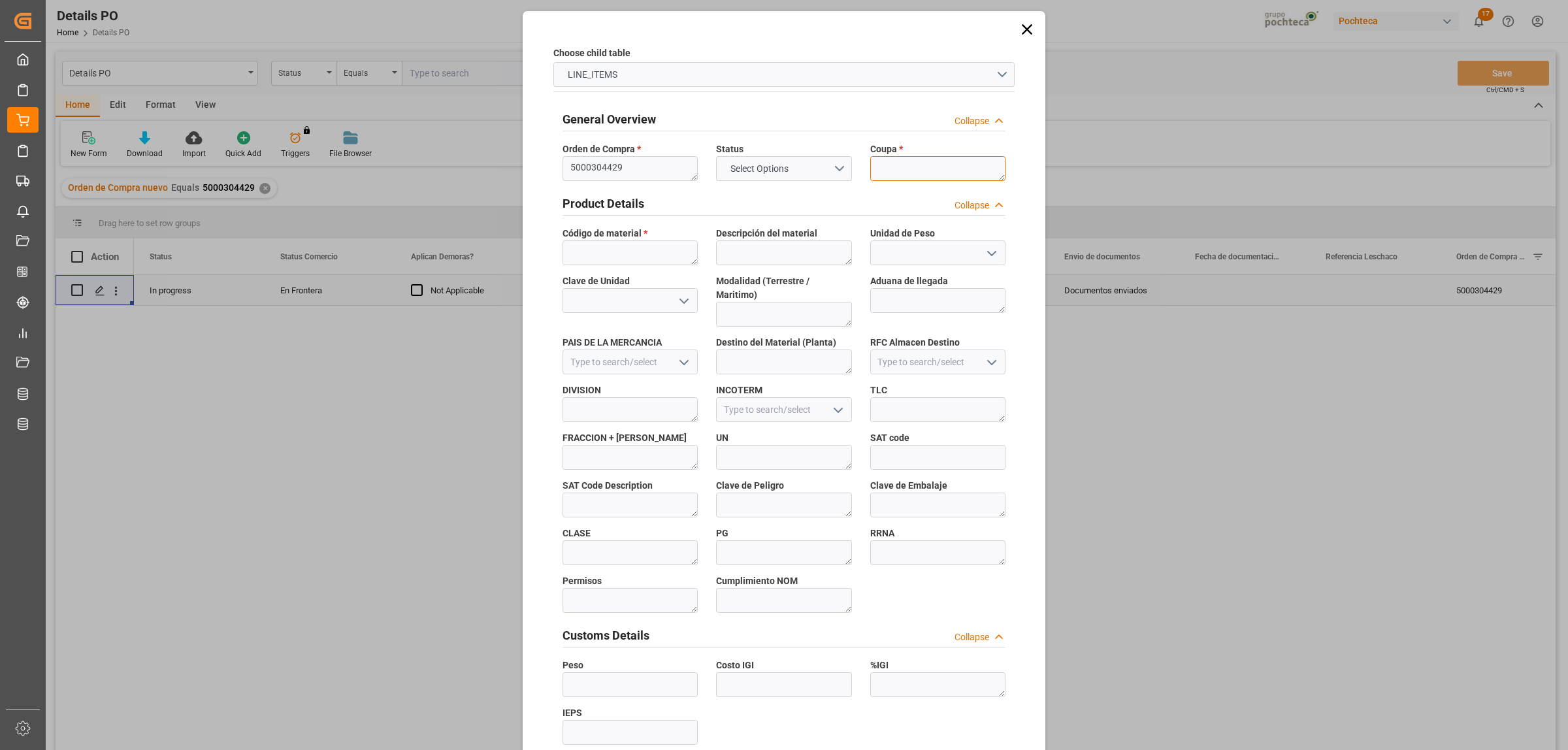
paste textarea "188484"
type textarea "188484"
click at [605, 252] on textarea at bounding box center [630, 253] width 135 height 25
paste textarea "66723"
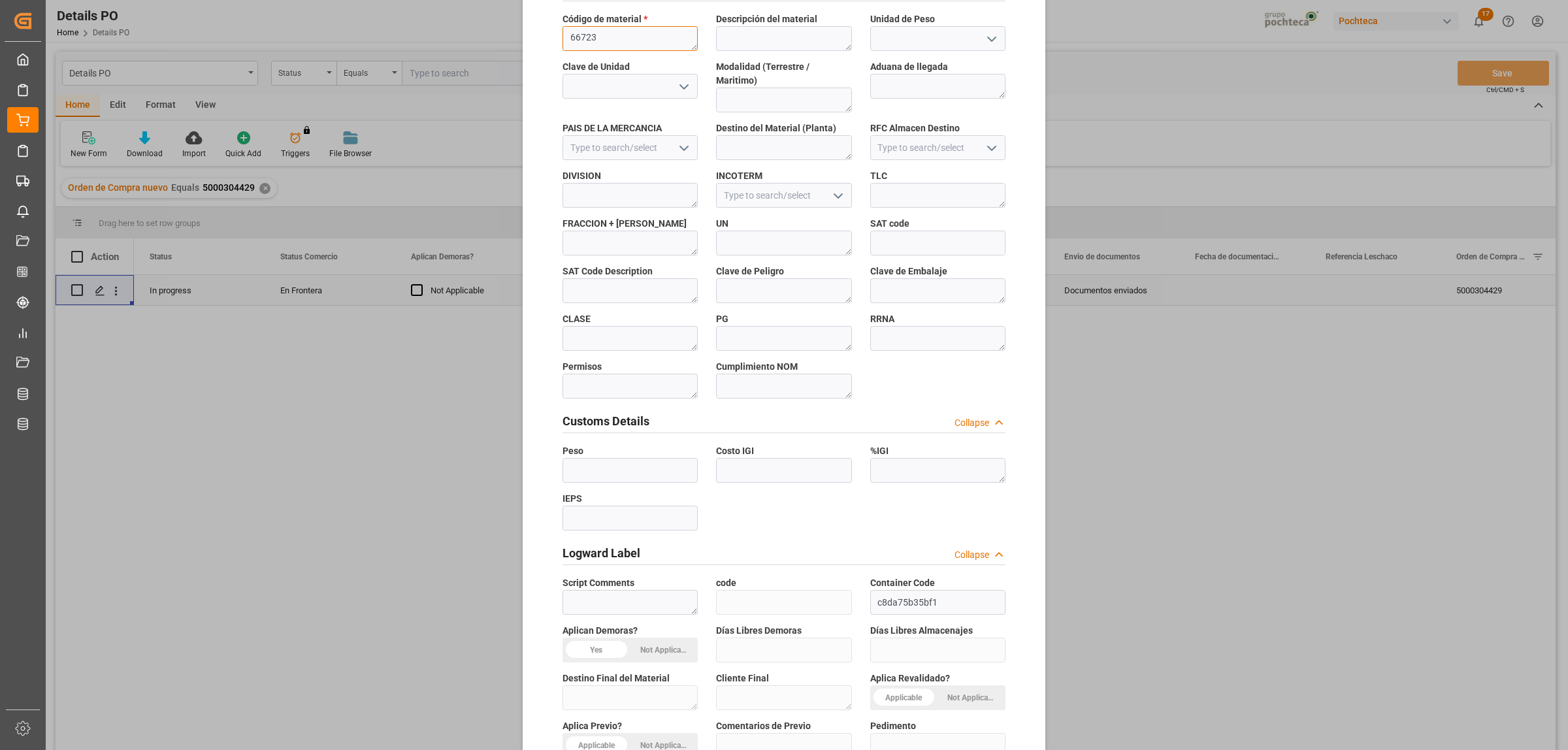
scroll to position [384, 0]
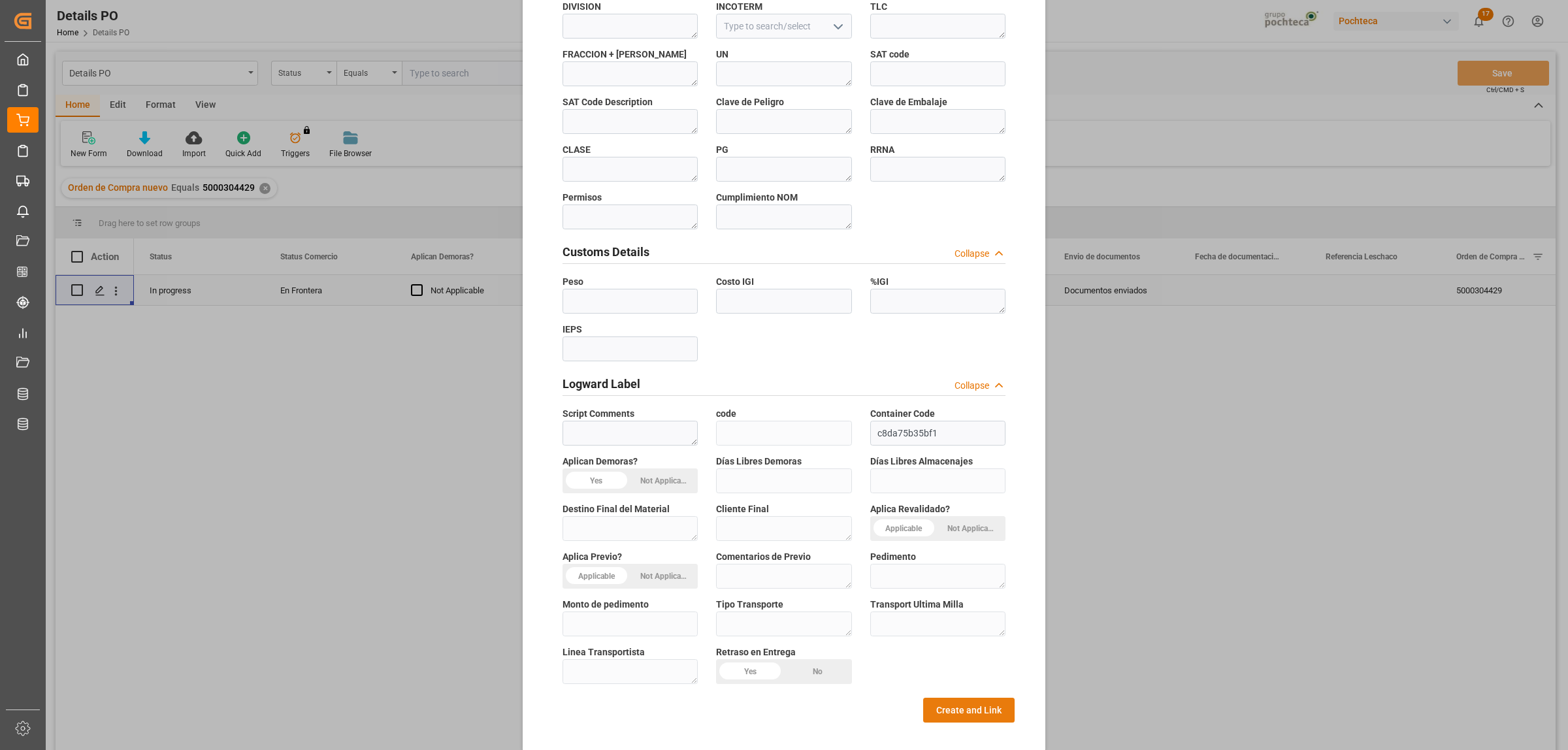
type textarea "66723"
click at [968, 698] on button "Create and Link" at bounding box center [969, 710] width 92 height 25
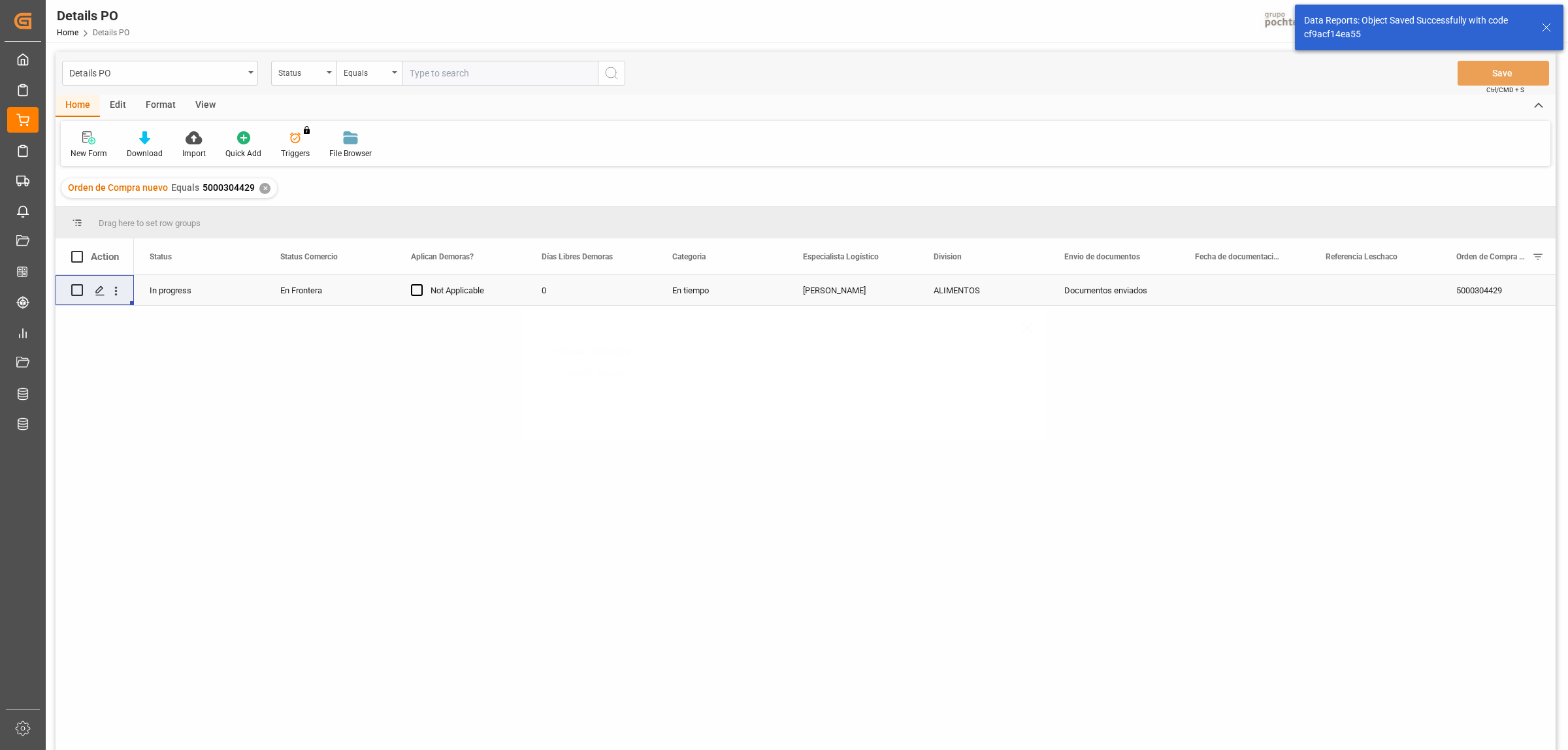
scroll to position [0, 0]
click at [105, 291] on icon "Press SPACE to select this row." at bounding box center [100, 291] width 11 height 11
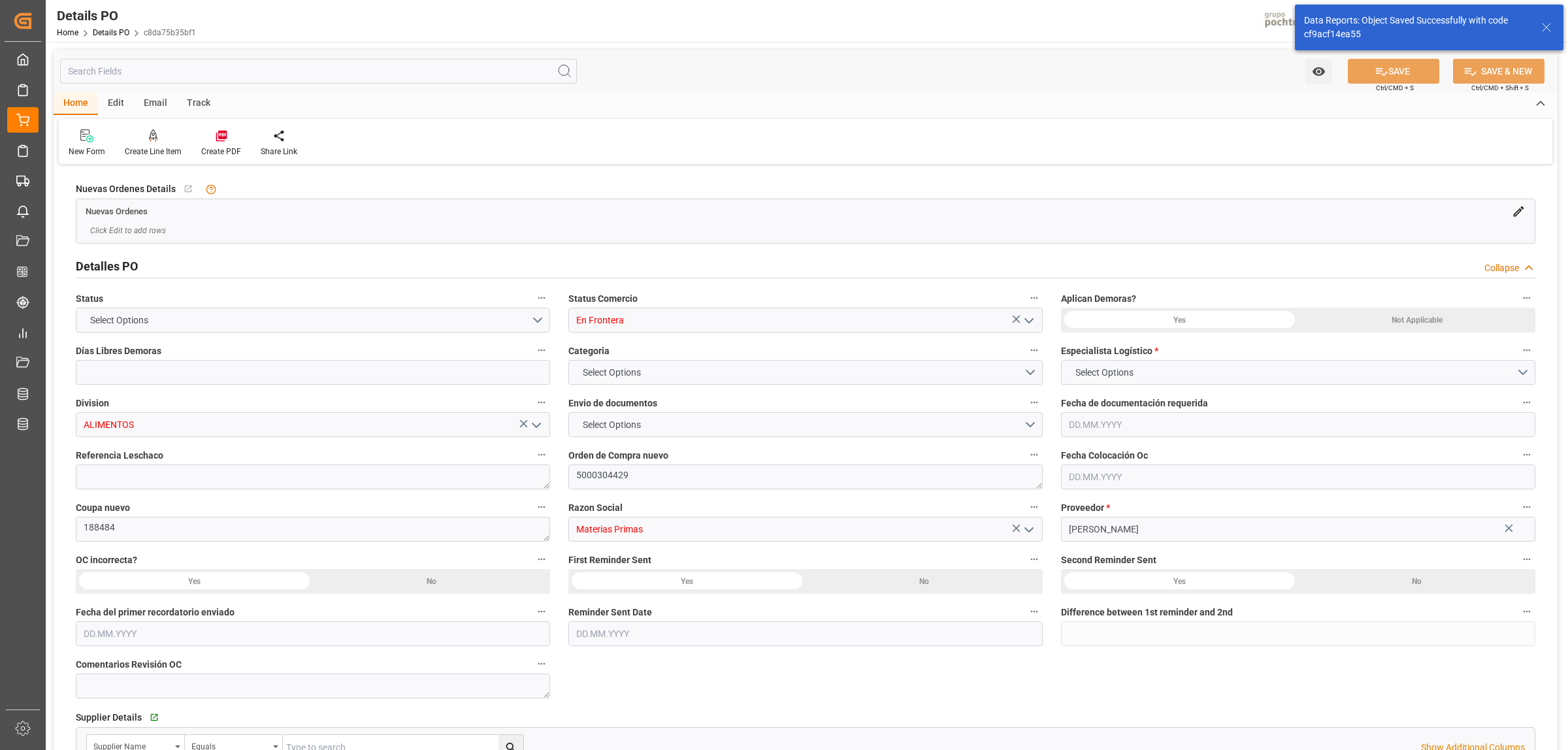
type input "0"
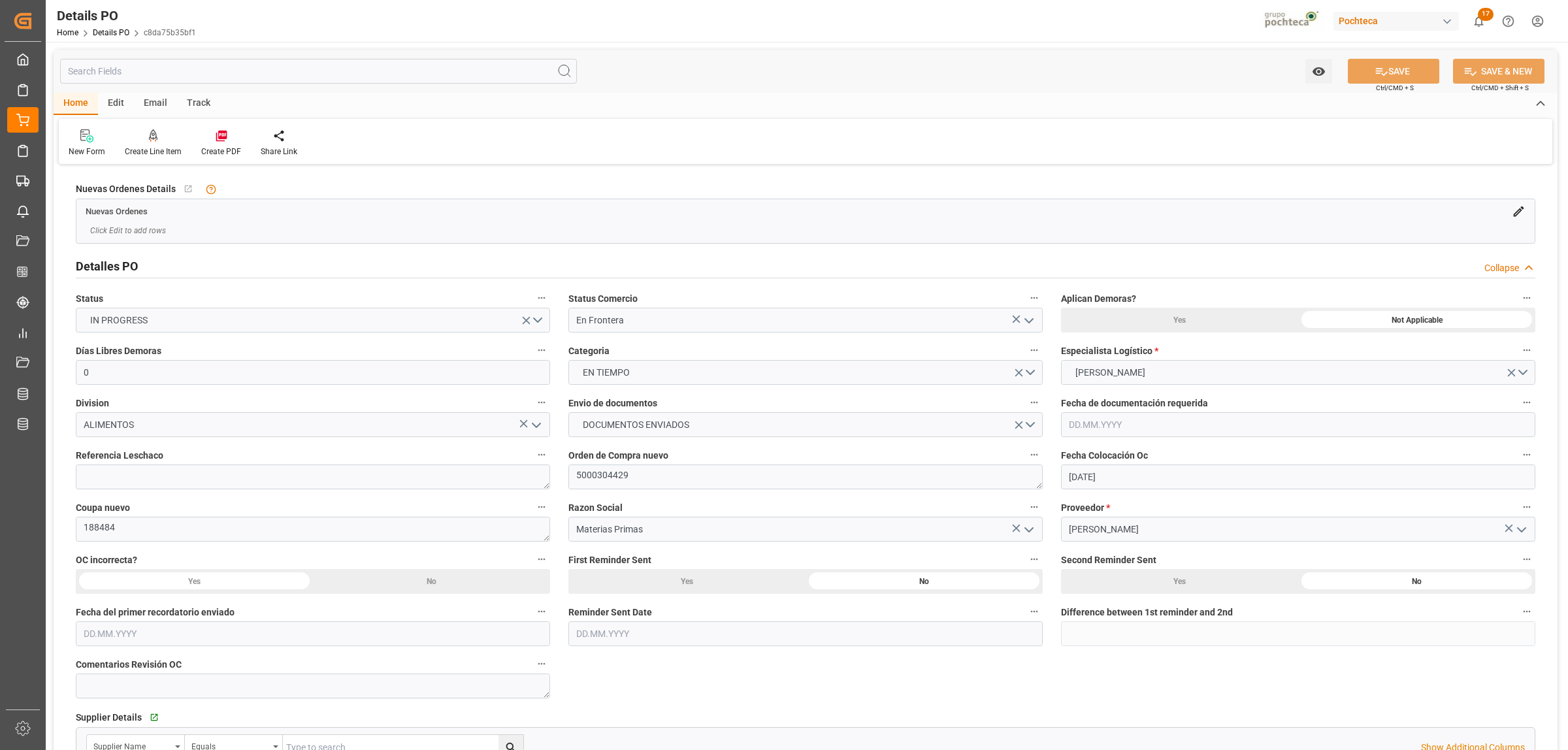
type input "[DATE]"
click at [220, 142] on div "Create PDF" at bounding box center [221, 143] width 59 height 29
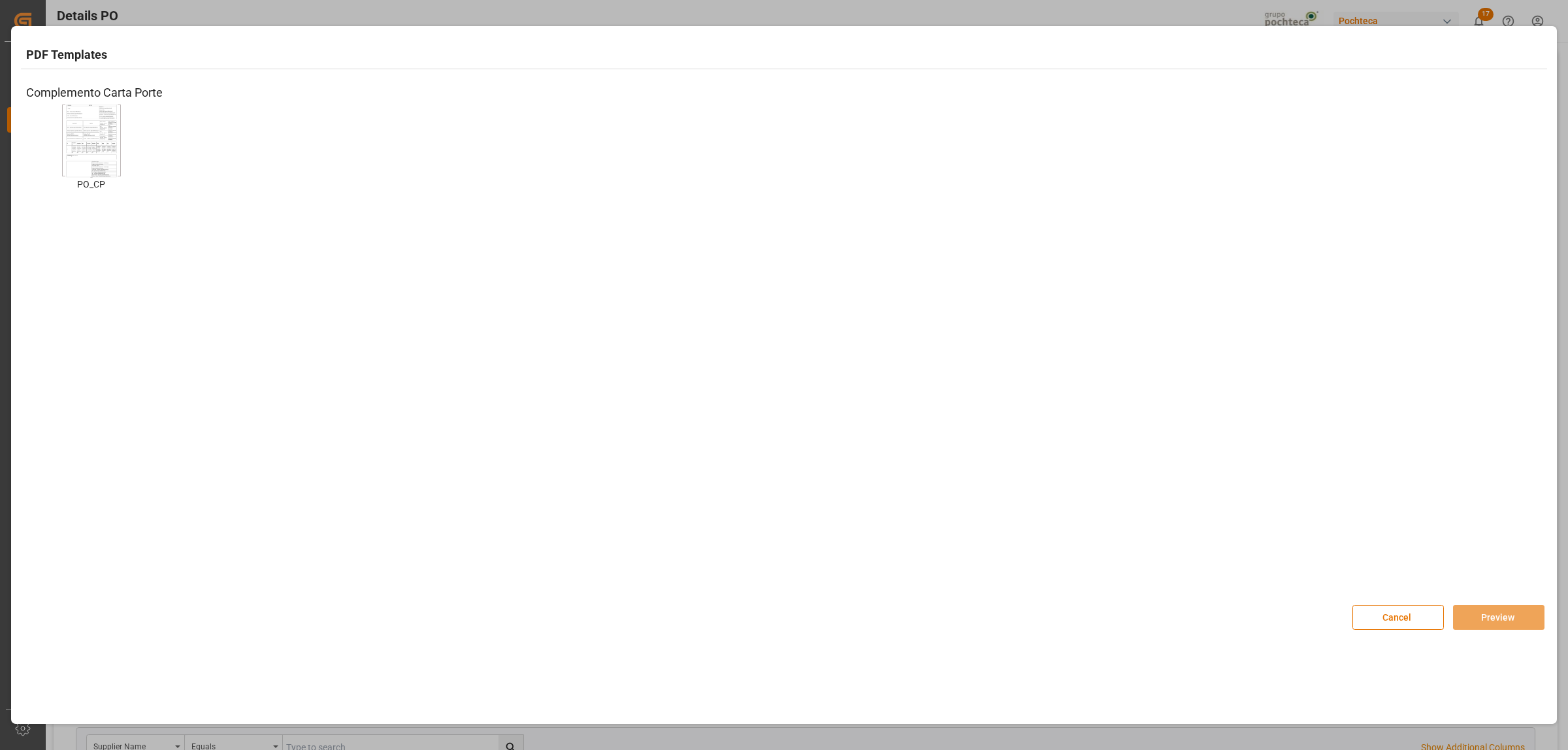
click at [98, 156] on img at bounding box center [91, 141] width 52 height 74
click at [1486, 618] on button "Preview" at bounding box center [1499, 618] width 92 height 25
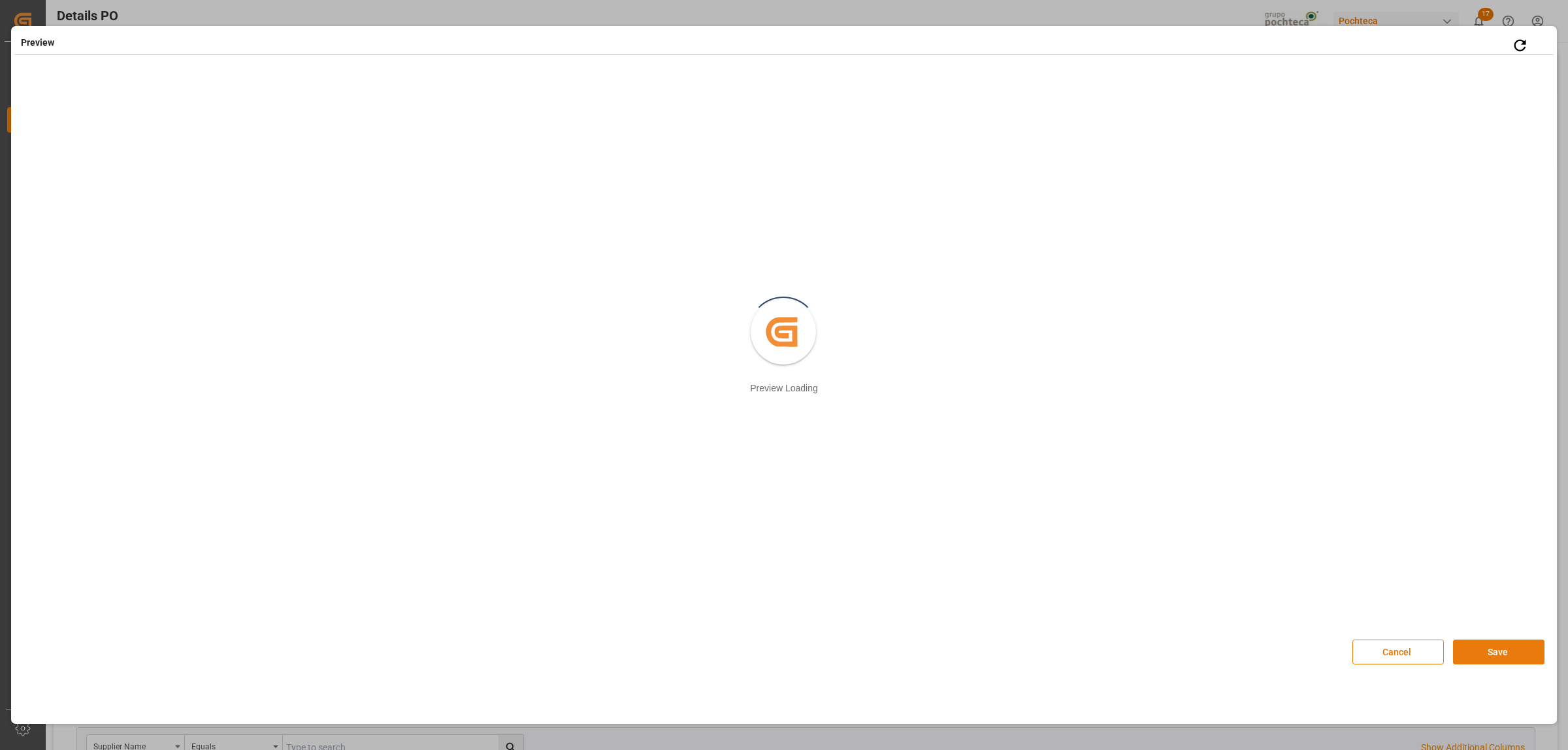
click at [1486, 648] on button "Save" at bounding box center [1499, 652] width 92 height 25
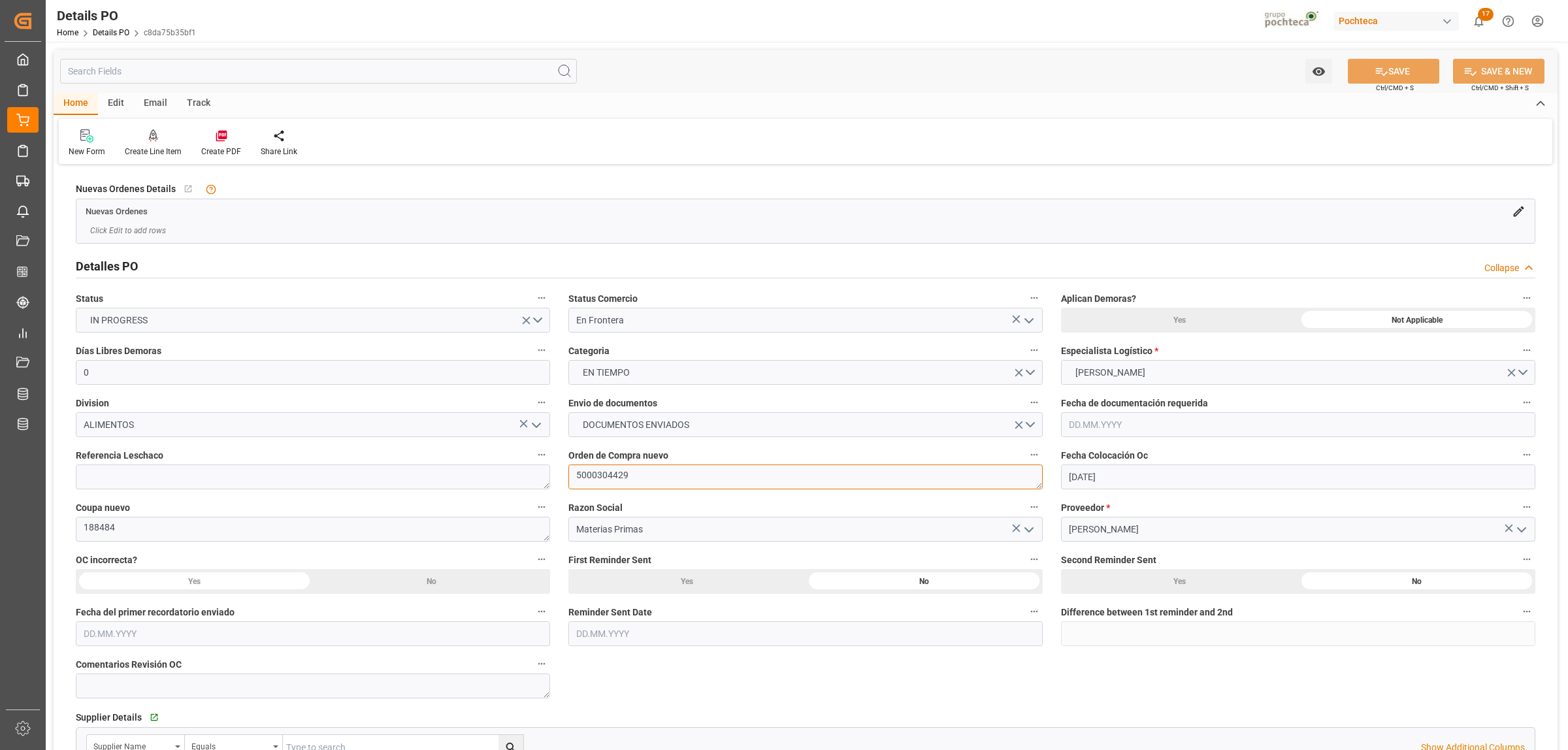
click at [659, 474] on textarea "5000304429" at bounding box center [806, 477] width 475 height 25
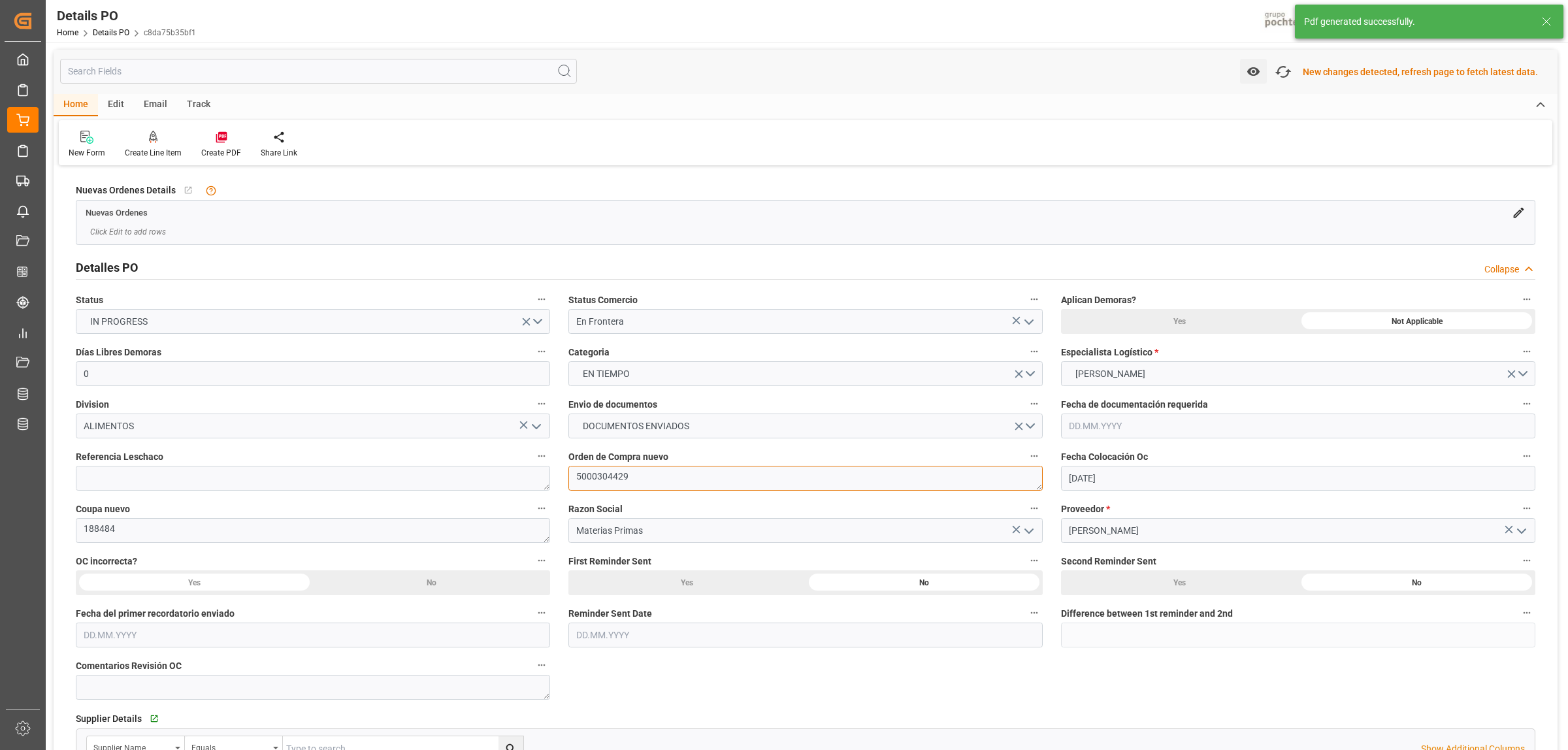
drag, startPoint x: 625, startPoint y: 474, endPoint x: 575, endPoint y: 474, distance: 50.0
click at [575, 474] on textarea "5000304429" at bounding box center [806, 478] width 475 height 25
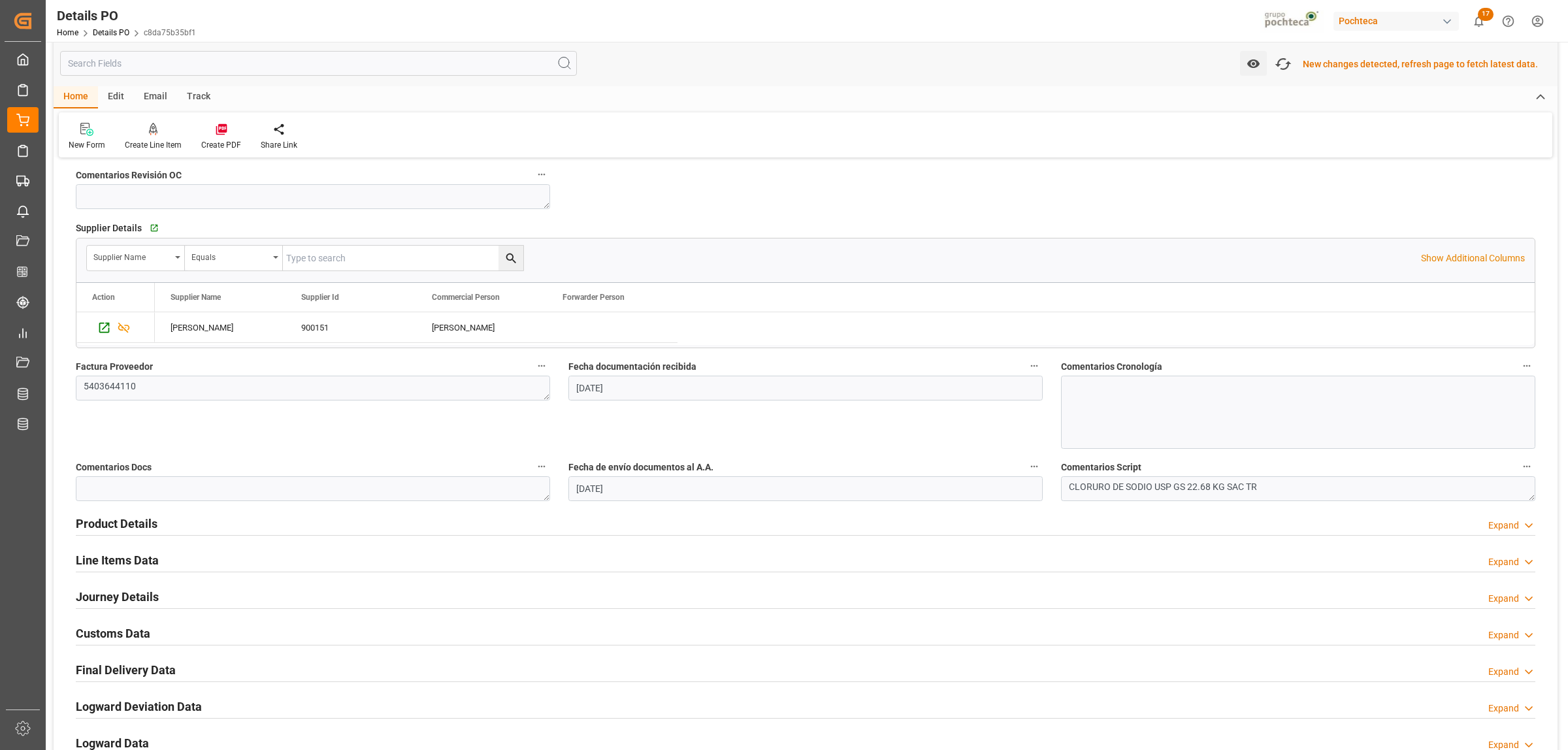
scroll to position [735, 0]
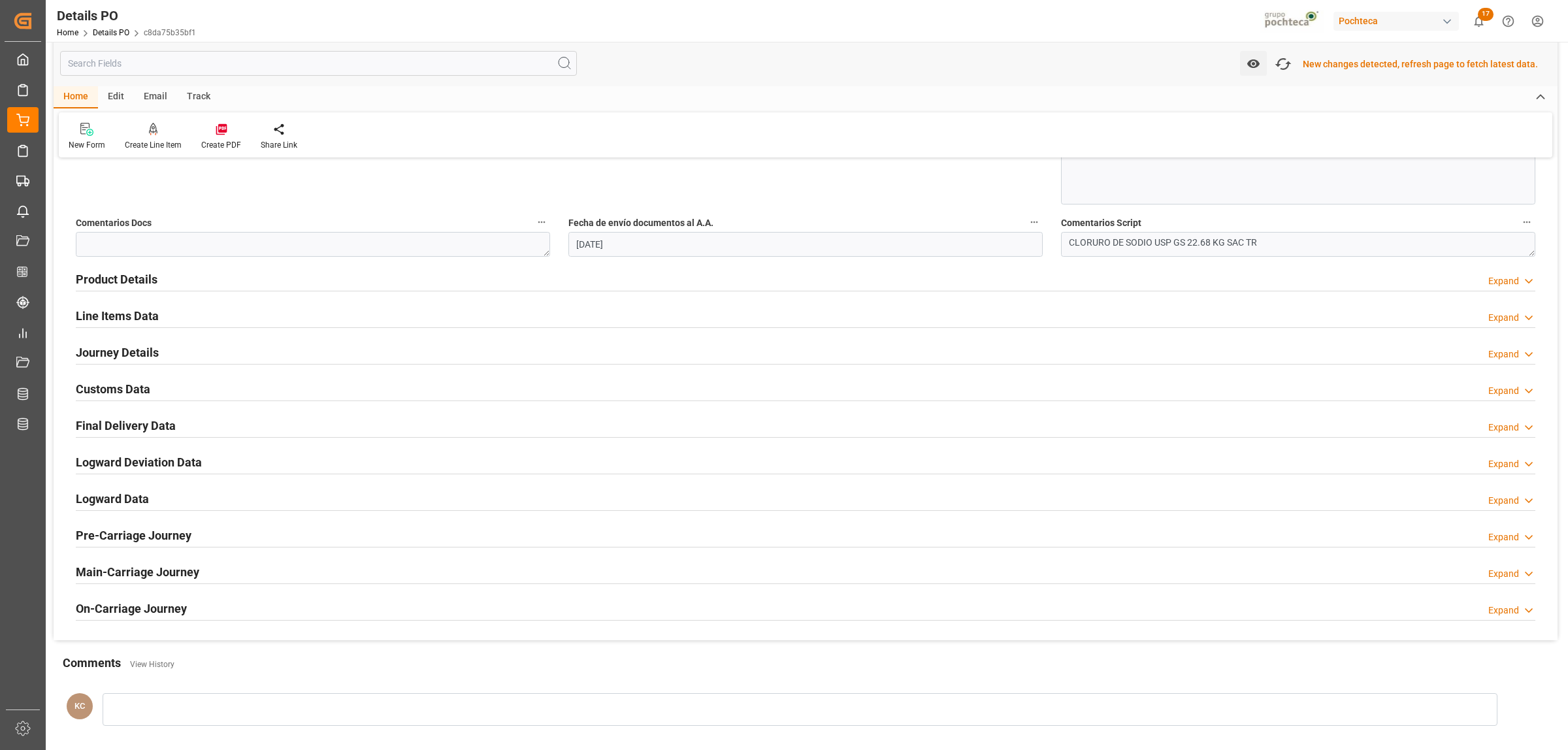
click at [100, 392] on h2 "Customs Data" at bounding box center [112, 389] width 74 height 17
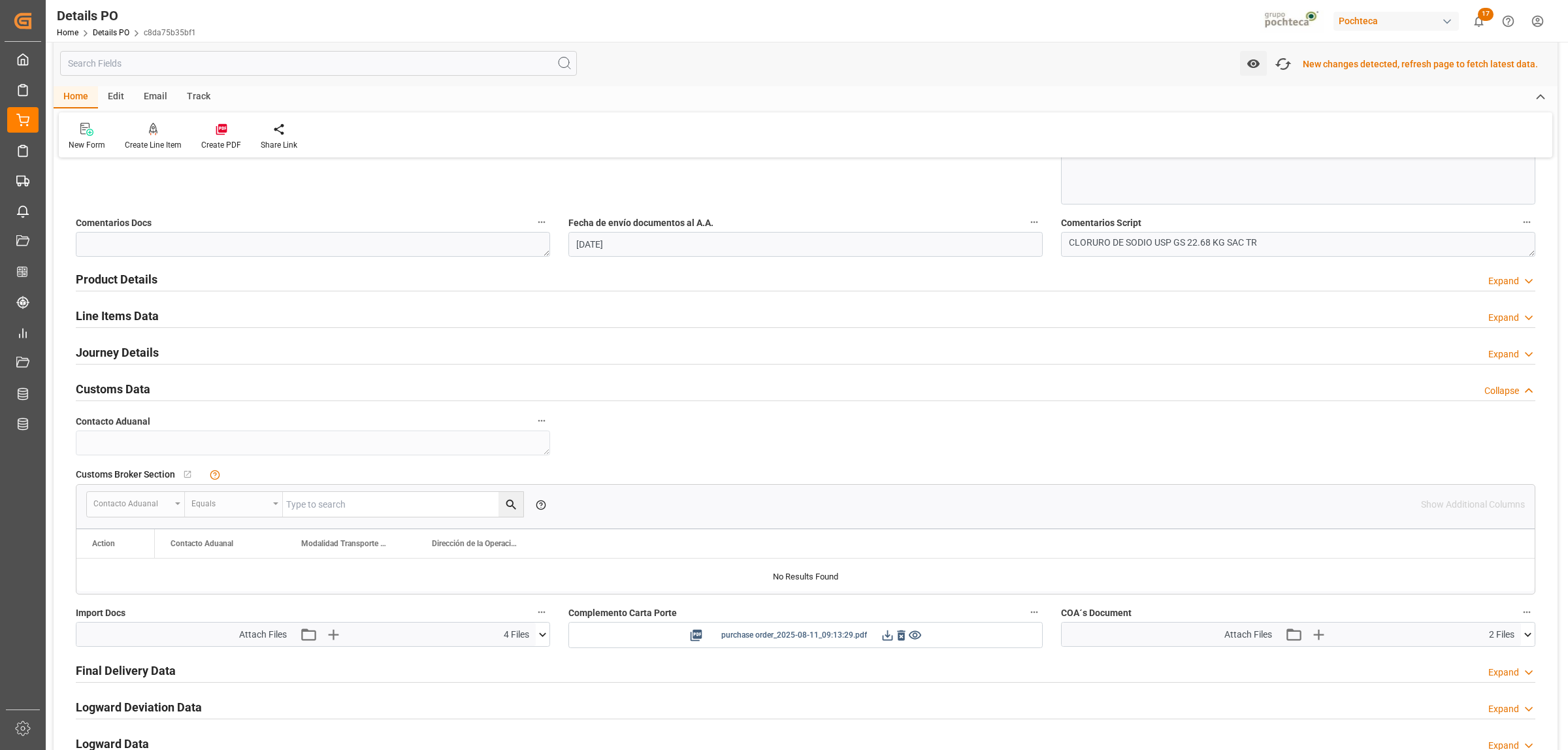
click at [886, 640] on icon at bounding box center [888, 635] width 13 height 13
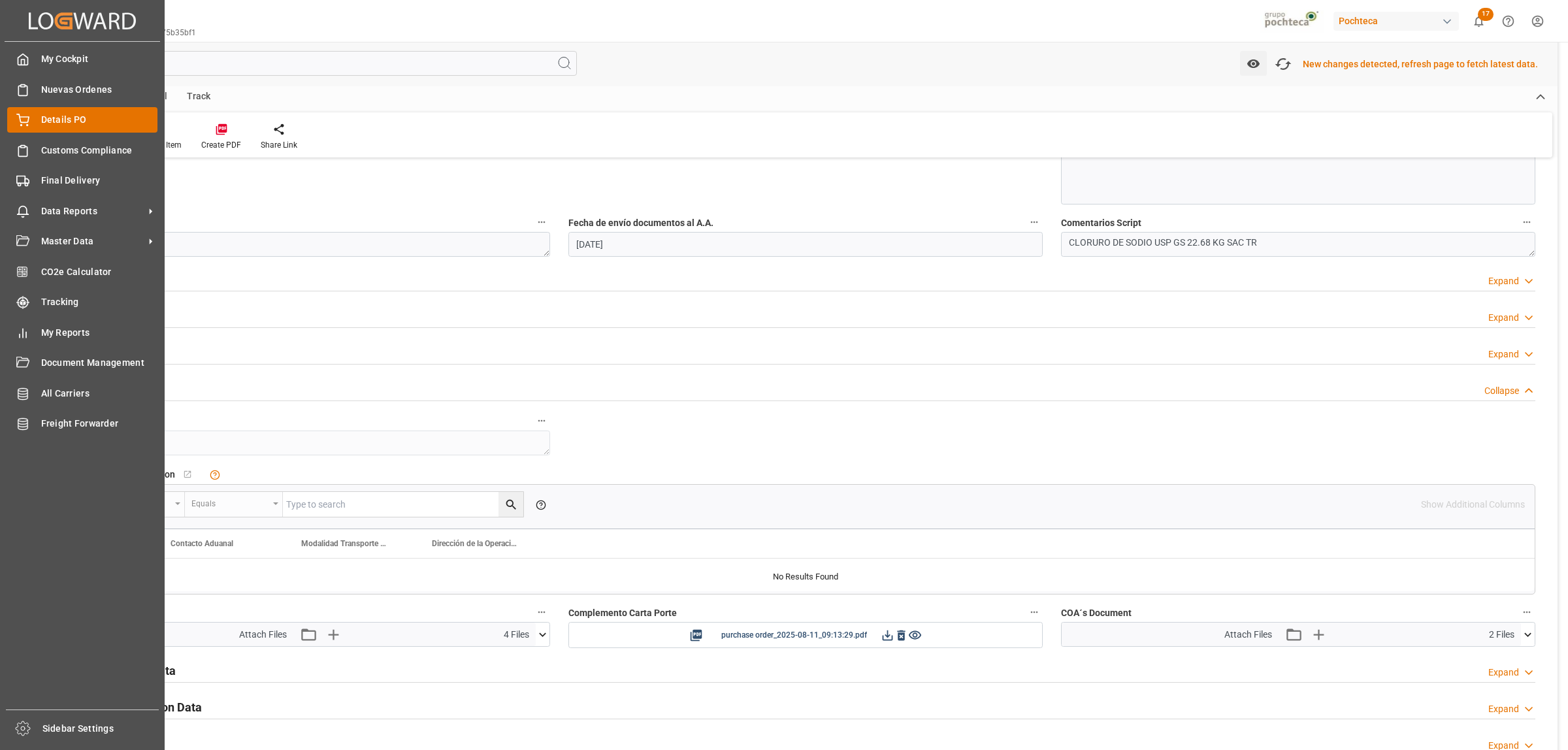
click at [56, 118] on span "Details PO" at bounding box center [99, 120] width 117 height 13
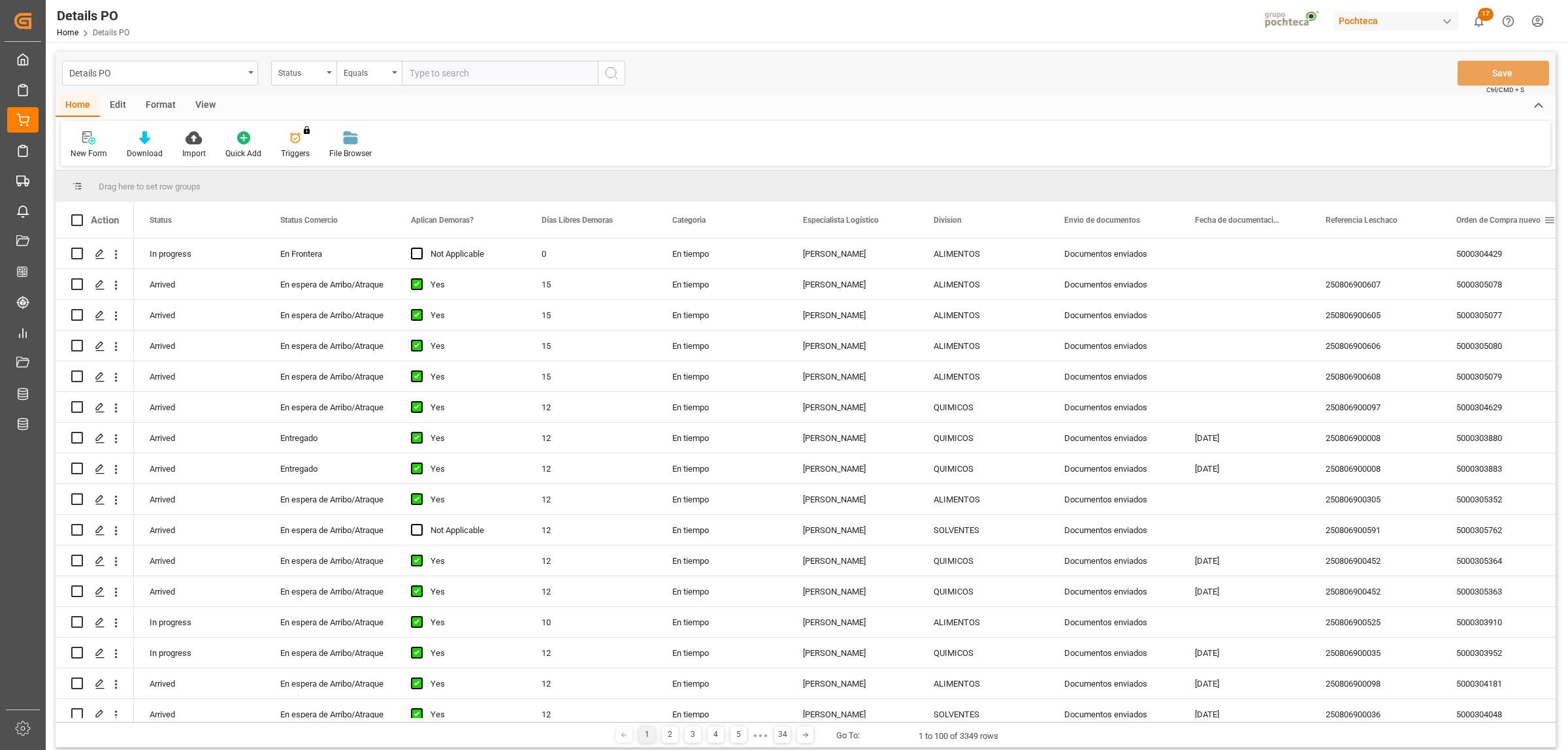
click at [1550, 219] on span at bounding box center [1550, 220] width 12 height 12
drag, startPoint x: 1495, startPoint y: 234, endPoint x: 1504, endPoint y: 231, distance: 9.5
click at [1497, 234] on span "filter" at bounding box center [1506, 222] width 62 height 23
click at [1426, 286] on input "Filter Value" at bounding box center [1484, 290] width 128 height 26
paste input "5000306330"
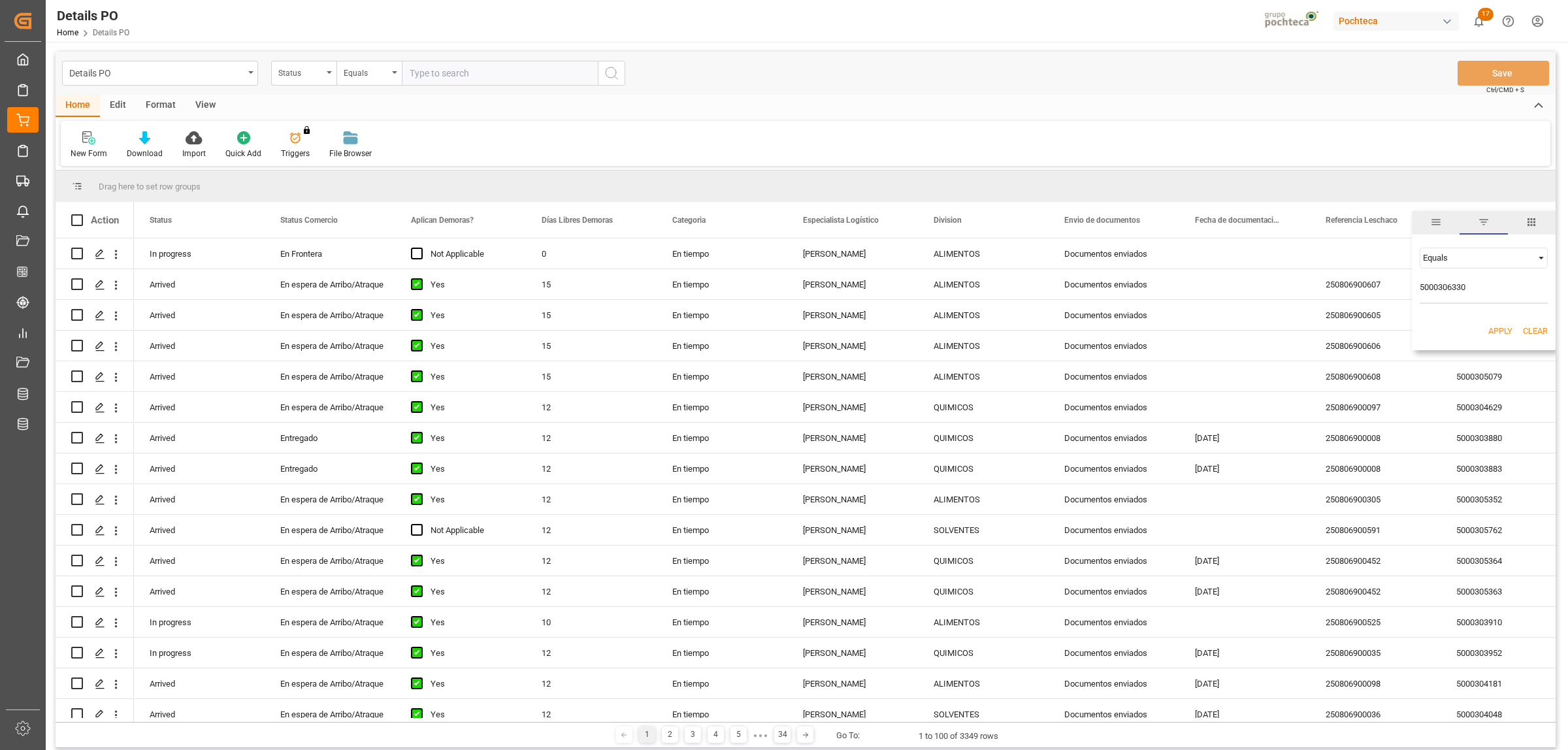
type input "5000306330"
drag, startPoint x: 1490, startPoint y: 328, endPoint x: 1506, endPoint y: 330, distance: 16.1
click at [1490, 329] on button "Apply" at bounding box center [1500, 331] width 24 height 13
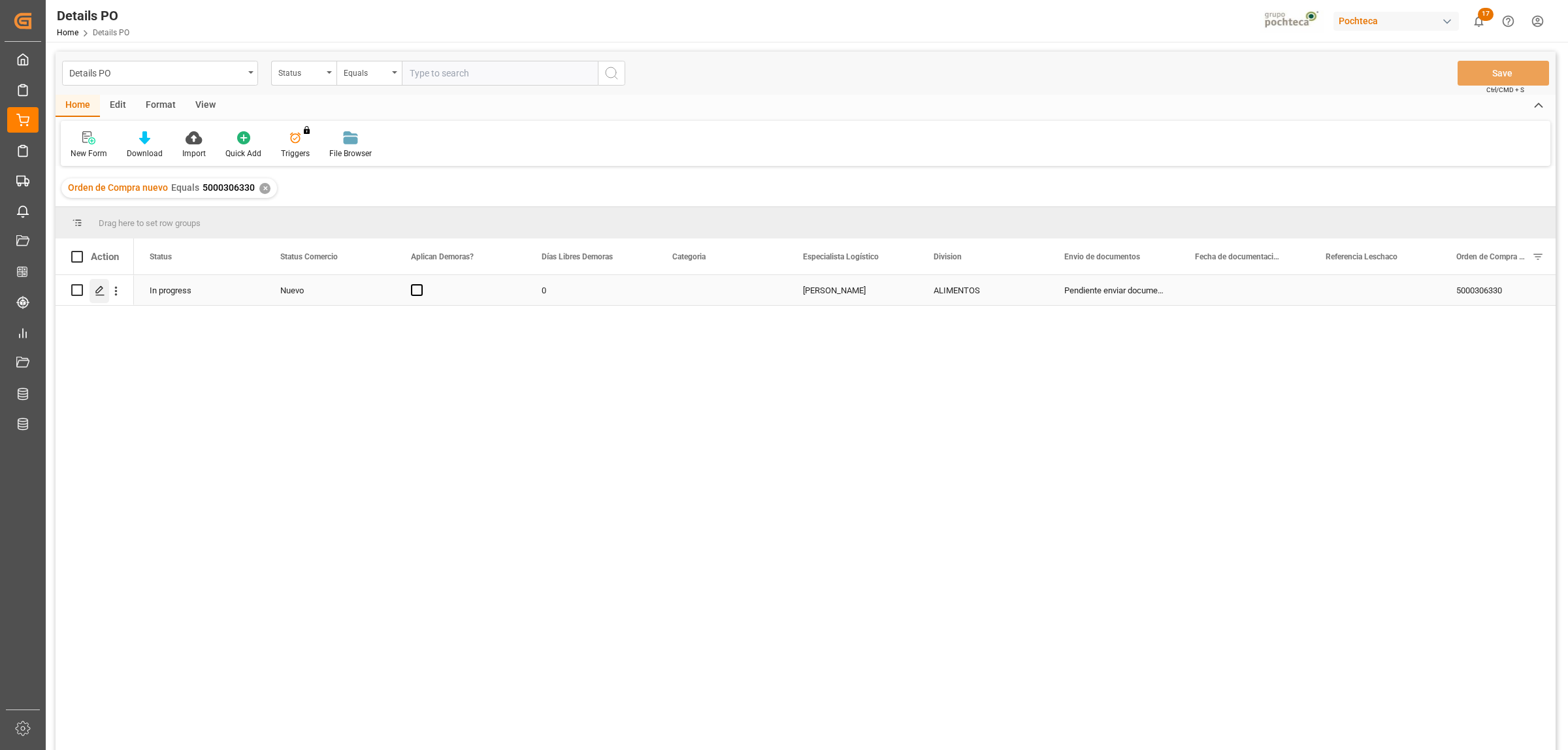
click at [95, 296] on icon "Press SPACE to select this row." at bounding box center [100, 291] width 11 height 11
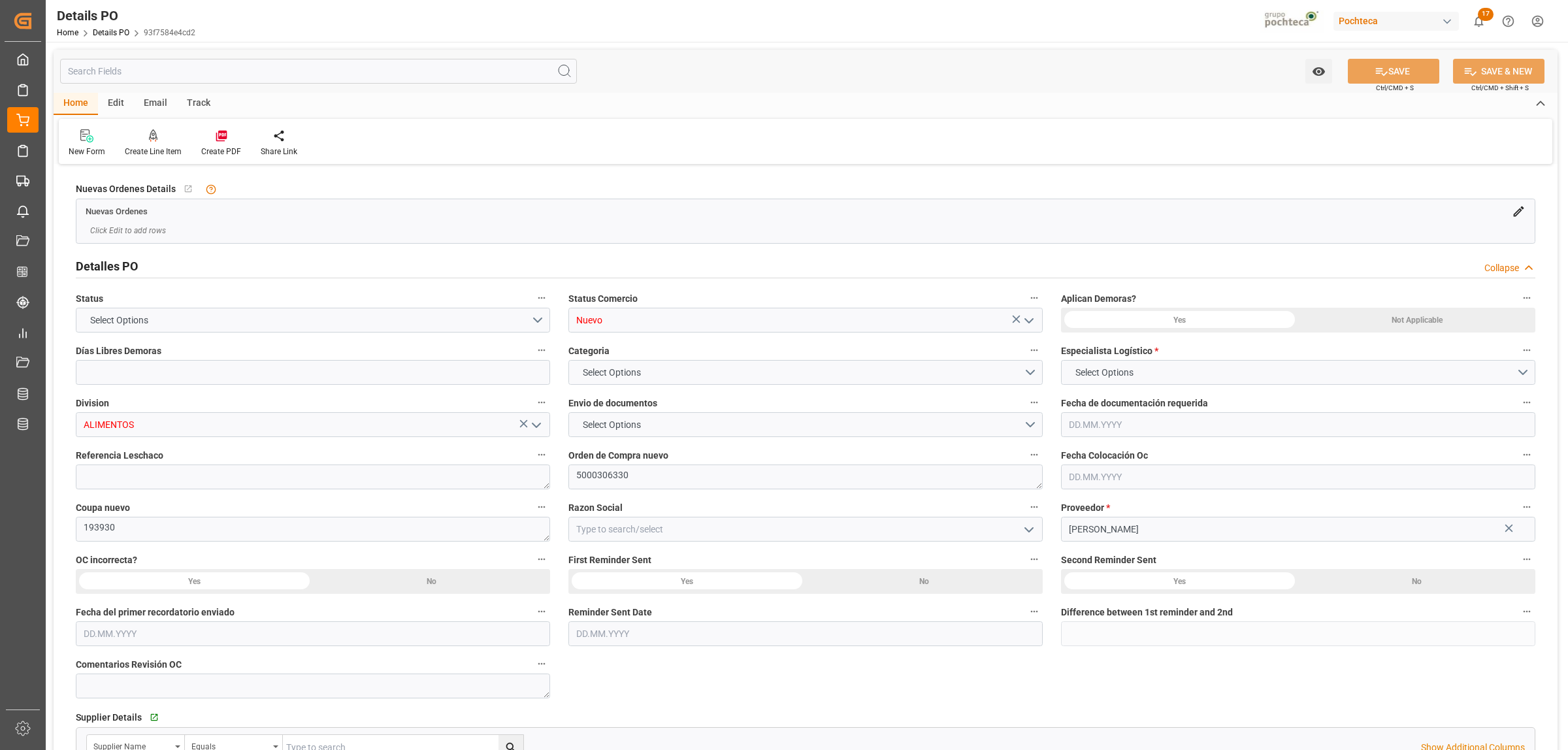
type input "0"
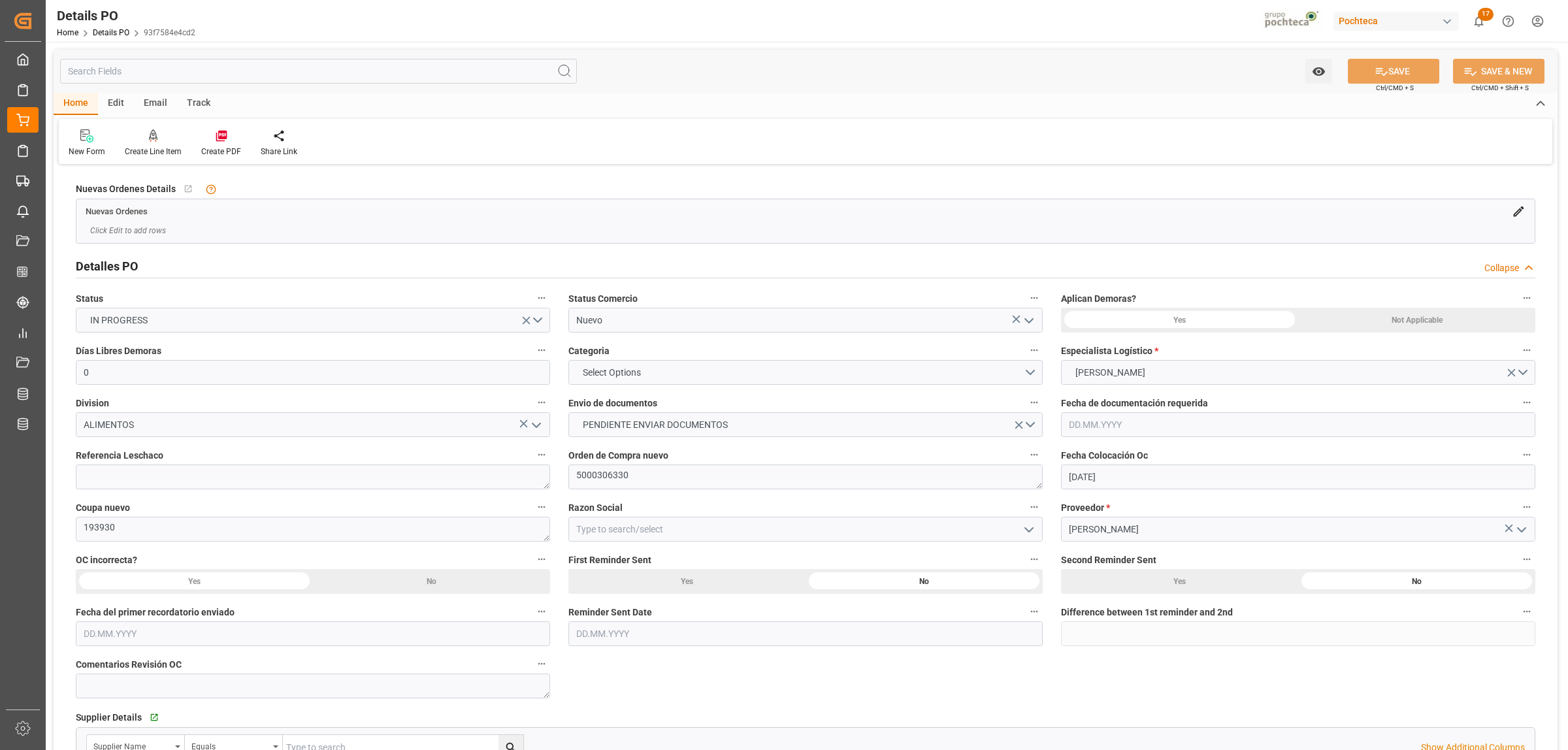
type input "[DATE]"
drag, startPoint x: 122, startPoint y: 524, endPoint x: 82, endPoint y: 526, distance: 40.0
click at [82, 526] on textarea "193930" at bounding box center [313, 529] width 475 height 25
